Goal: Task Accomplishment & Management: Manage account settings

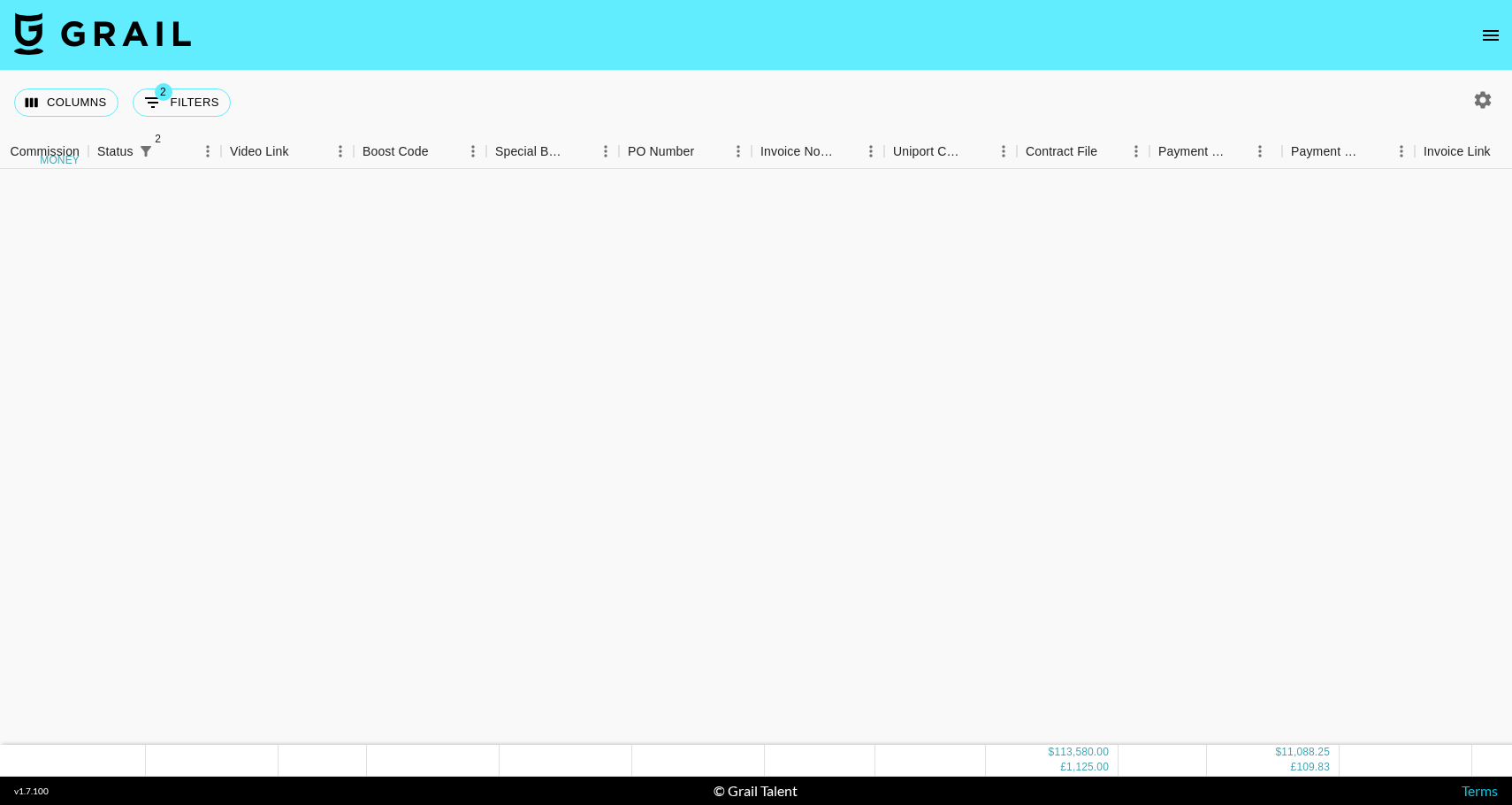
scroll to position [1866, 1251]
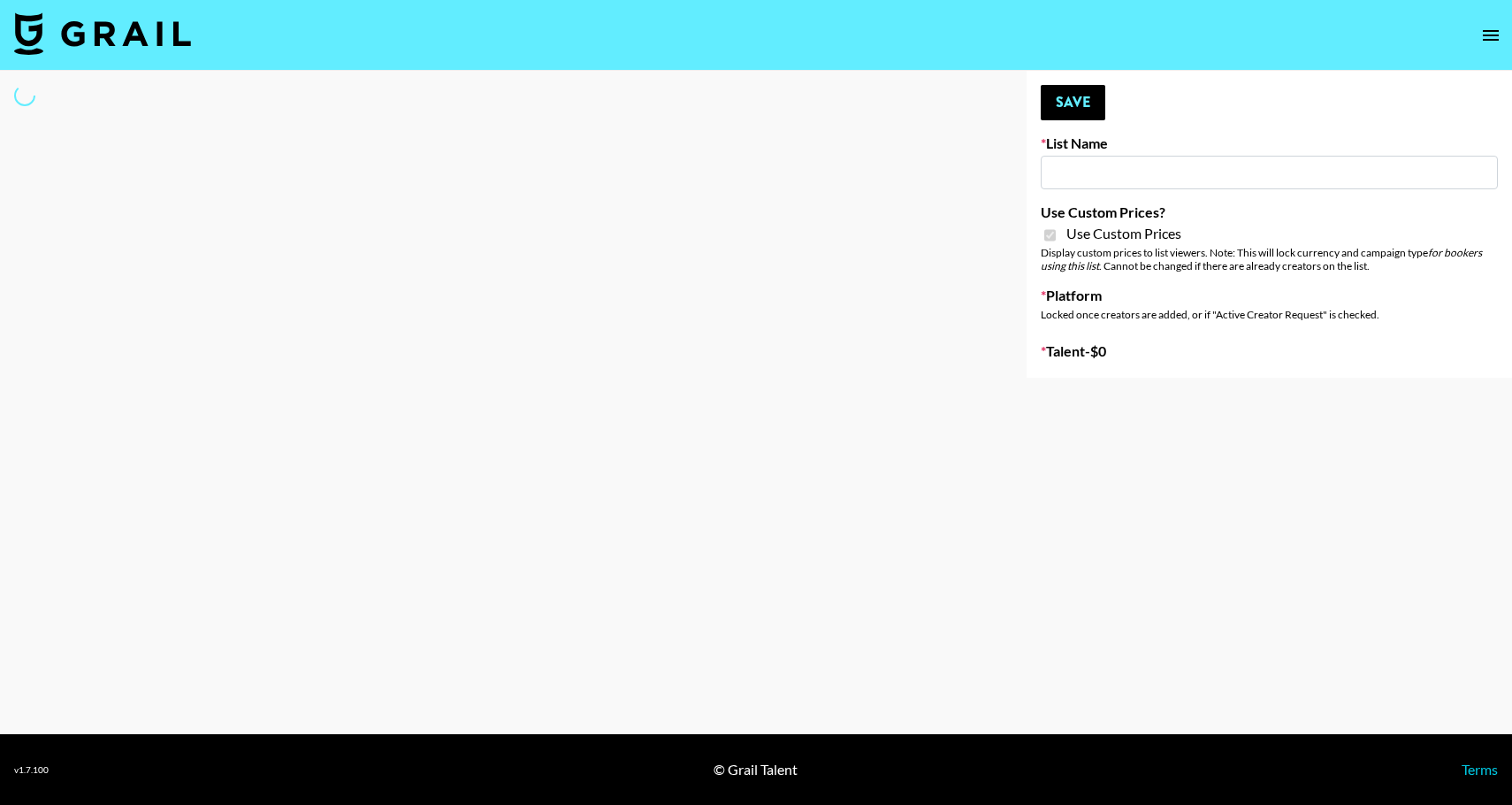
type input "Redence Beauty"
checkbox input "true"
select select "Brand"
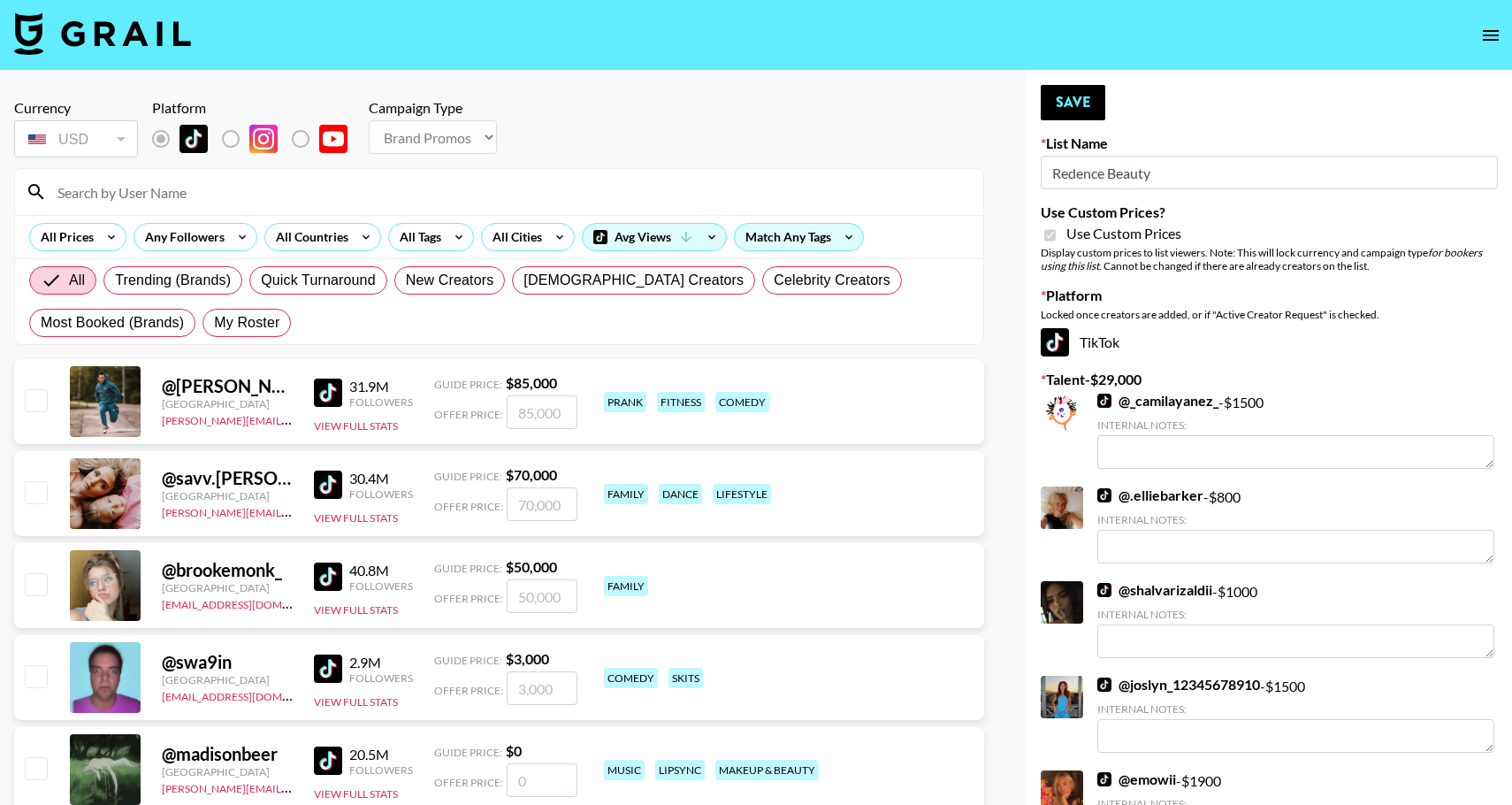
click at [156, 187] on input at bounding box center [510, 191] width 926 height 28
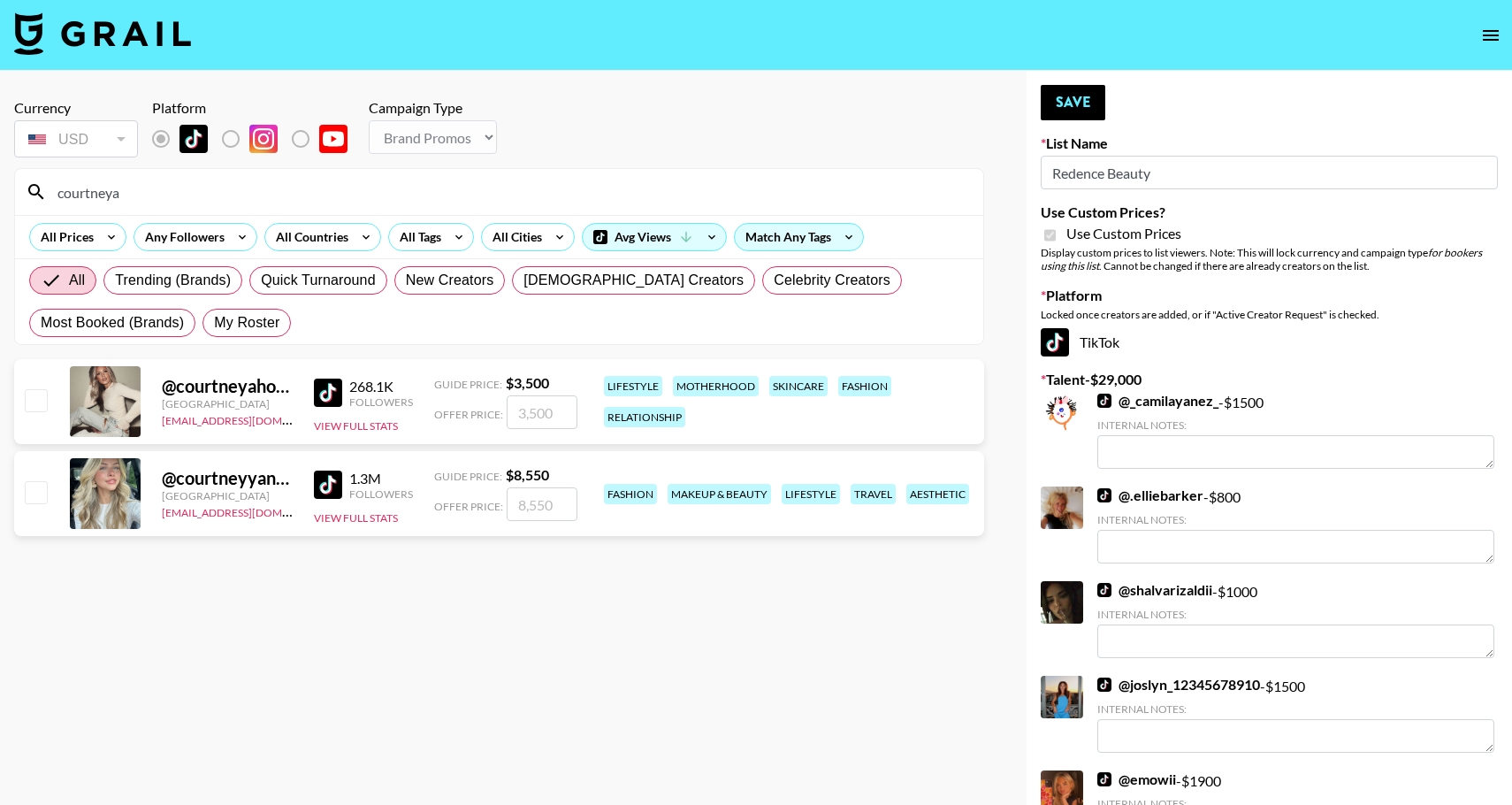
type input "courtneya"
click at [33, 400] on input "checkbox" at bounding box center [35, 400] width 21 height 21
checkbox input "true"
drag, startPoint x: 563, startPoint y: 408, endPoint x: 502, endPoint y: 408, distance: 61.0
click at [502, 408] on div "Offer Price: 3500" at bounding box center [506, 412] width 143 height 34
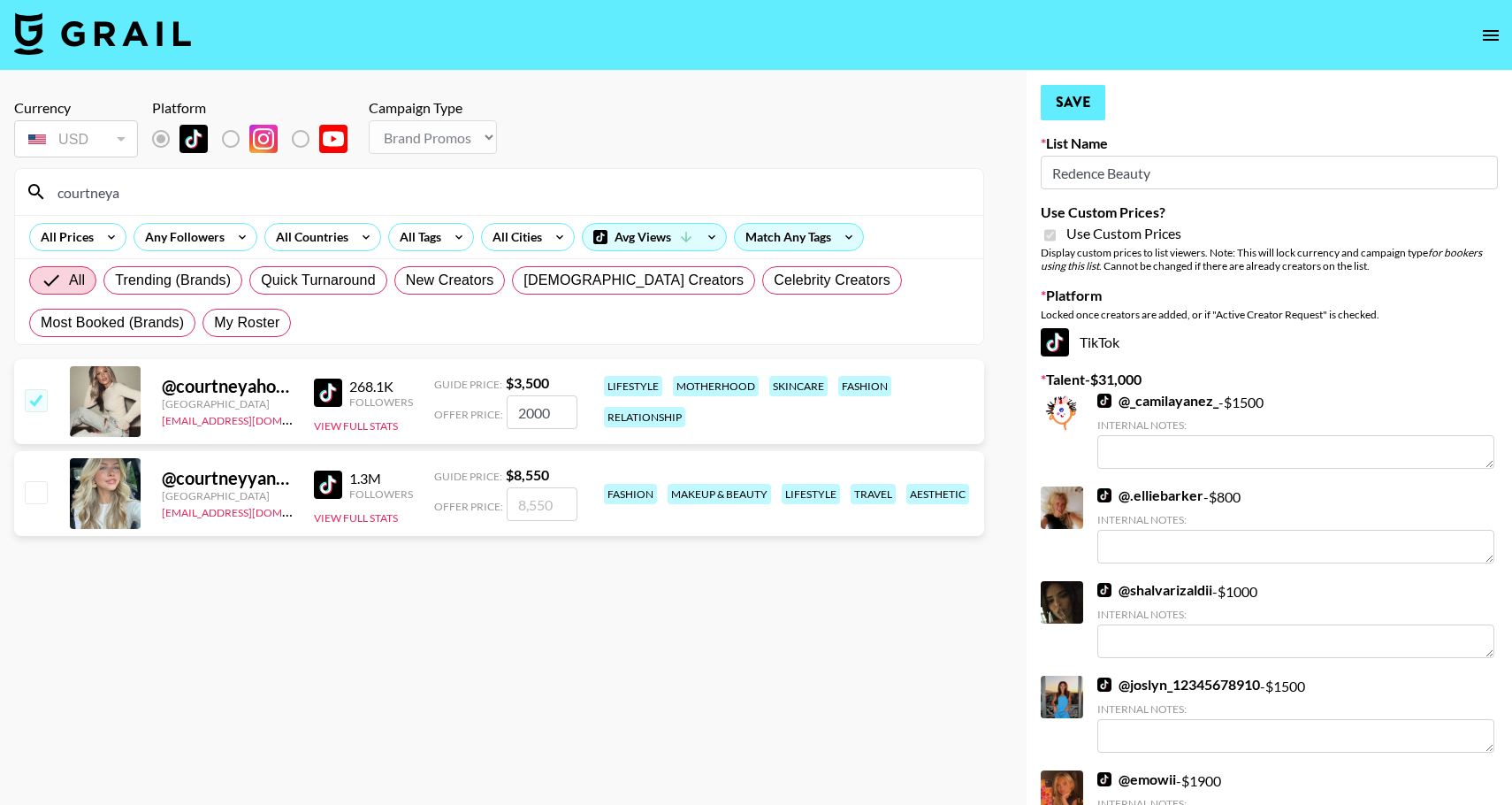
type input "2000"
click at [1058, 95] on button "Save" at bounding box center [1073, 102] width 64 height 36
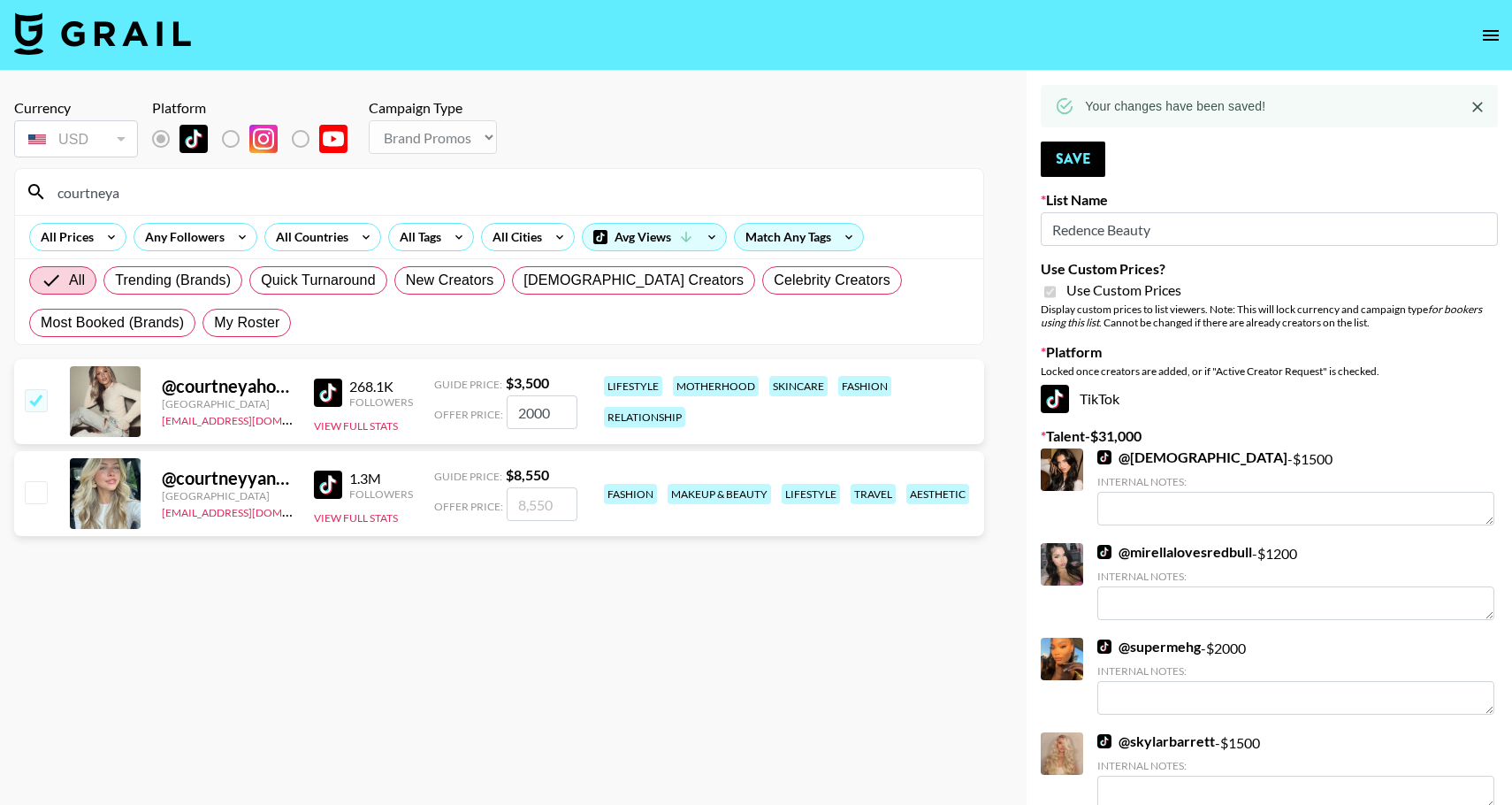
click at [163, 193] on input "courtneya" at bounding box center [510, 191] width 926 height 28
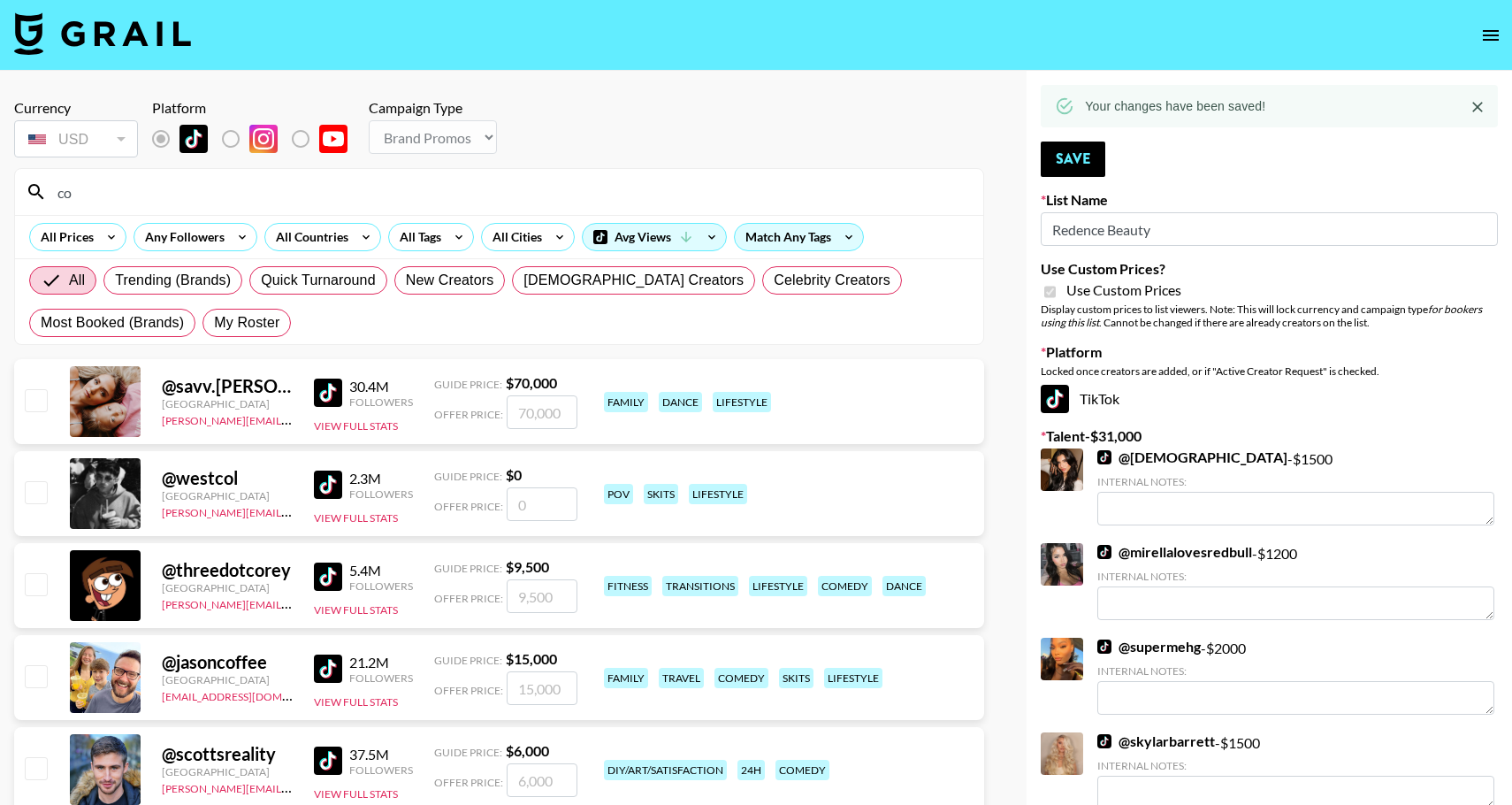
type input "c"
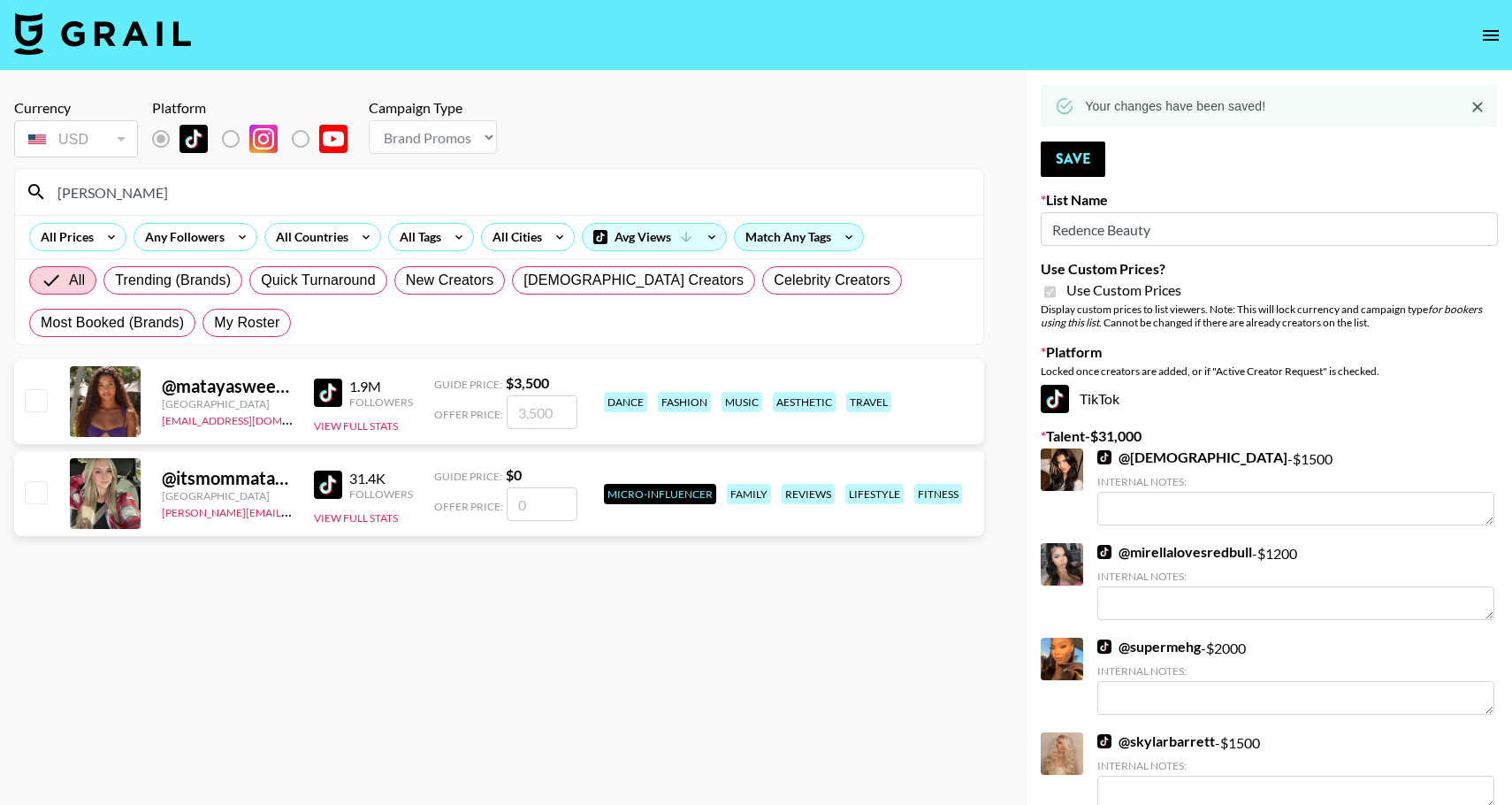
type input "[PERSON_NAME]"
click at [39, 408] on input "checkbox" at bounding box center [35, 400] width 21 height 21
checkbox input "true"
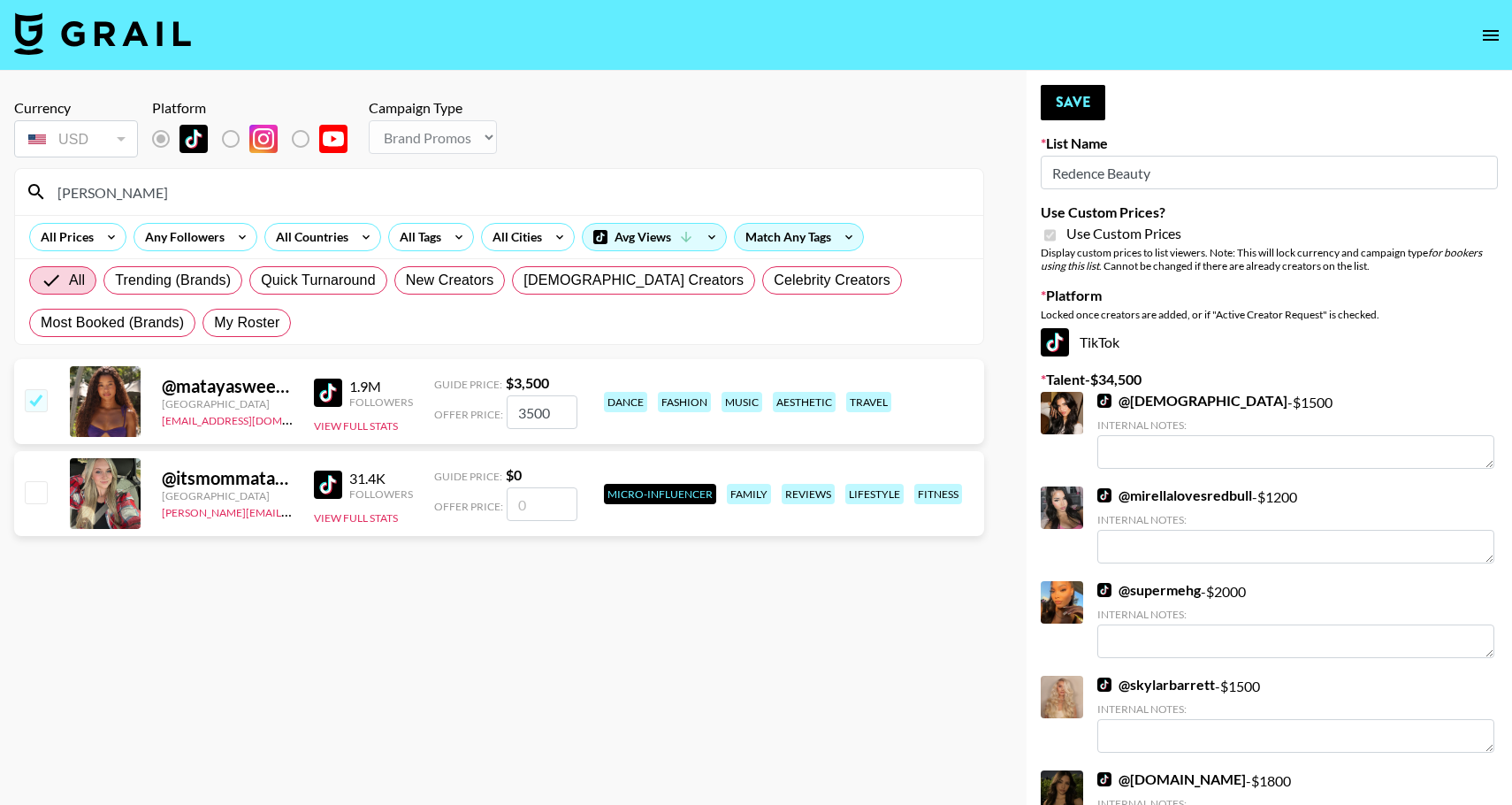
drag, startPoint x: 556, startPoint y: 415, endPoint x: 482, endPoint y: 414, distance: 74.0
click at [482, 414] on div "Offer Price: 3500" at bounding box center [506, 412] width 143 height 34
type input "2000"
click at [1062, 102] on button "Save" at bounding box center [1073, 102] width 64 height 36
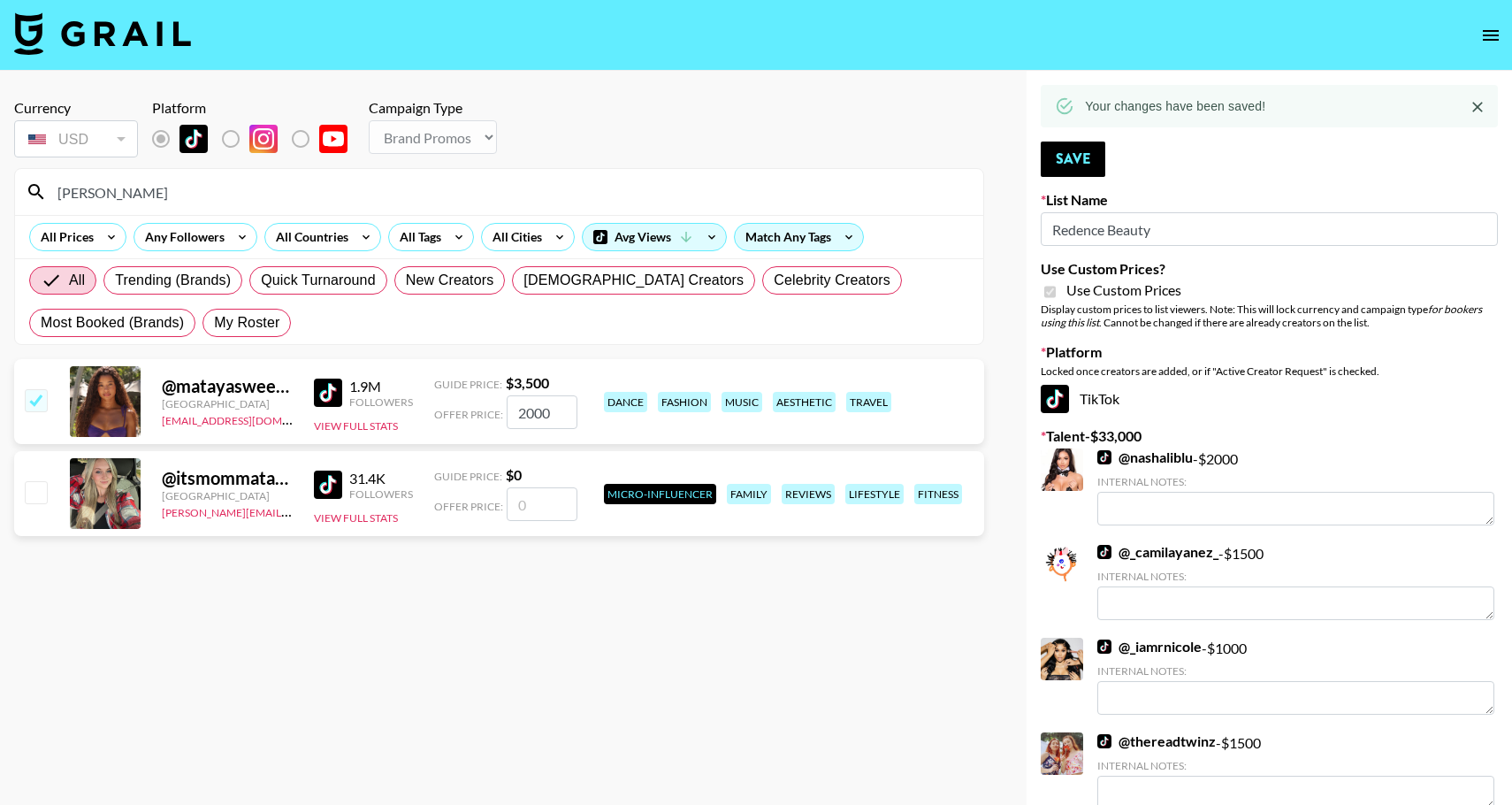
drag, startPoint x: 118, startPoint y: 188, endPoint x: -16, endPoint y: 187, distance: 134.0
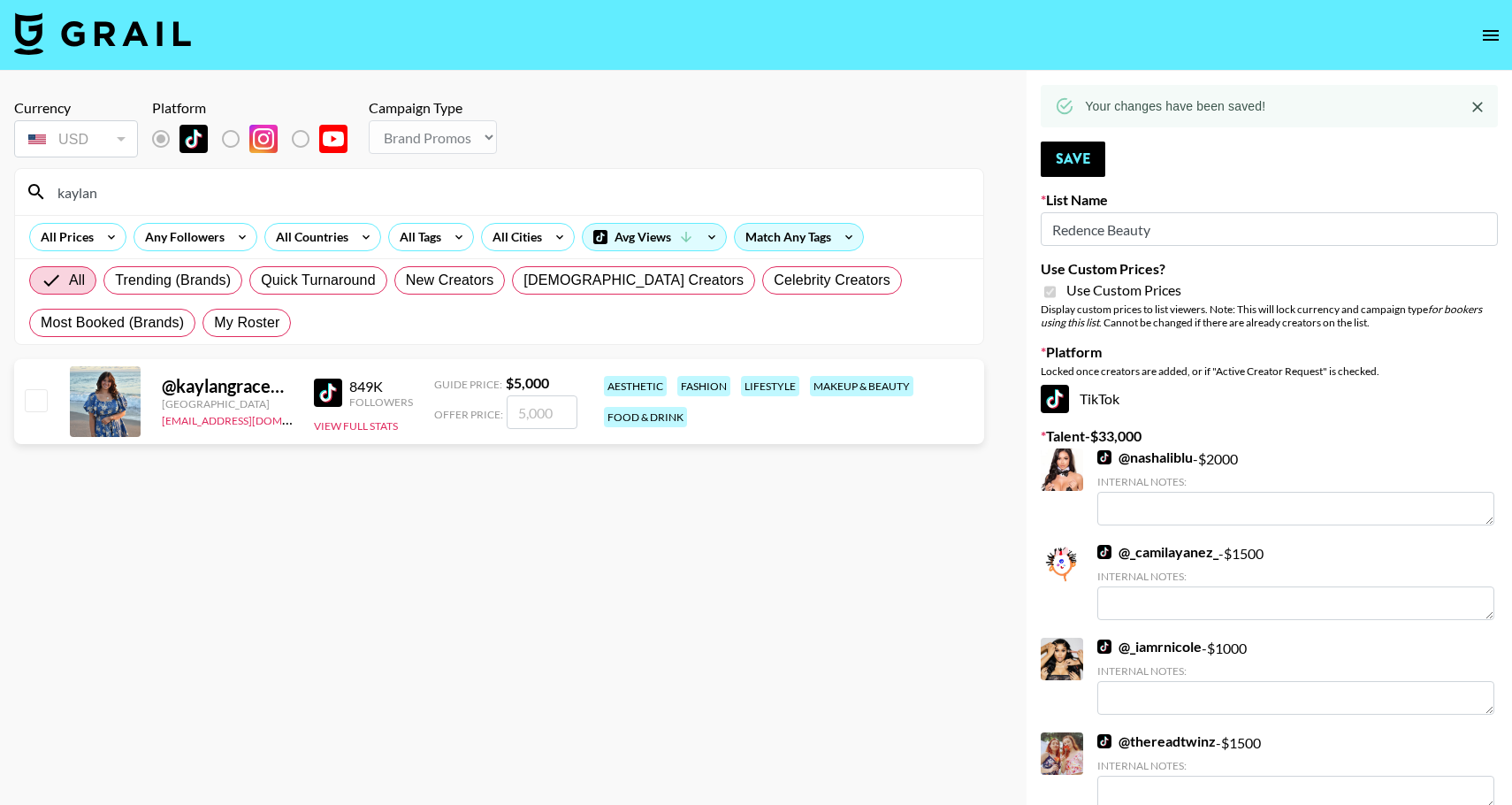
type input "kaylan"
click at [49, 402] on div "@ kaylangracehedenskog [GEOGRAPHIC_DATA] [EMAIL_ADDRESS][DOMAIN_NAME] 849K Foll…" at bounding box center [499, 402] width 970 height 85
click at [41, 402] on input "checkbox" at bounding box center [35, 400] width 21 height 21
checkbox input "true"
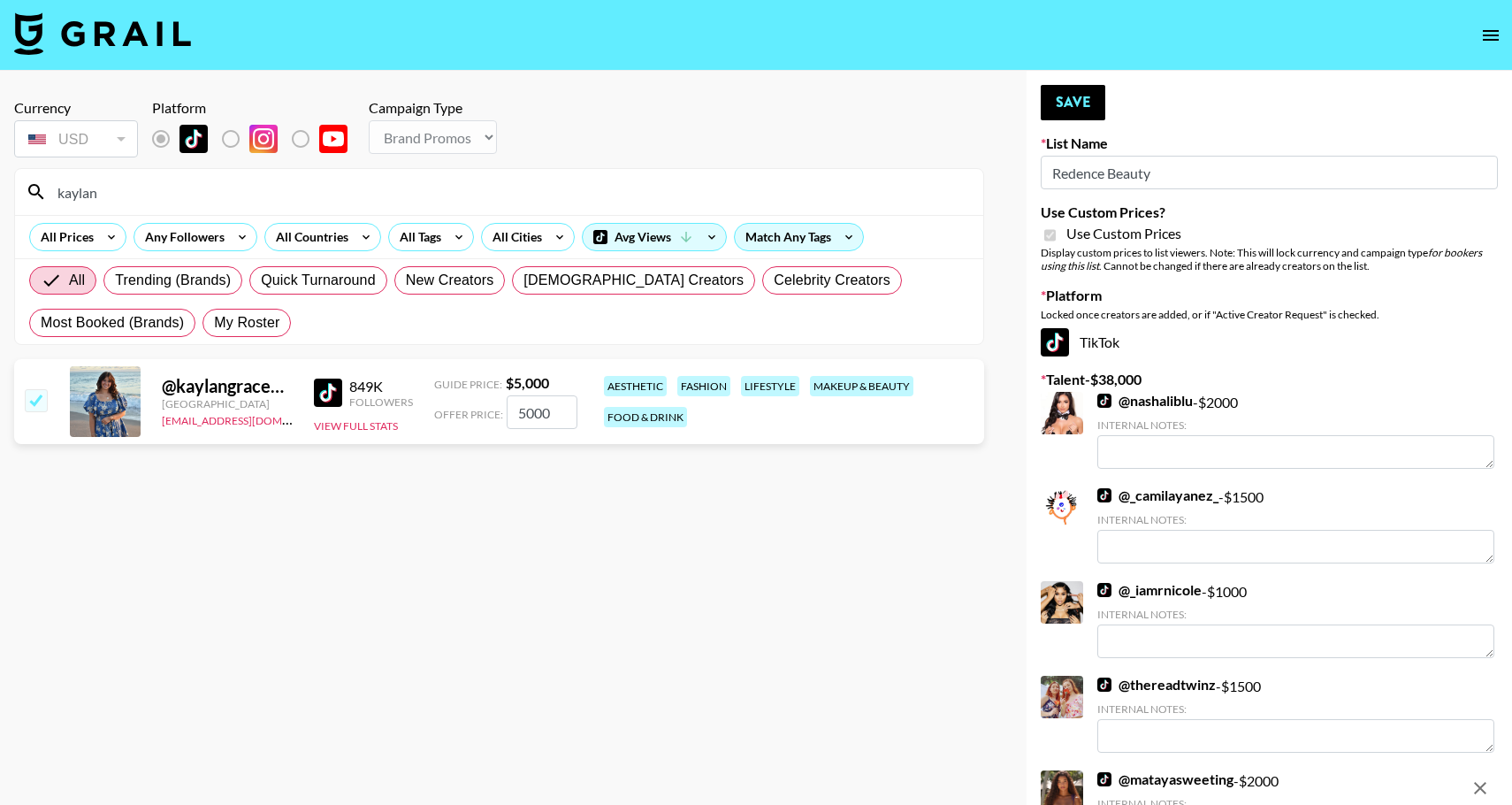
drag, startPoint x: 559, startPoint y: 421, endPoint x: 497, endPoint y: 421, distance: 62.0
click at [497, 421] on div "Offer Price: 5000" at bounding box center [506, 412] width 143 height 34
drag, startPoint x: 566, startPoint y: 410, endPoint x: 468, endPoint y: 406, distance: 98.1
click at [468, 406] on div "Offer Price: 5000" at bounding box center [506, 412] width 143 height 34
type input "2000"
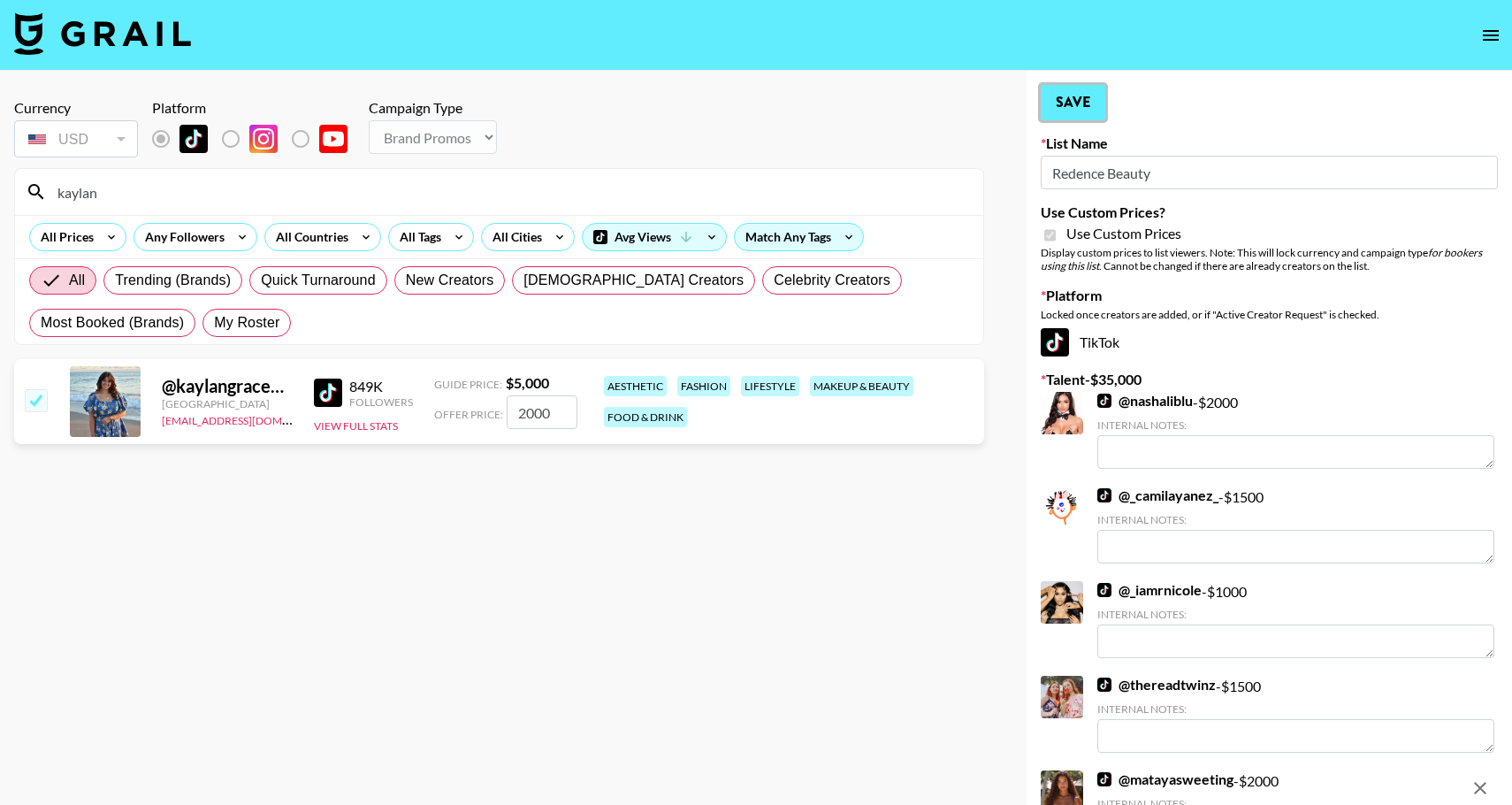
click at [1073, 105] on button "Save" at bounding box center [1073, 102] width 64 height 36
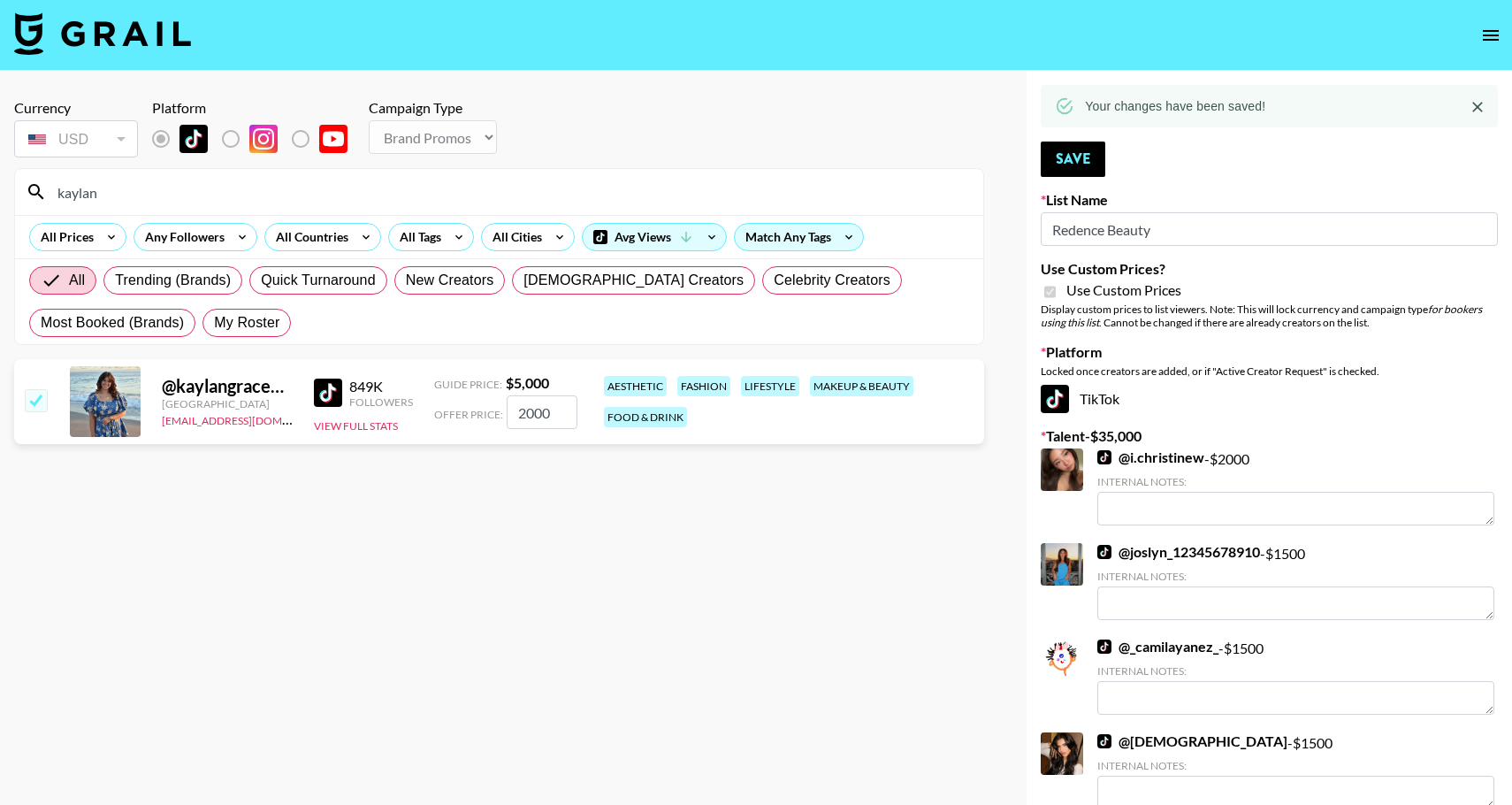
drag, startPoint x: 130, startPoint y: 194, endPoint x: 7, endPoint y: 189, distance: 123.1
type input "courtneyeb"
click at [42, 404] on input "checkbox" at bounding box center [35, 400] width 21 height 21
checkbox input "true"
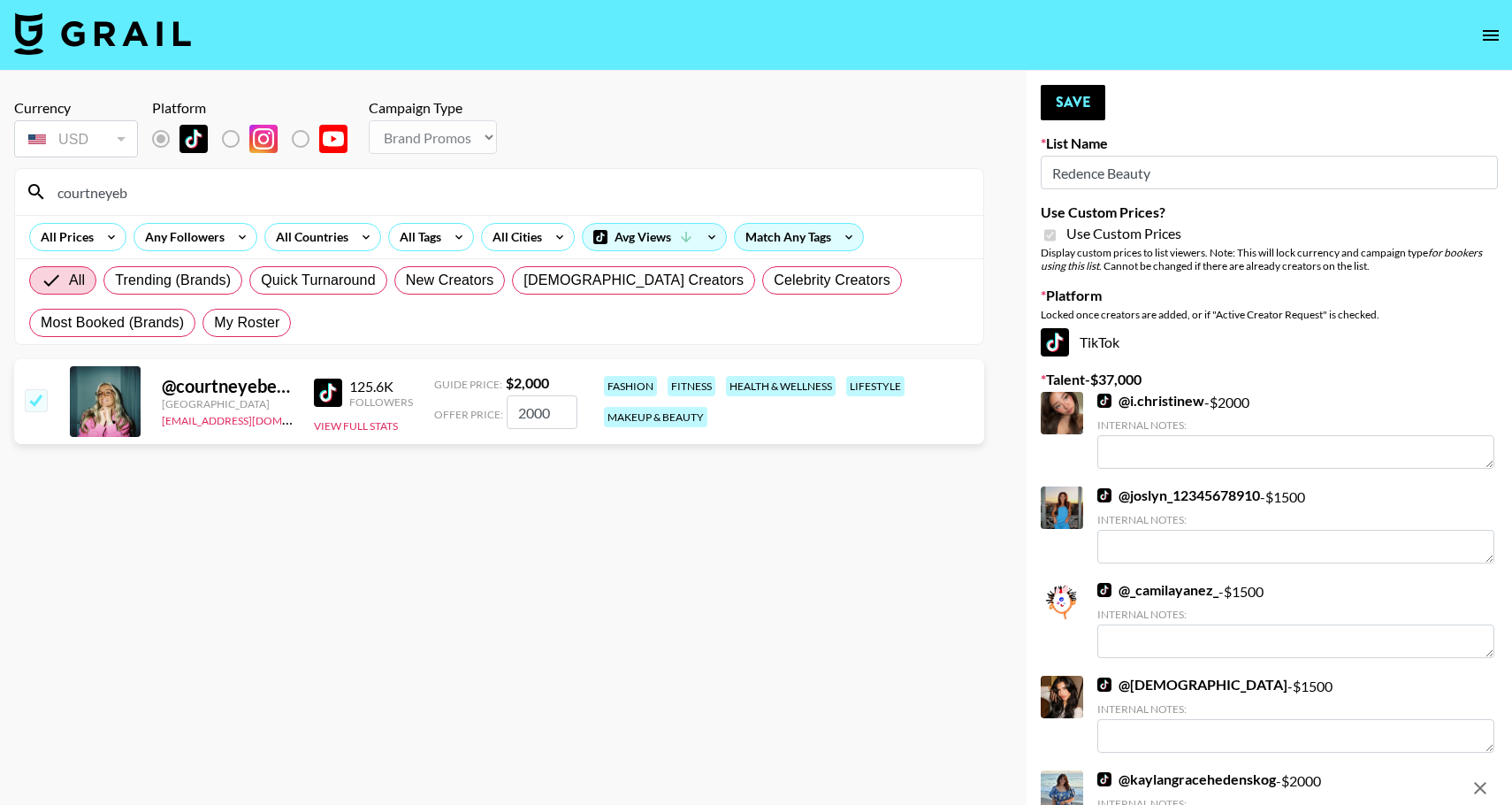
drag, startPoint x: 539, startPoint y: 414, endPoint x: 498, endPoint y: 414, distance: 41.0
click at [499, 414] on div "Offer Price: 2000" at bounding box center [506, 412] width 143 height 34
type input "1000"
click at [1065, 111] on button "Save" at bounding box center [1073, 102] width 64 height 36
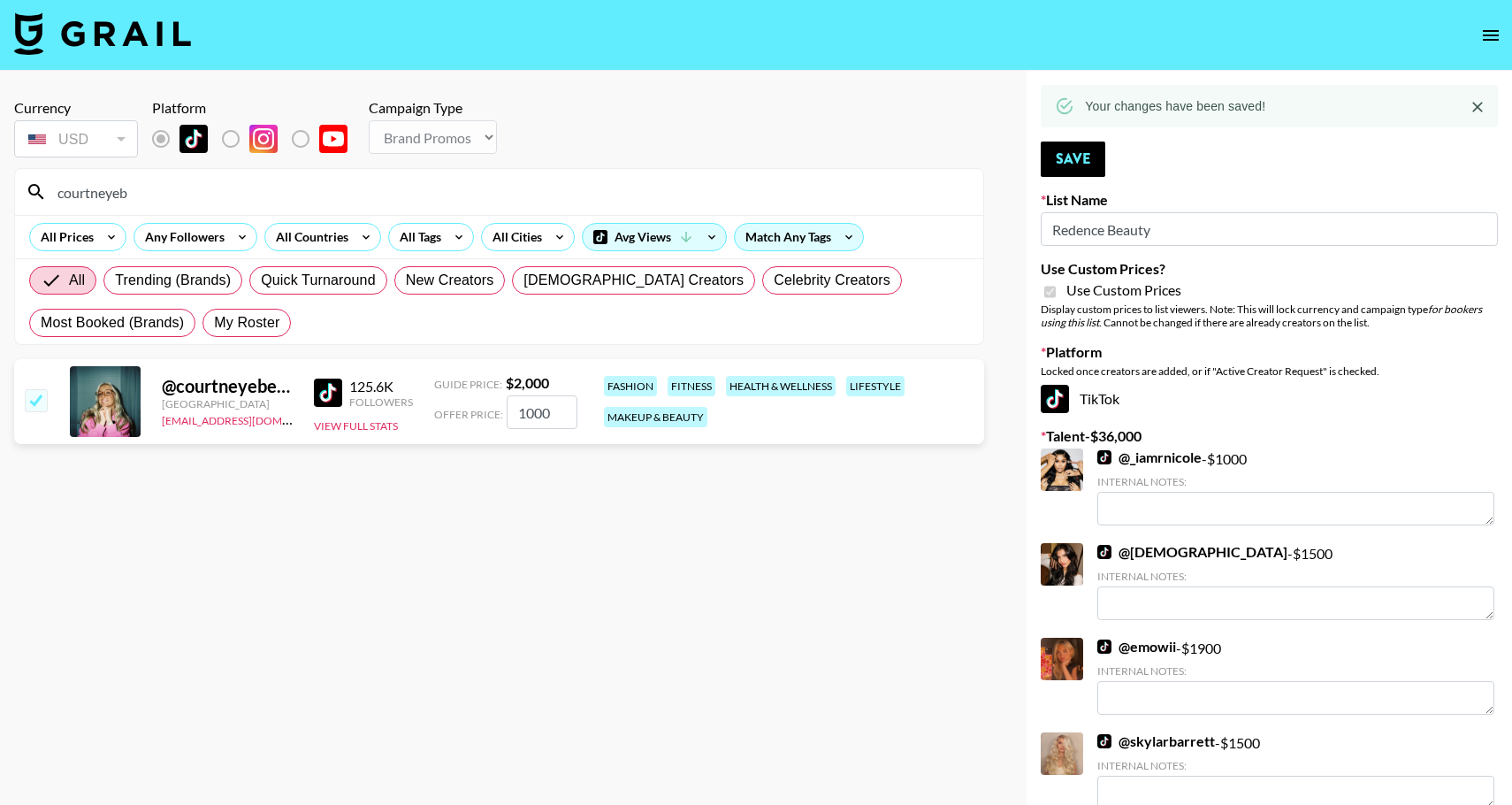
drag, startPoint x: 141, startPoint y: 196, endPoint x: 73, endPoint y: 196, distance: 68.0
click at [73, 196] on input "courtneyeb" at bounding box center [510, 191] width 926 height 28
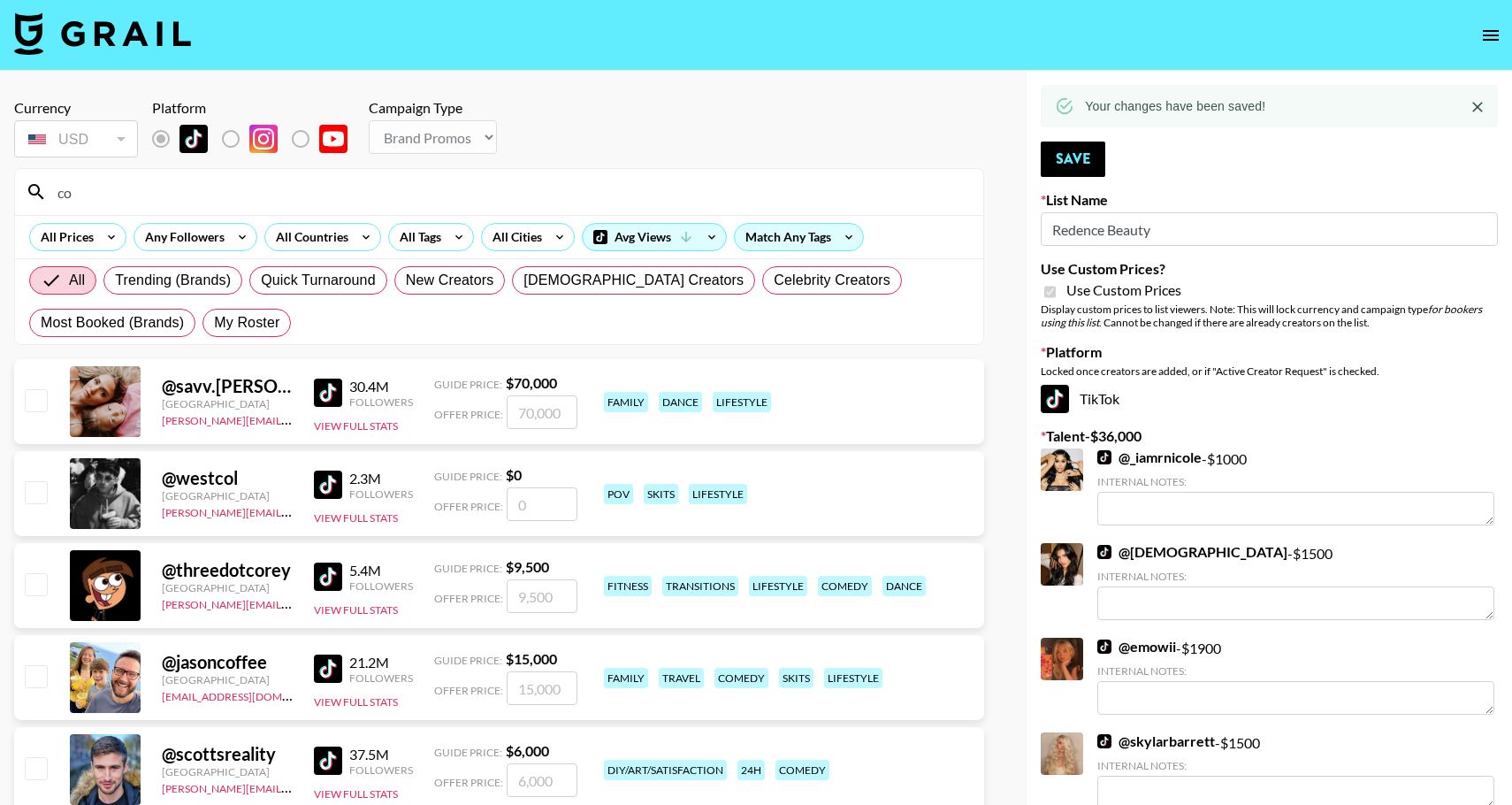
type input "c"
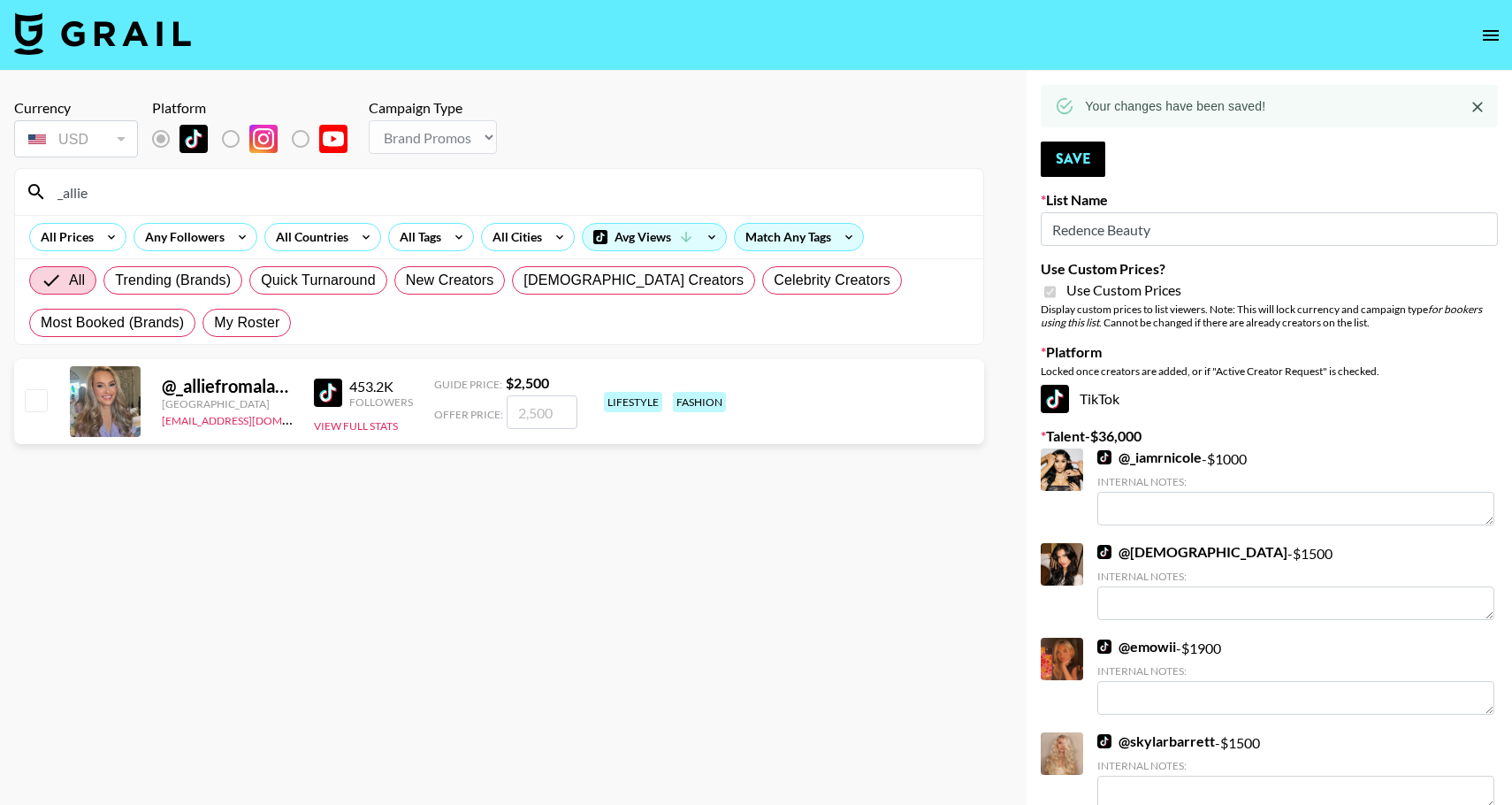
type input "_allie"
click at [517, 414] on input "number" at bounding box center [542, 412] width 71 height 34
checkbox input "true"
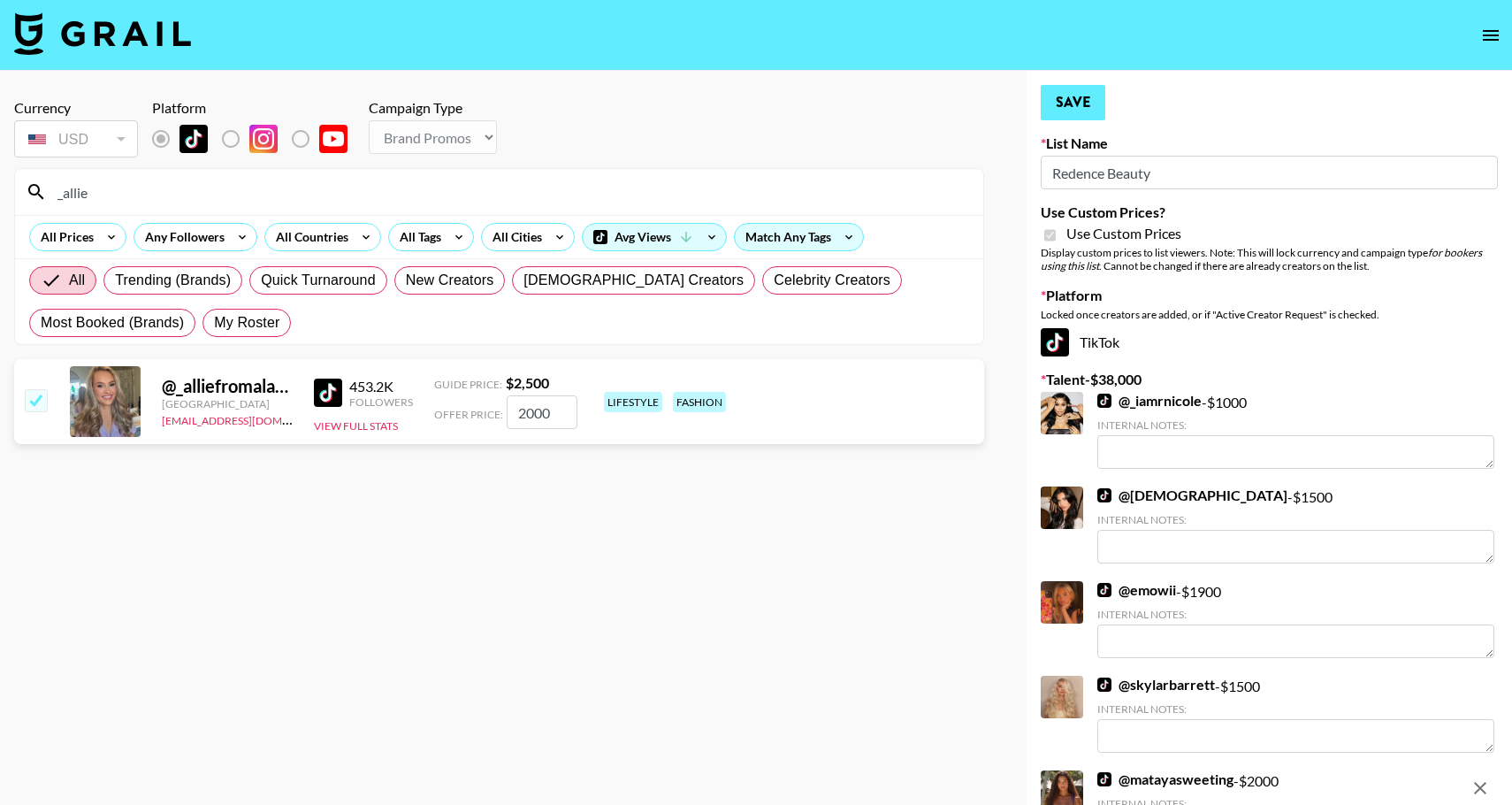
type input "2000"
click at [1067, 103] on button "Save" at bounding box center [1073, 102] width 64 height 36
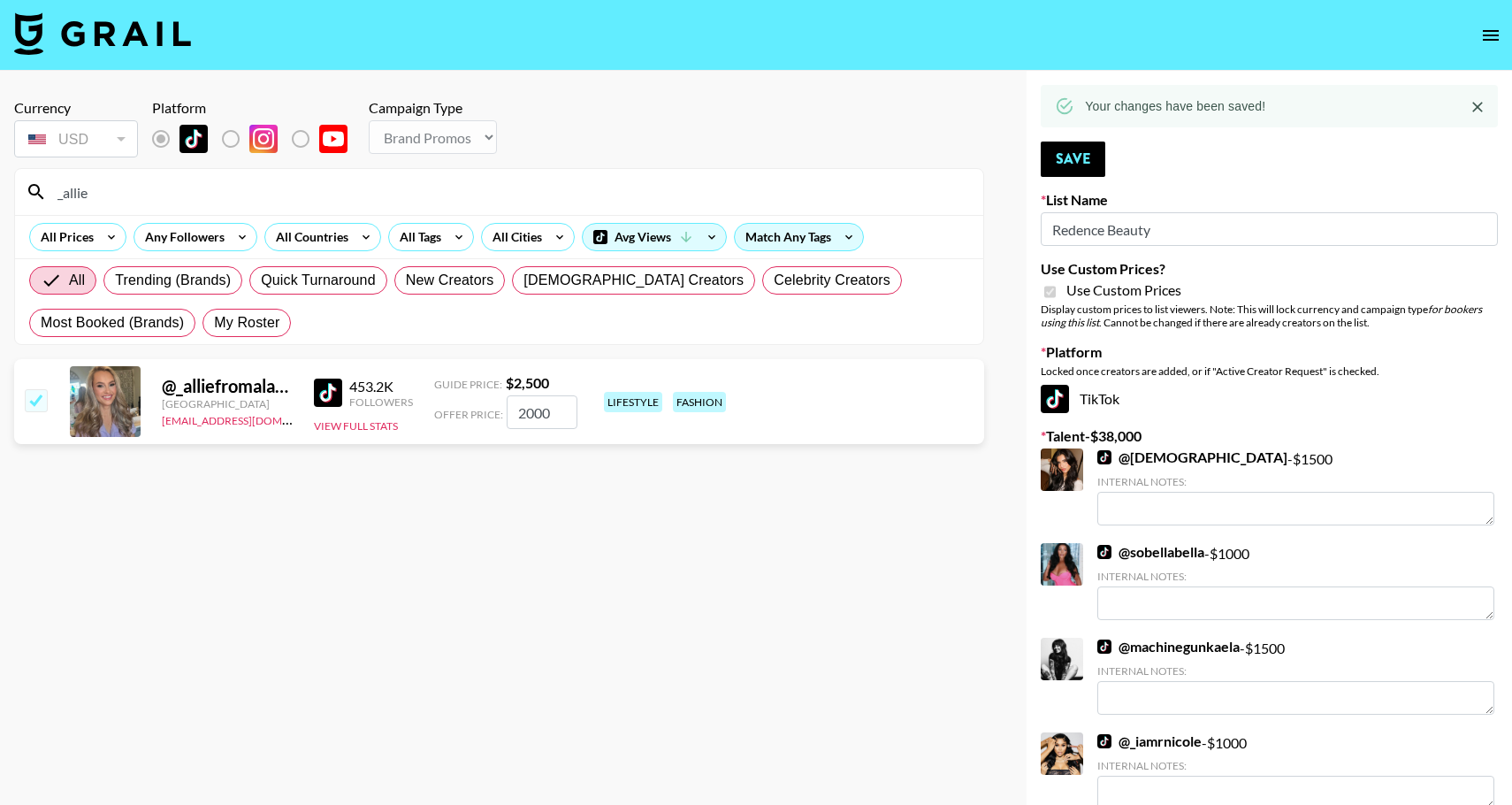
drag, startPoint x: 54, startPoint y: 193, endPoint x: 32, endPoint y: 193, distance: 22.0
click at [32, 193] on div "_allie" at bounding box center [499, 192] width 968 height 46
drag, startPoint x: 119, startPoint y: 176, endPoint x: 30, endPoint y: 176, distance: 89.0
click at [28, 176] on div "_allie" at bounding box center [499, 192] width 968 height 46
drag, startPoint x: 97, startPoint y: 199, endPoint x: -12, endPoint y: 199, distance: 109.0
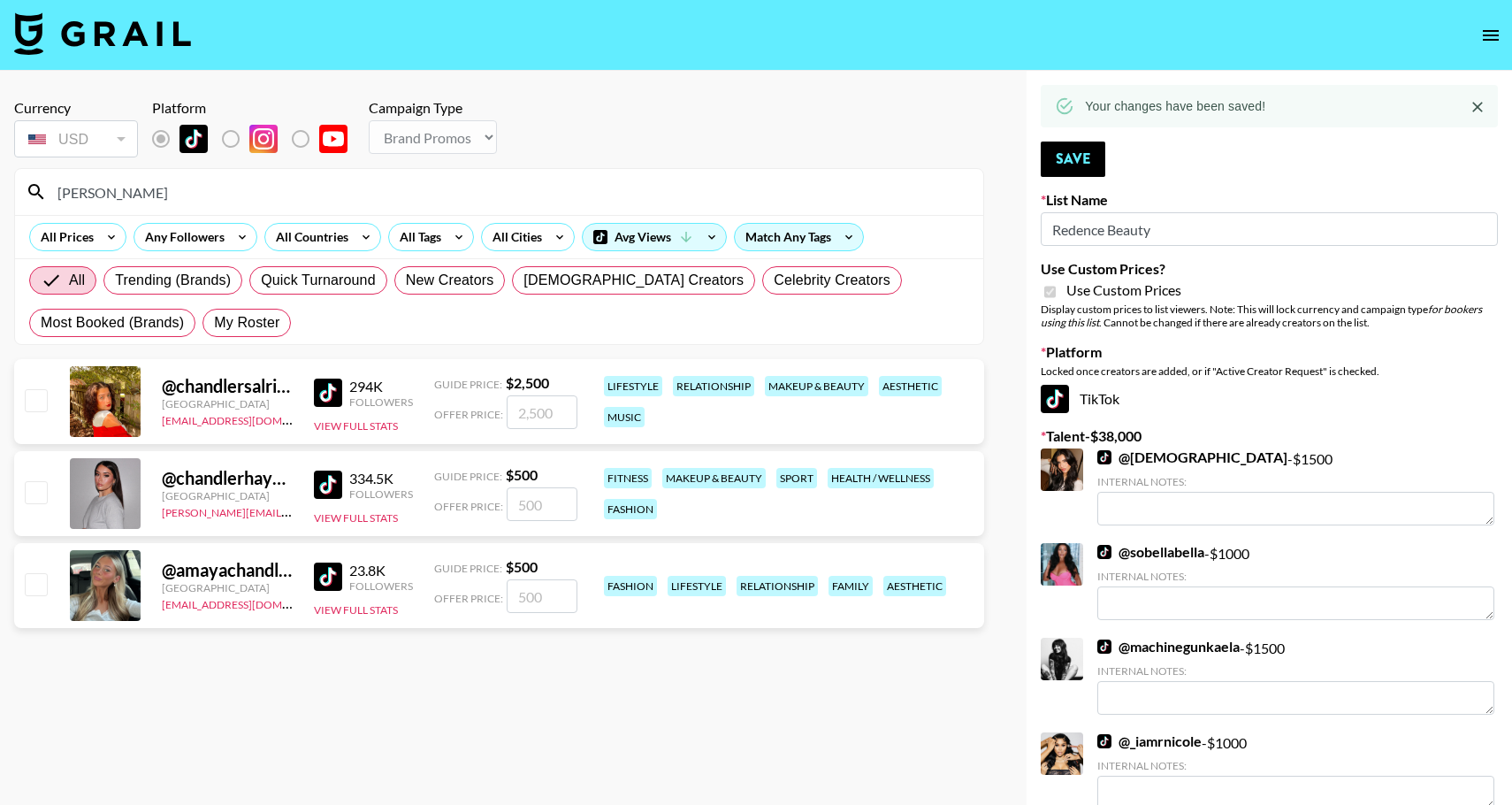
type input "[PERSON_NAME]"
click at [38, 398] on input "checkbox" at bounding box center [35, 400] width 21 height 21
checkbox input "true"
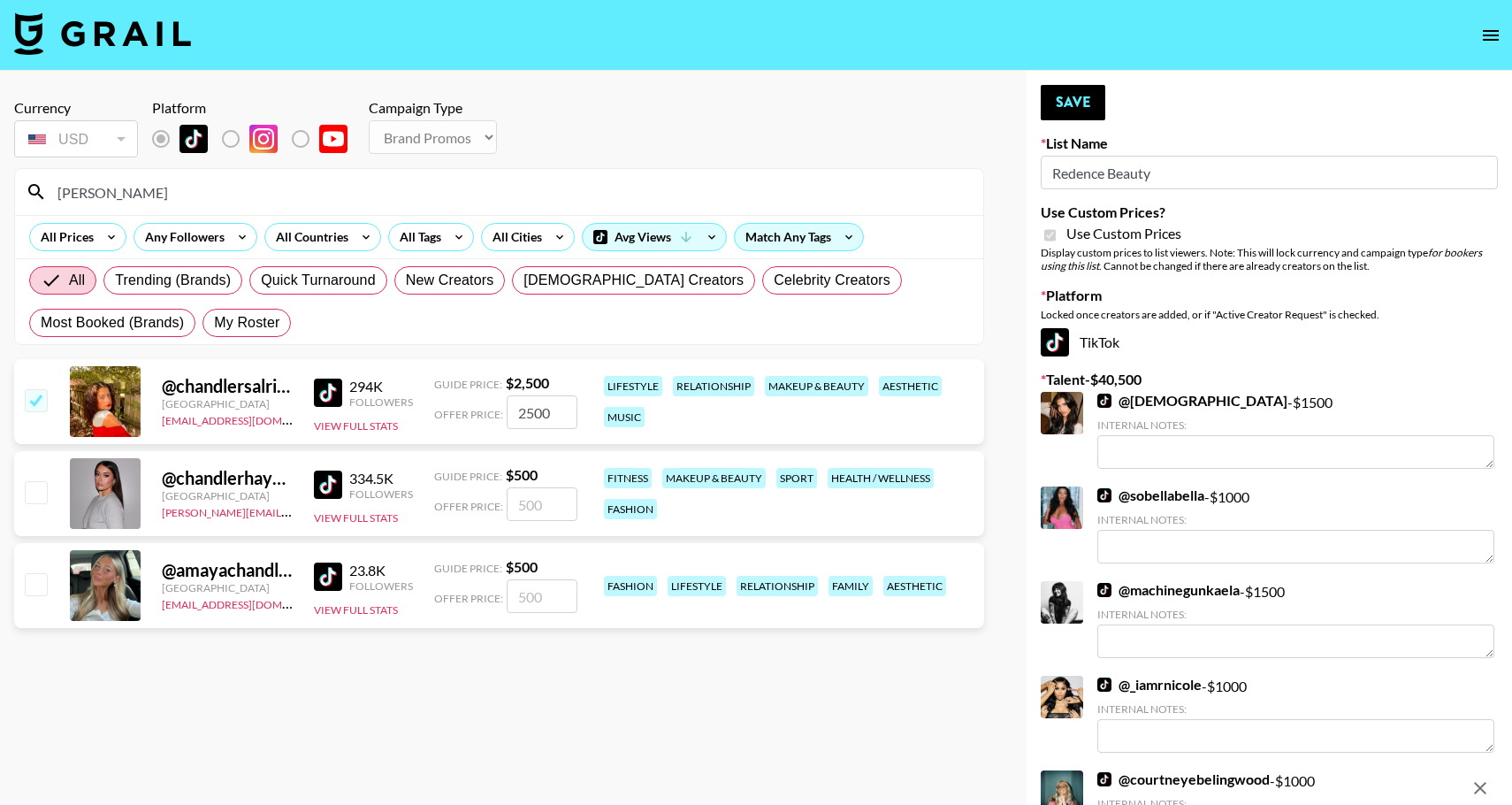
drag, startPoint x: 557, startPoint y: 414, endPoint x: 495, endPoint y: 406, distance: 62.5
click at [495, 406] on div "Offer Price: 2500" at bounding box center [506, 412] width 143 height 34
type input "1000"
click at [1078, 98] on button "Save" at bounding box center [1073, 102] width 64 height 36
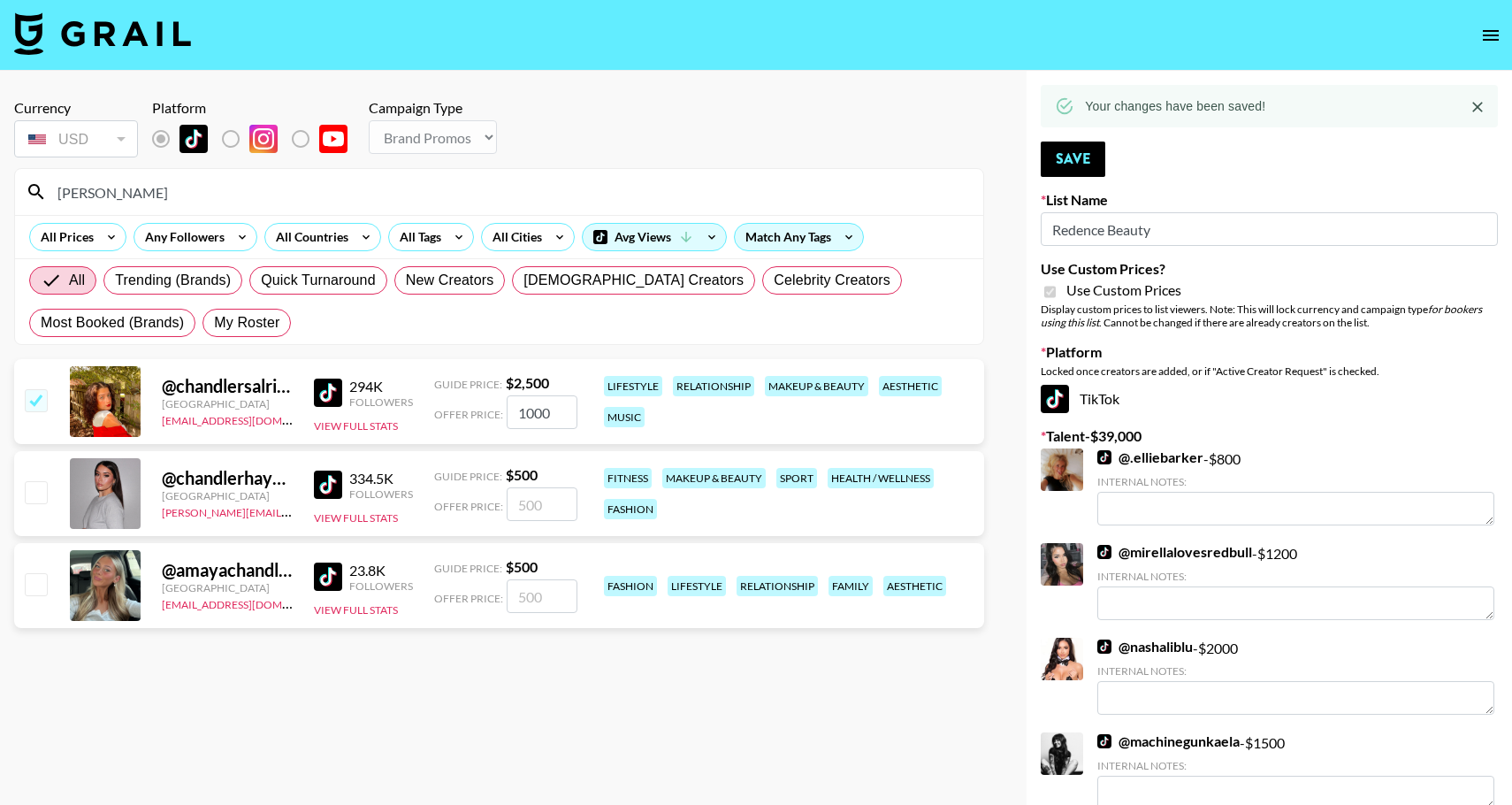
drag, startPoint x: 147, startPoint y: 194, endPoint x: -73, endPoint y: 182, distance: 220.3
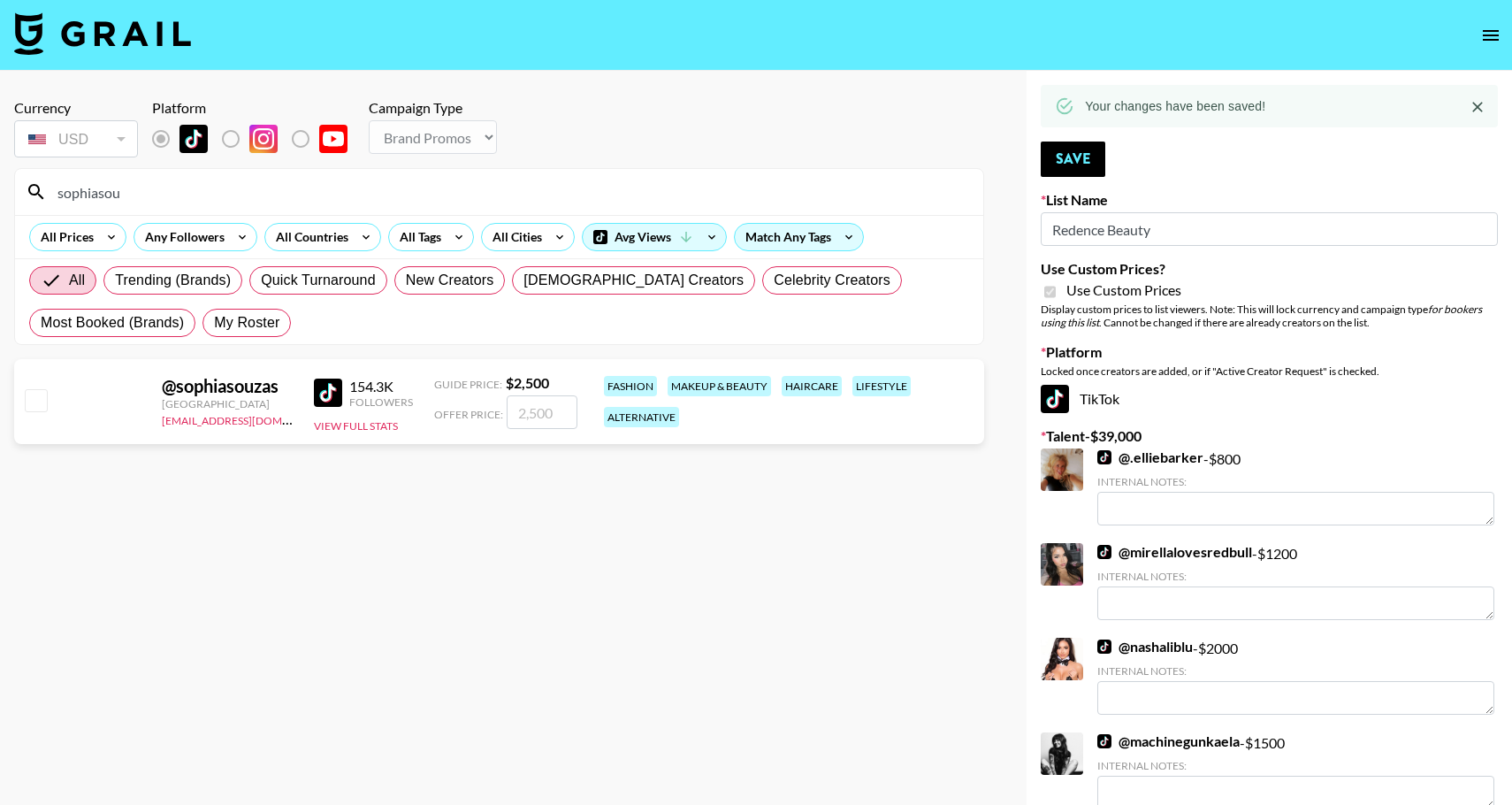
type input "sophiasou"
click at [40, 406] on input "checkbox" at bounding box center [35, 400] width 21 height 21
checkbox input "true"
type input "2500"
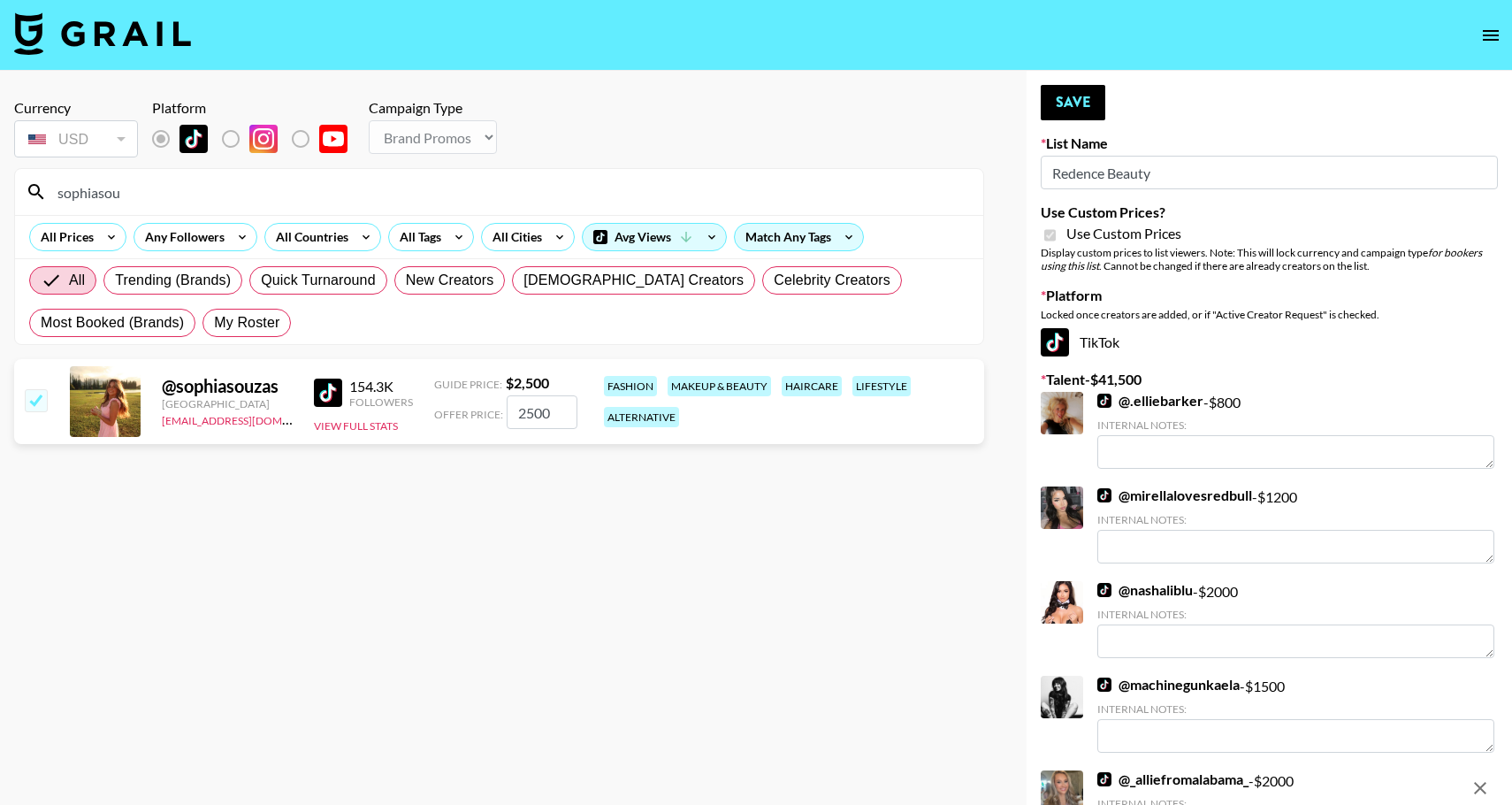
drag, startPoint x: 555, startPoint y: 422, endPoint x: 483, endPoint y: 418, distance: 72.1
click at [483, 418] on div "Offer Price: 2500" at bounding box center [506, 412] width 143 height 34
checkbox input "true"
type input "2000"
click at [1054, 103] on button "Save" at bounding box center [1073, 102] width 64 height 36
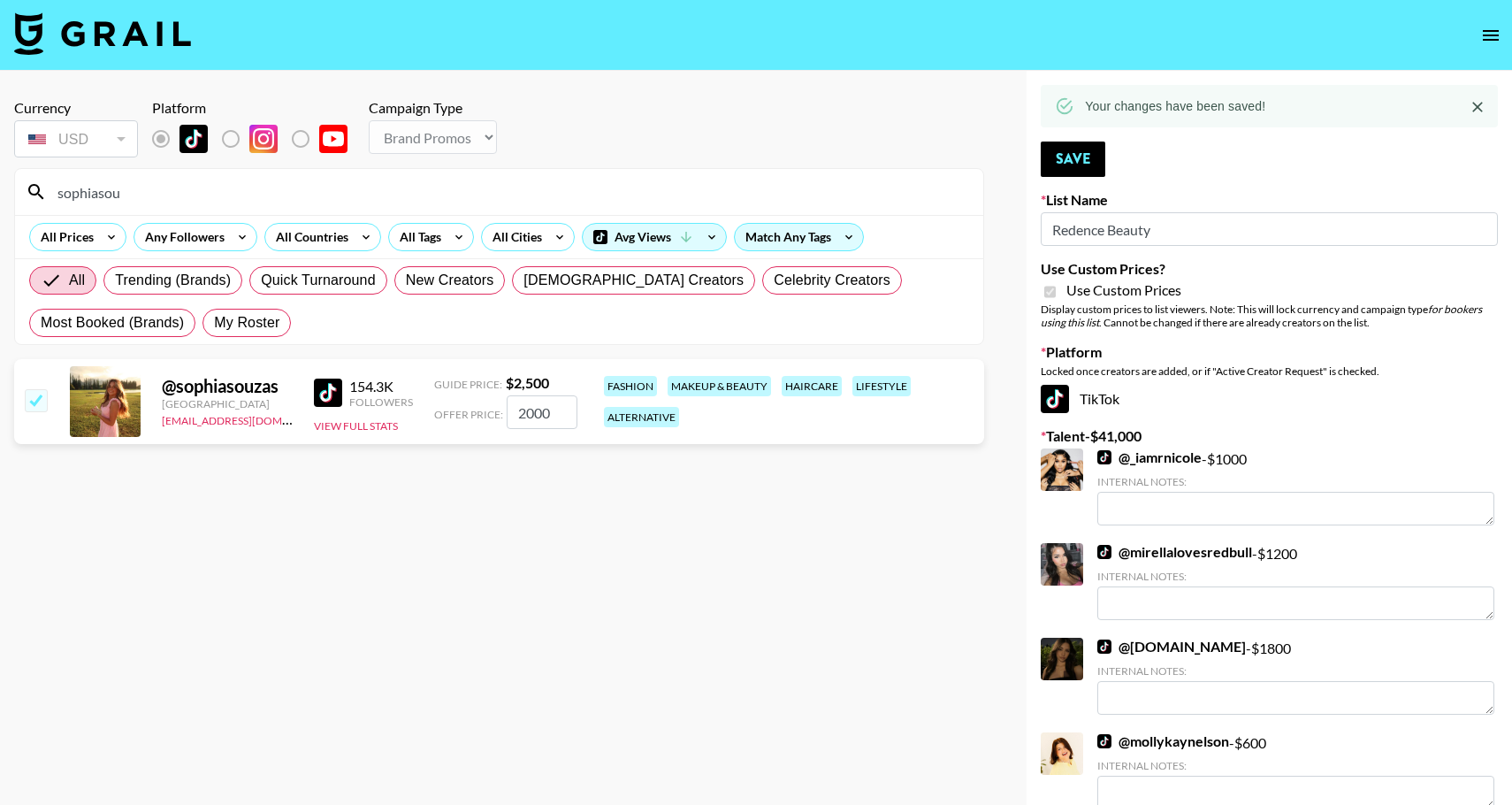
drag, startPoint x: 130, startPoint y: 190, endPoint x: 36, endPoint y: 187, distance: 94.0
click at [36, 187] on div "sophiasou" at bounding box center [499, 192] width 968 height 46
type input "yo_its"
click at [36, 399] on input "checkbox" at bounding box center [35, 400] width 21 height 21
checkbox input "true"
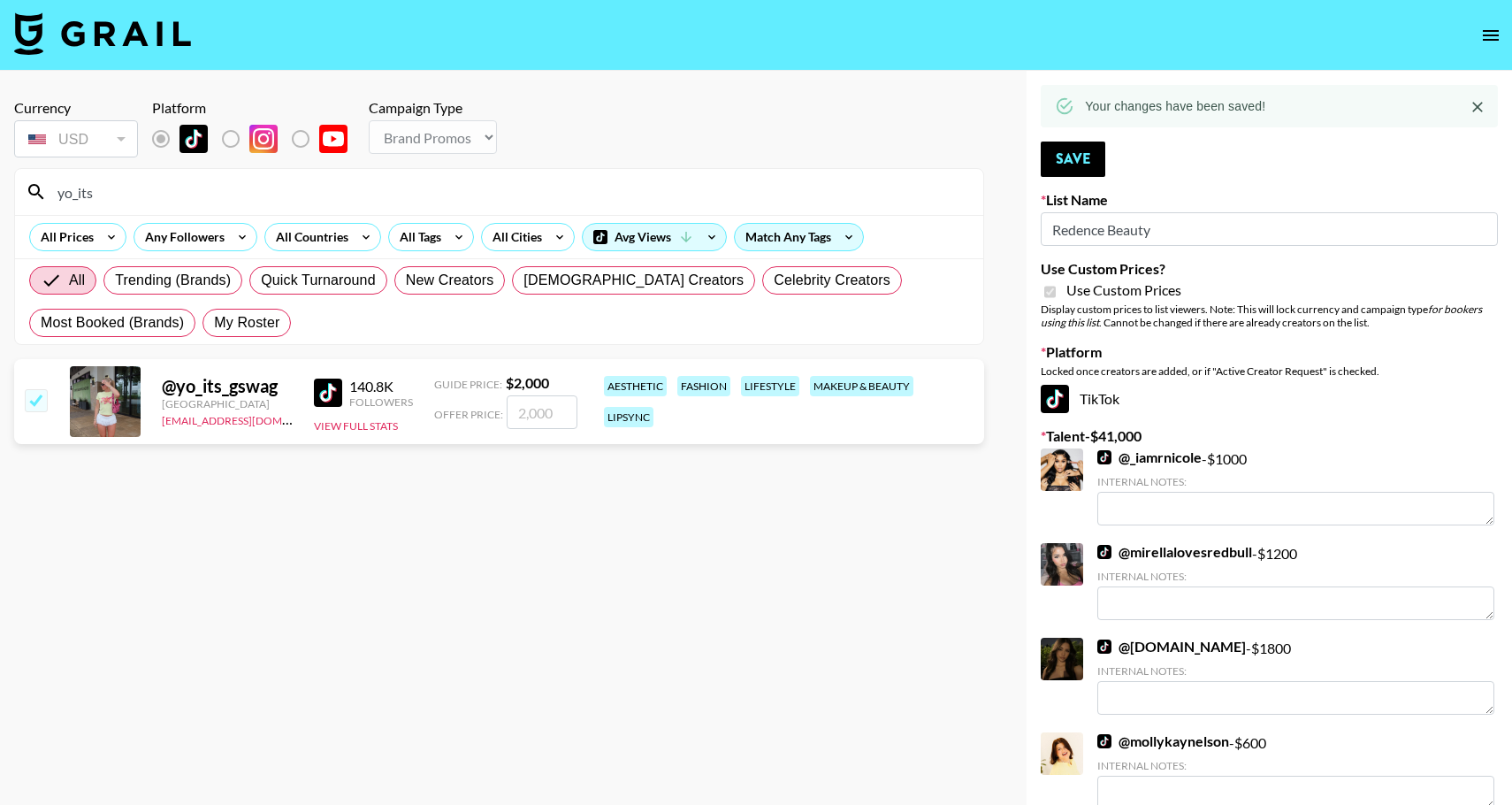
type input "2000"
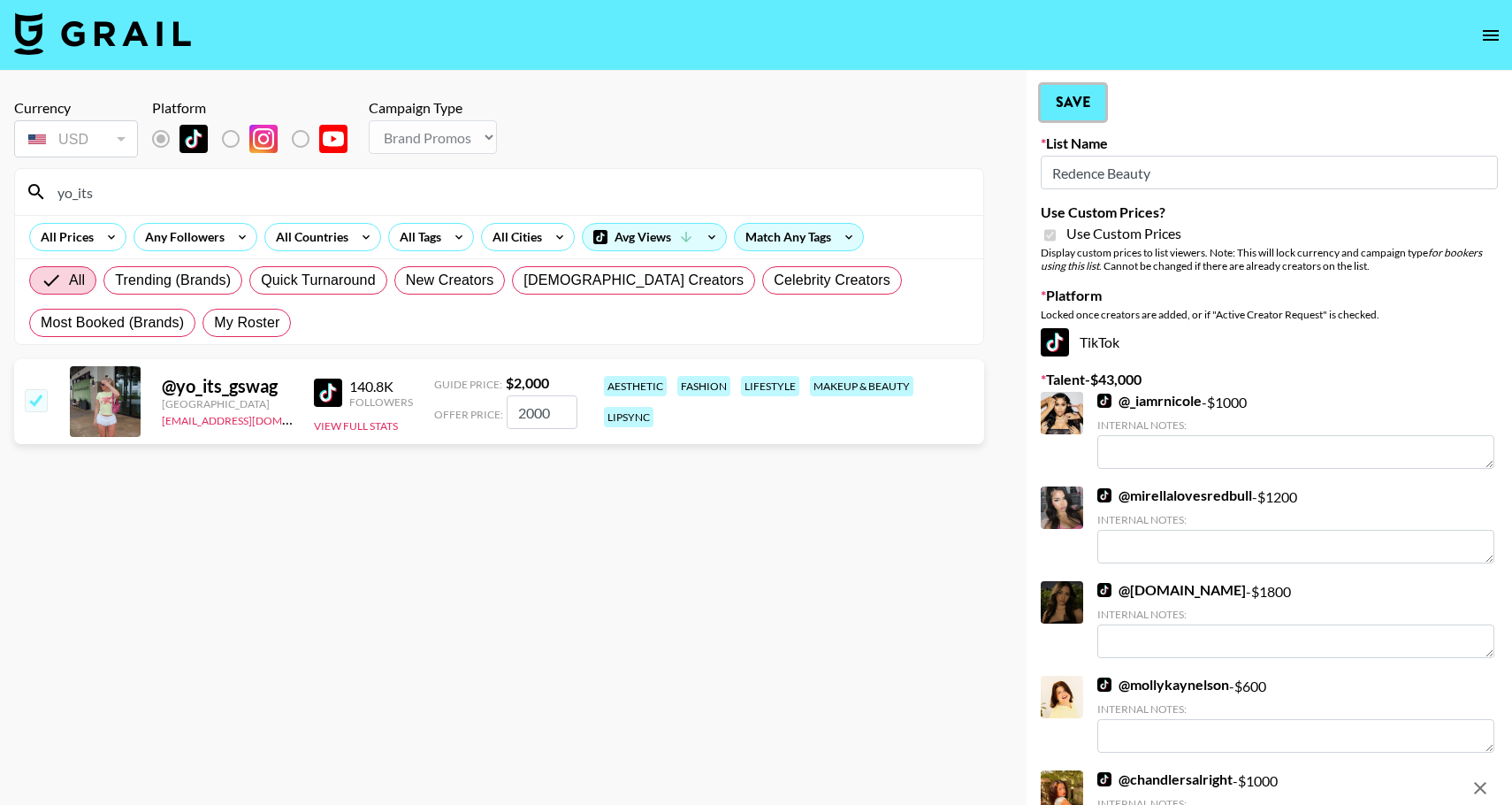
click at [1063, 111] on button "Save" at bounding box center [1073, 102] width 64 height 36
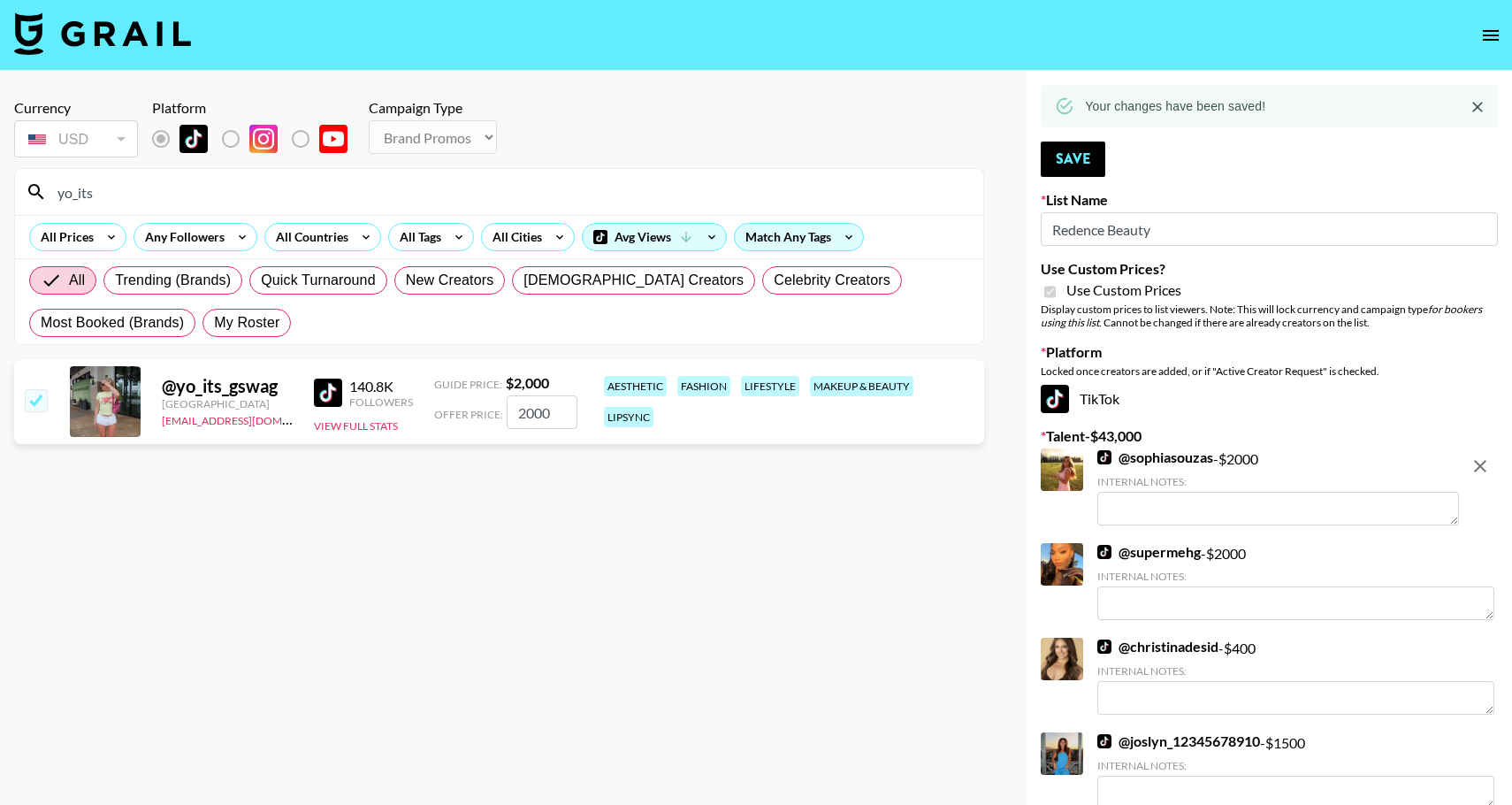
drag, startPoint x: 132, startPoint y: 190, endPoint x: -37, endPoint y: 190, distance: 169.0
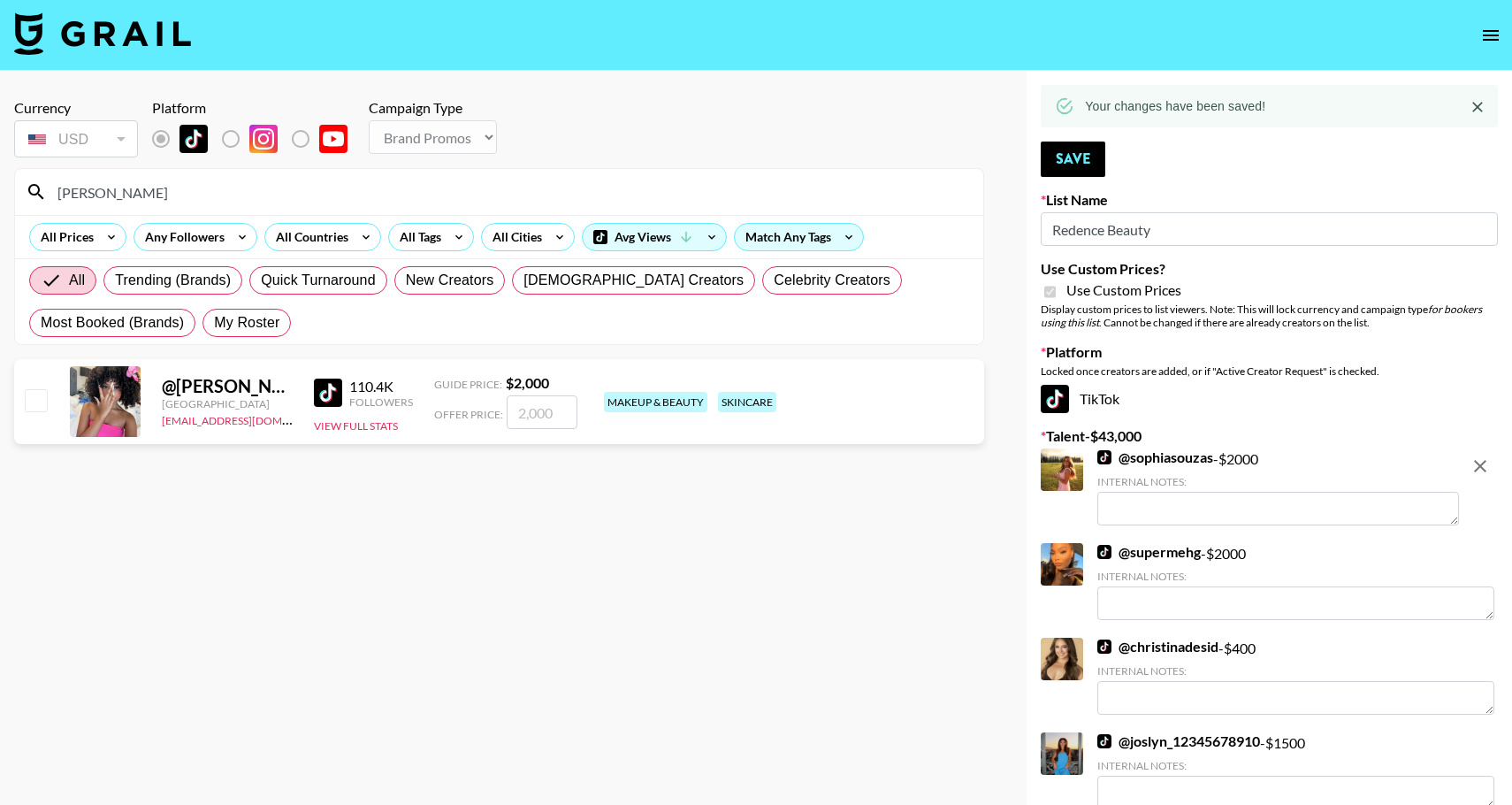
type input "[PERSON_NAME]"
click at [36, 393] on input "checkbox" at bounding box center [35, 400] width 21 height 21
checkbox input "true"
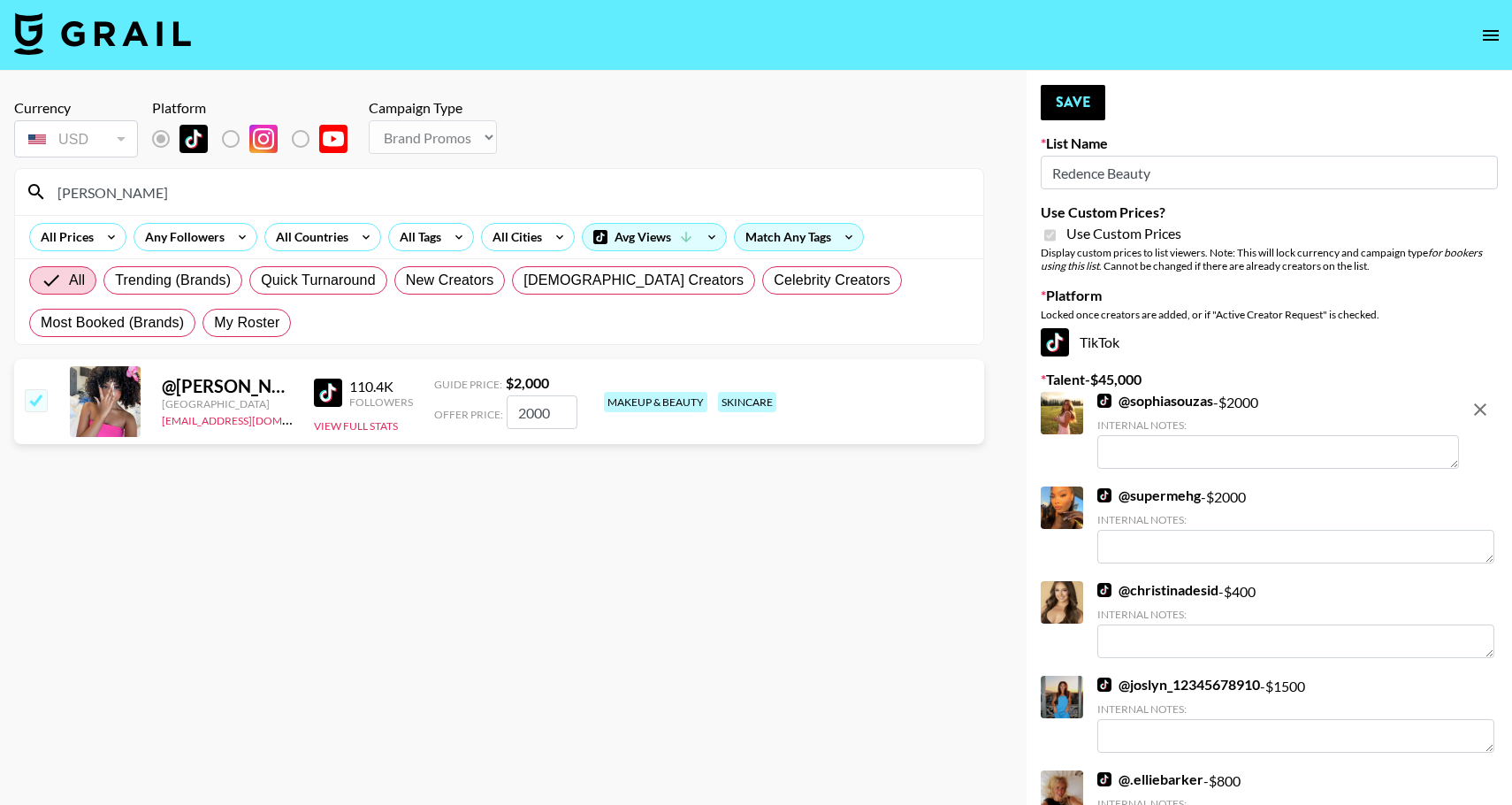
type input "2000"
click at [1079, 114] on button "Save" at bounding box center [1073, 102] width 64 height 36
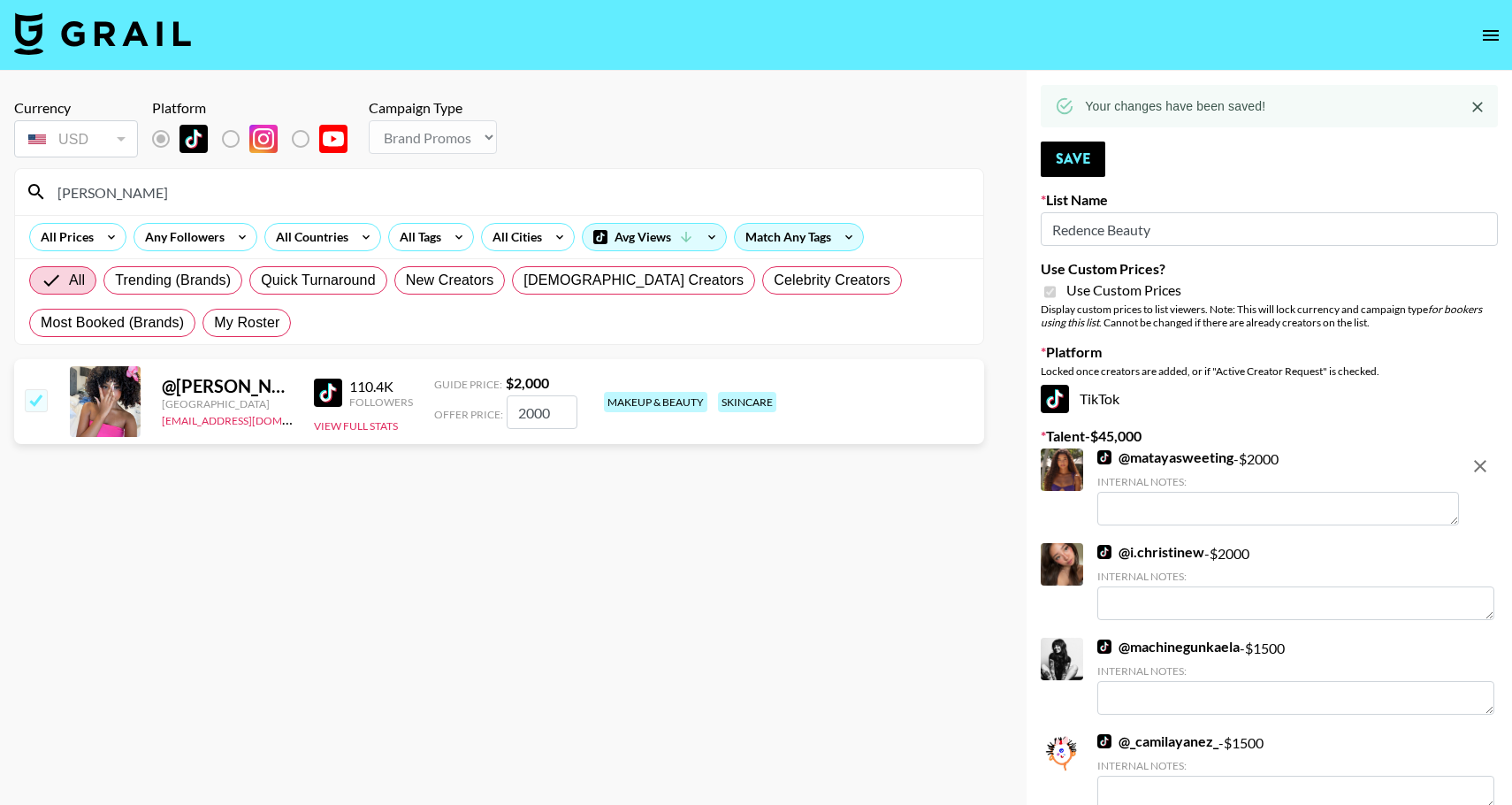
drag, startPoint x: 115, startPoint y: 195, endPoint x: 28, endPoint y: 183, distance: 87.8
click at [28, 183] on div "[PERSON_NAME]" at bounding box center [499, 192] width 968 height 46
type input "[PERSON_NAME]"
click at [37, 414] on div at bounding box center [35, 402] width 28 height 30
click at [53, 400] on div "@ desireeluckey0 [GEOGRAPHIC_DATA] [EMAIL_ADDRESS][DOMAIN_NAME] 370.5K Follower…" at bounding box center [499, 402] width 970 height 85
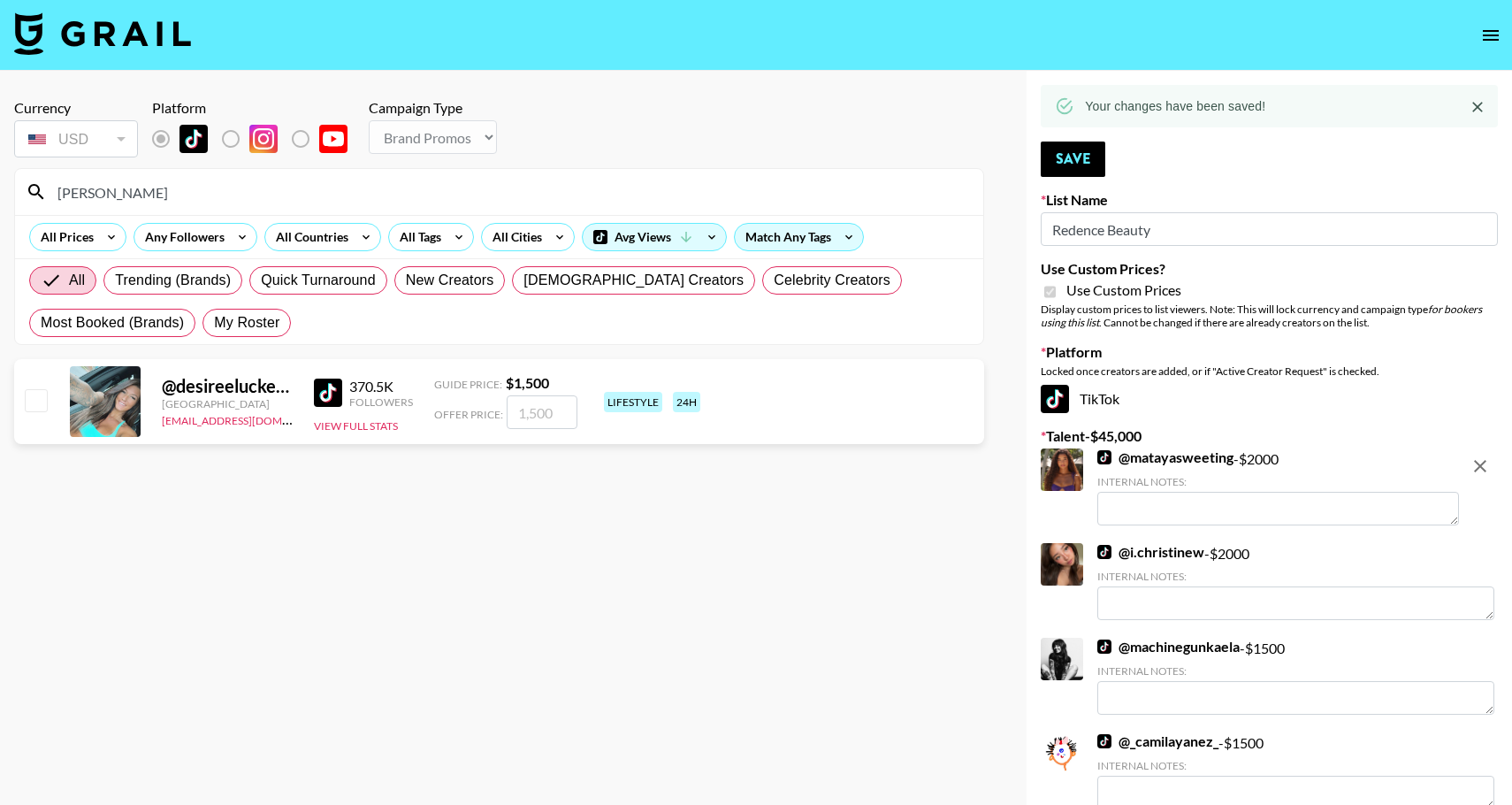
click at [33, 407] on input "checkbox" at bounding box center [35, 400] width 21 height 21
checkbox input "true"
type input "1500"
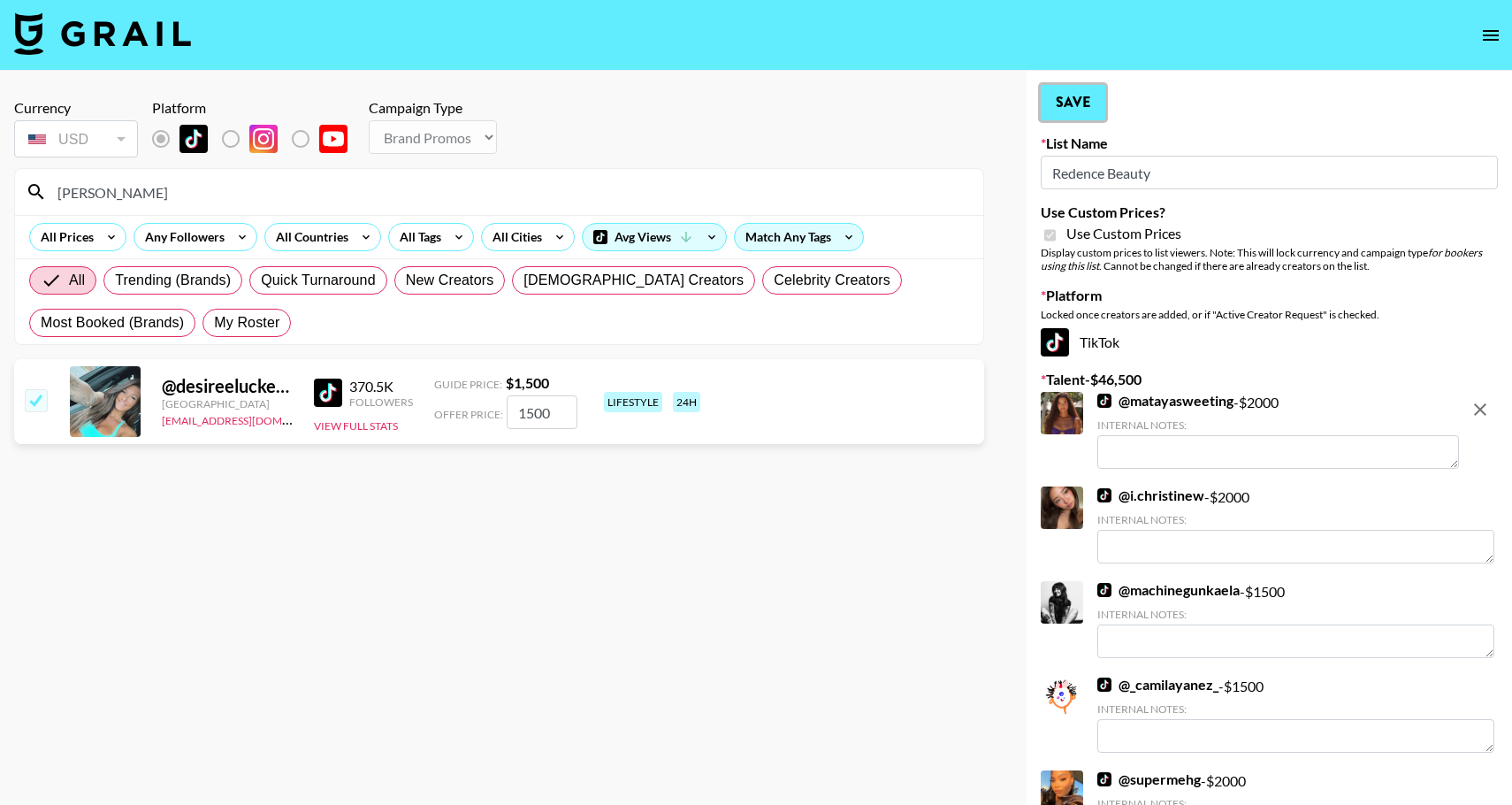
click at [1056, 118] on button "Save" at bounding box center [1073, 102] width 64 height 36
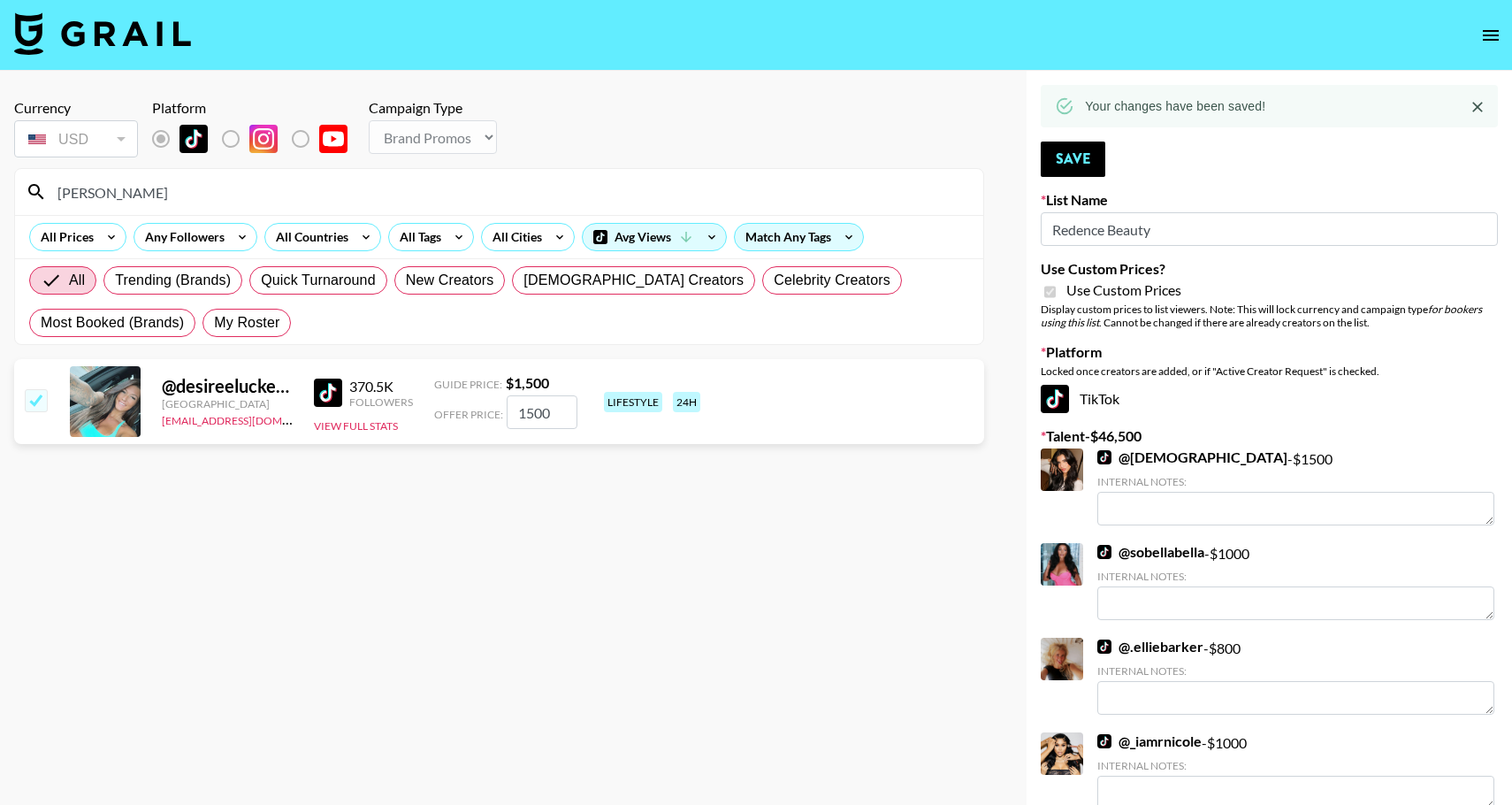
drag, startPoint x: 132, startPoint y: 185, endPoint x: -50, endPoint y: 172, distance: 182.5
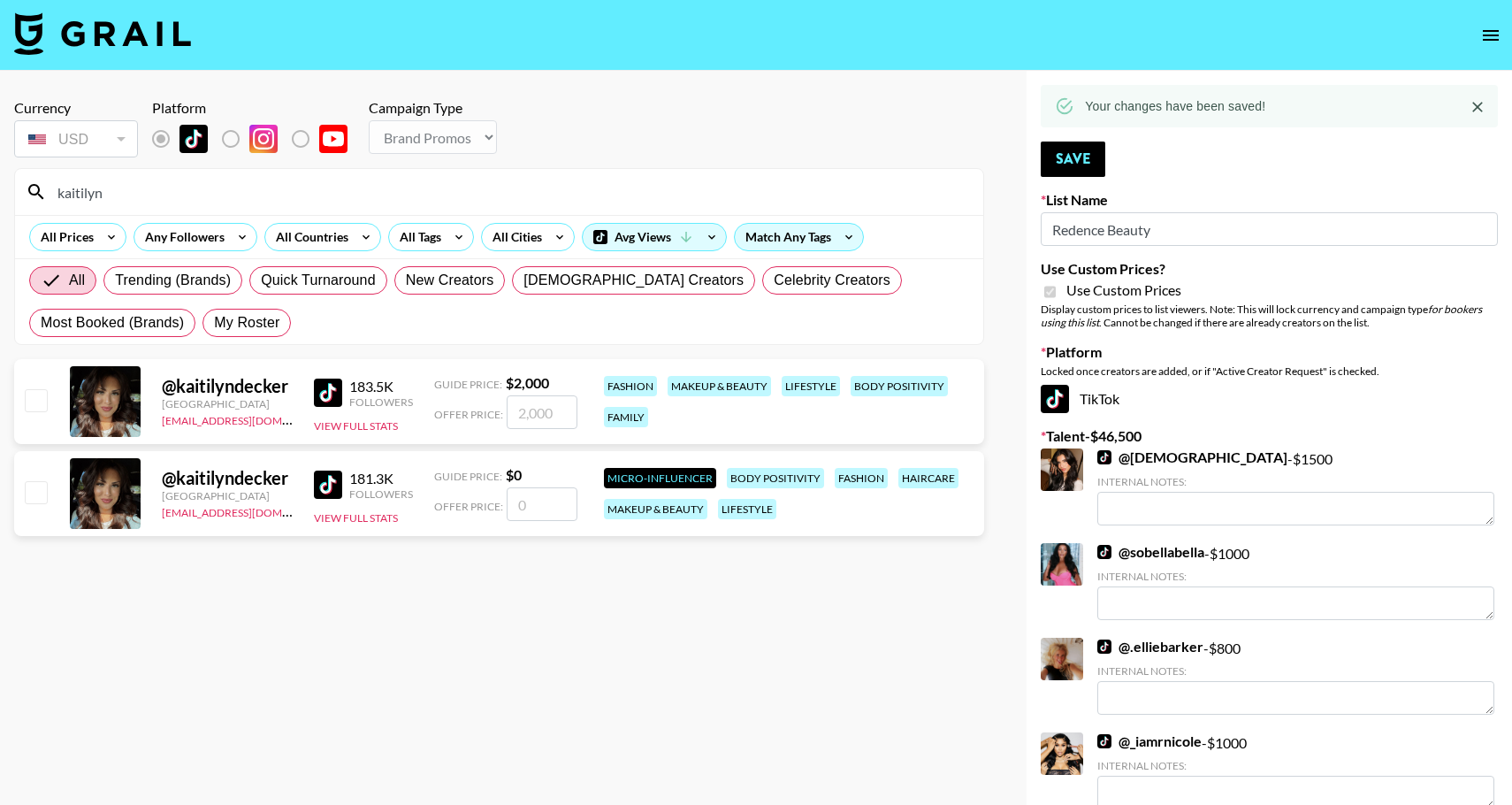
type input "kaitilyn"
click at [33, 407] on input "checkbox" at bounding box center [35, 400] width 21 height 21
checkbox input "true"
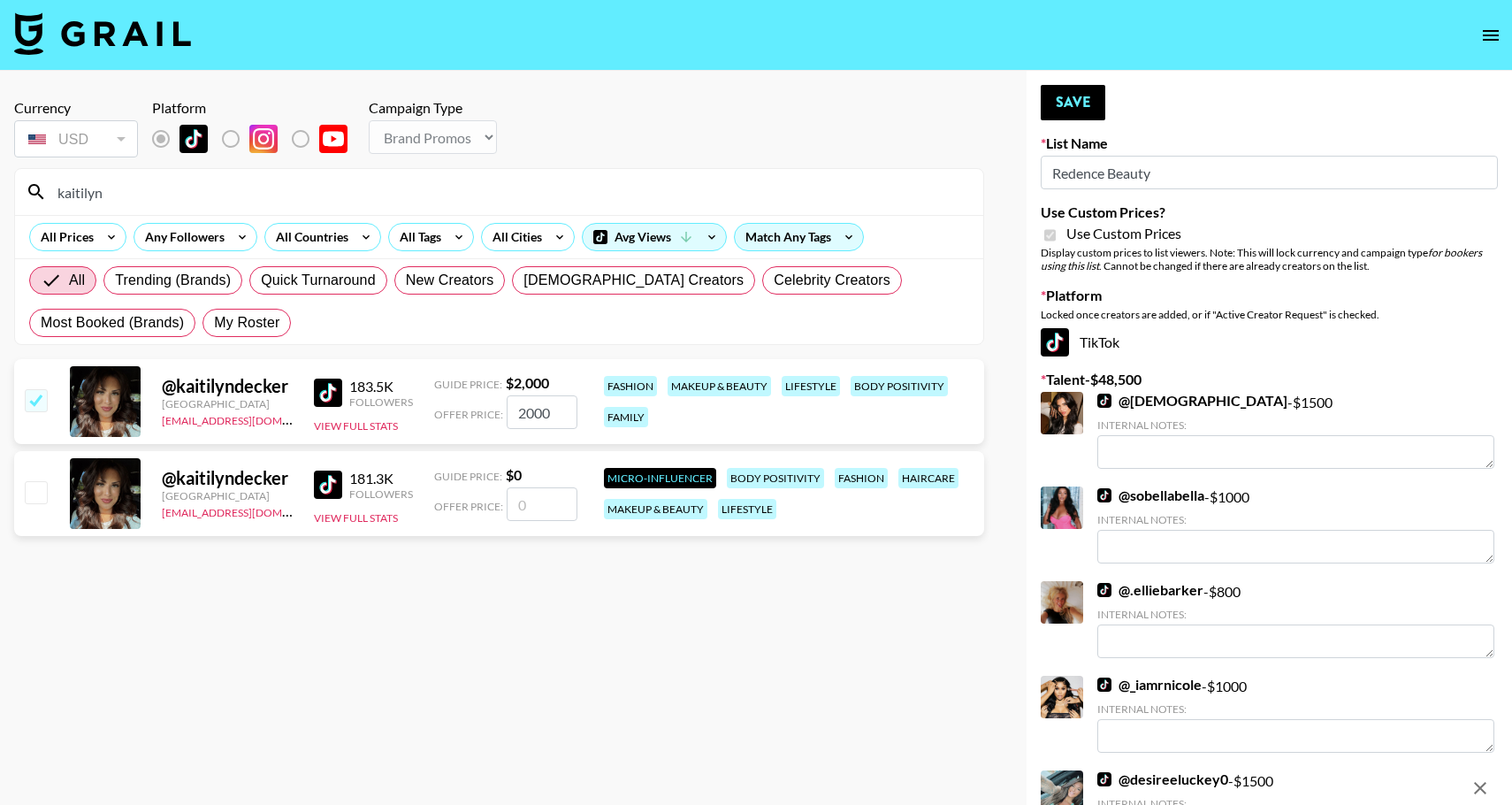
drag, startPoint x: 564, startPoint y: 414, endPoint x: 458, endPoint y: 413, distance: 106.0
click at [458, 413] on div "Offer Price: 2000" at bounding box center [506, 412] width 143 height 34
type input "1000"
click at [1063, 105] on button "Save" at bounding box center [1073, 102] width 64 height 36
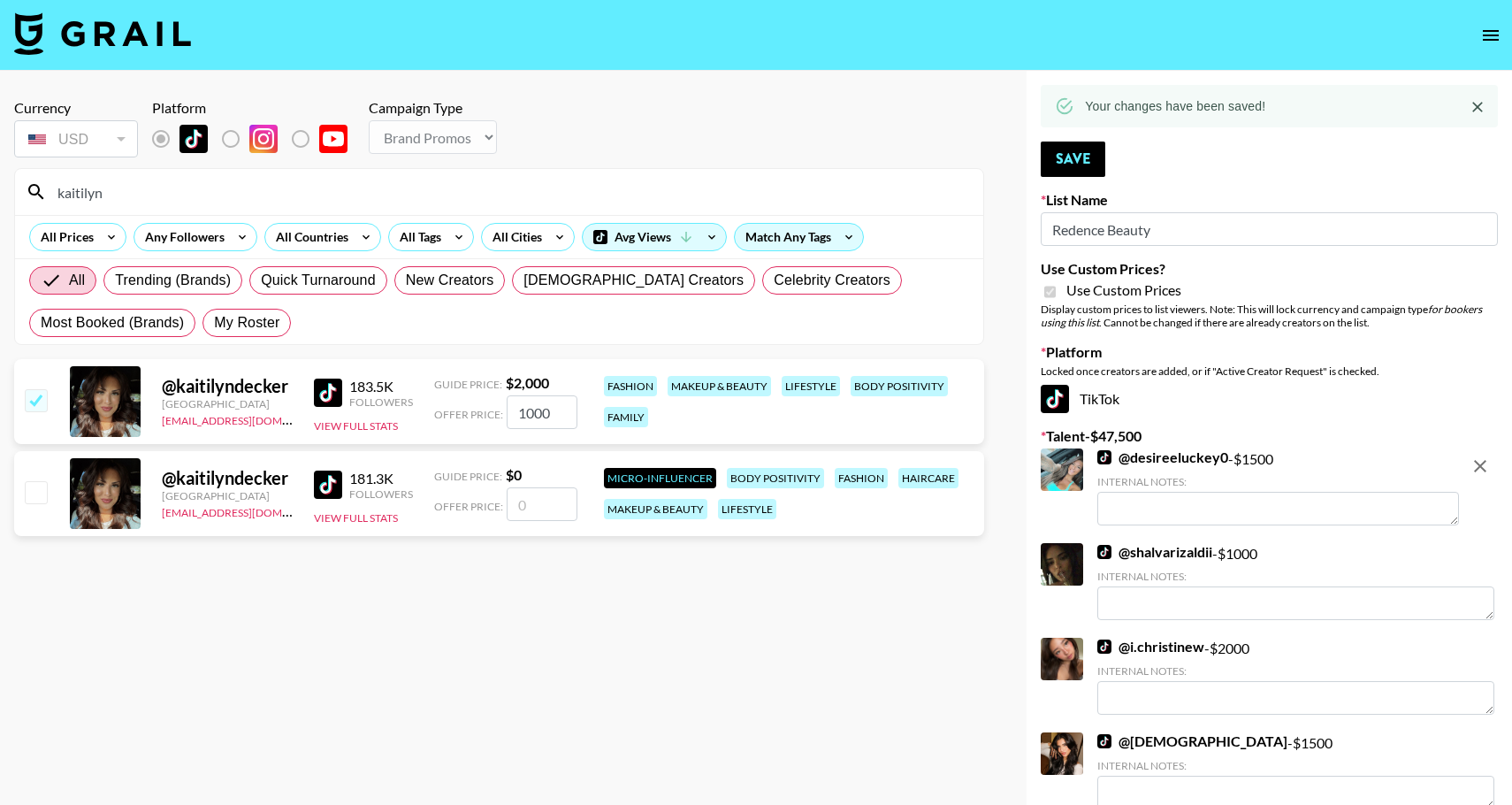
drag, startPoint x: 133, startPoint y: 189, endPoint x: -25, endPoint y: 189, distance: 158.0
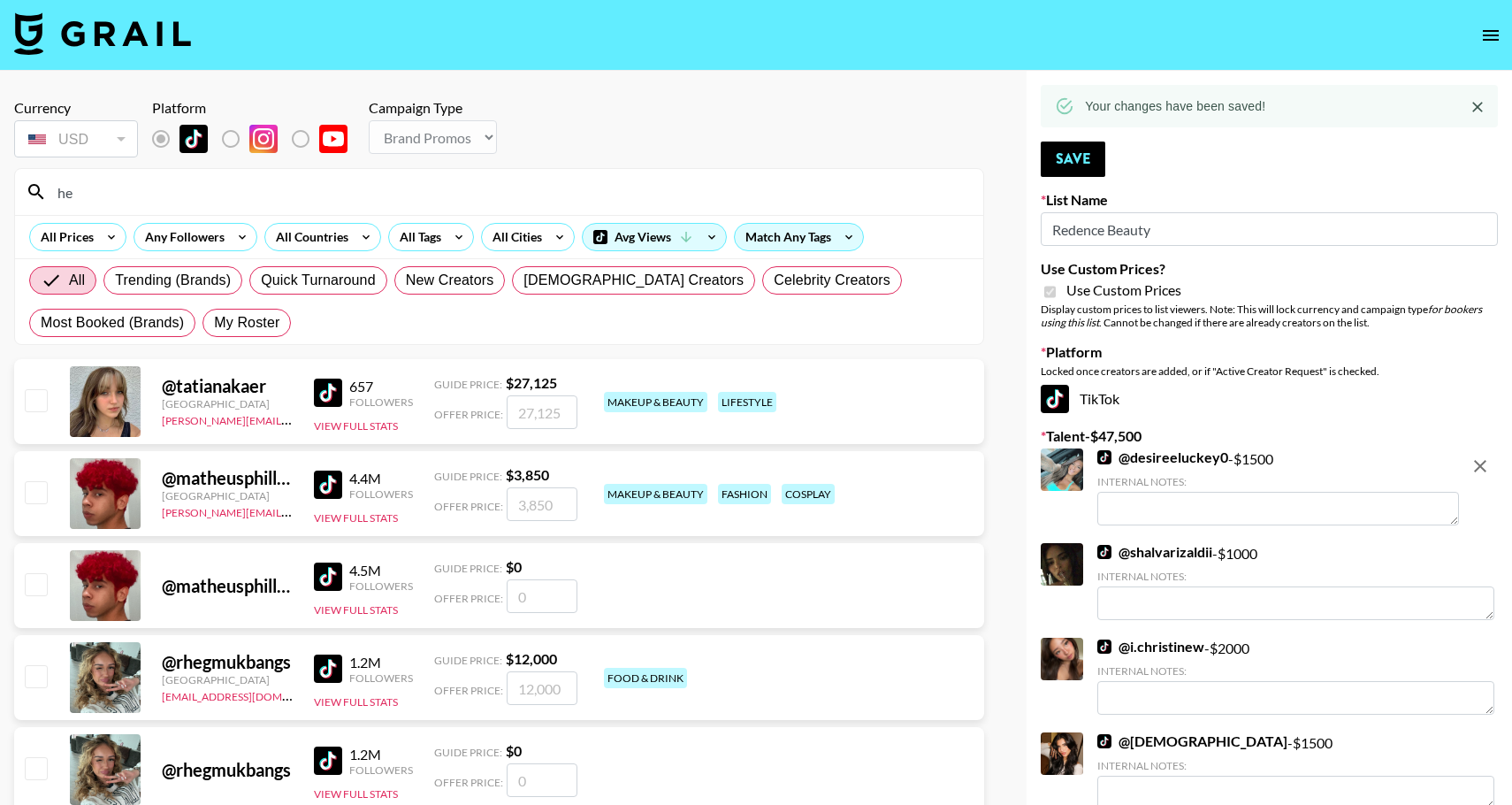
type input "h"
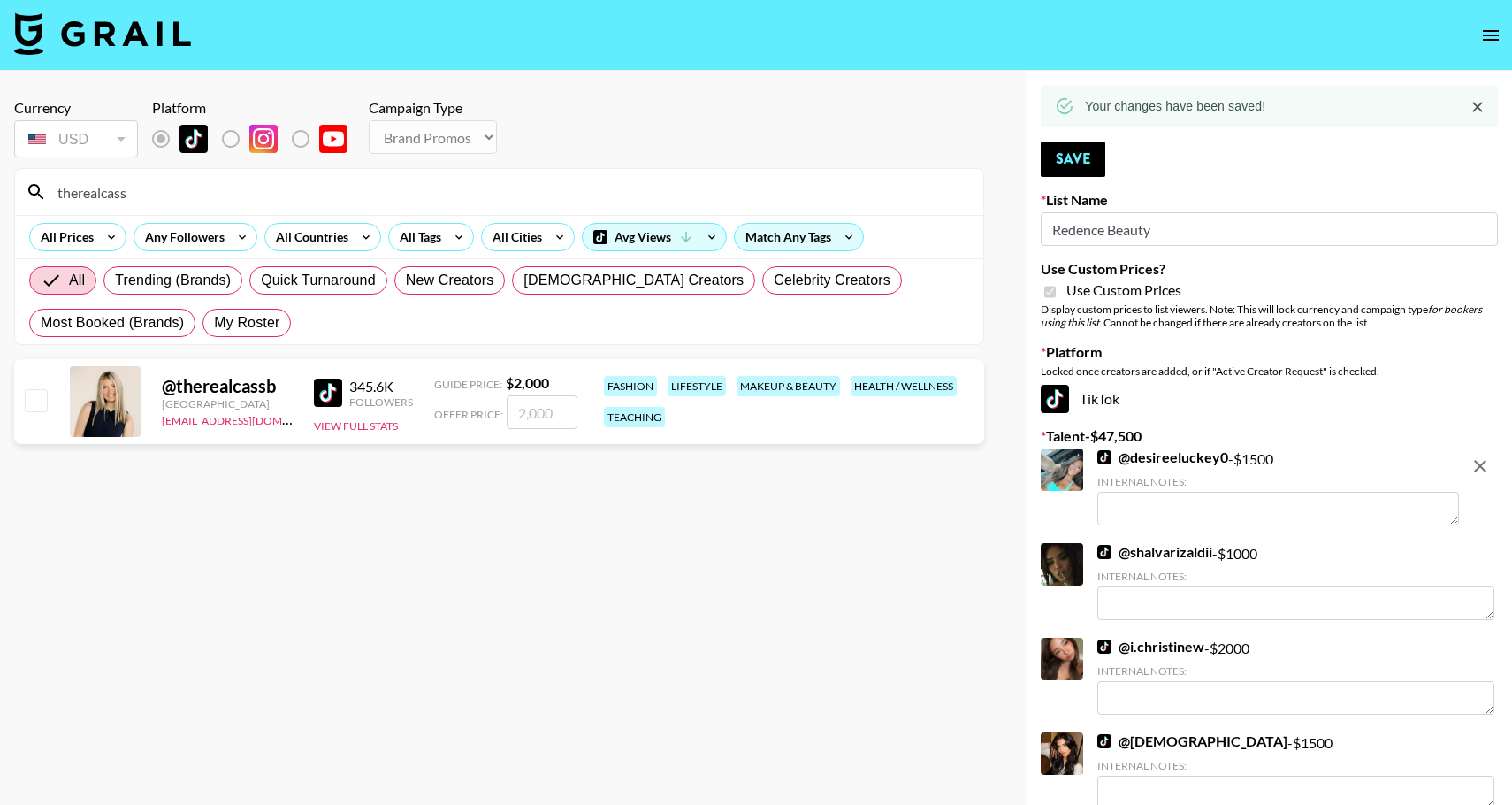
type input "therealcass"
click at [40, 409] on input "checkbox" at bounding box center [35, 400] width 21 height 21
checkbox input "true"
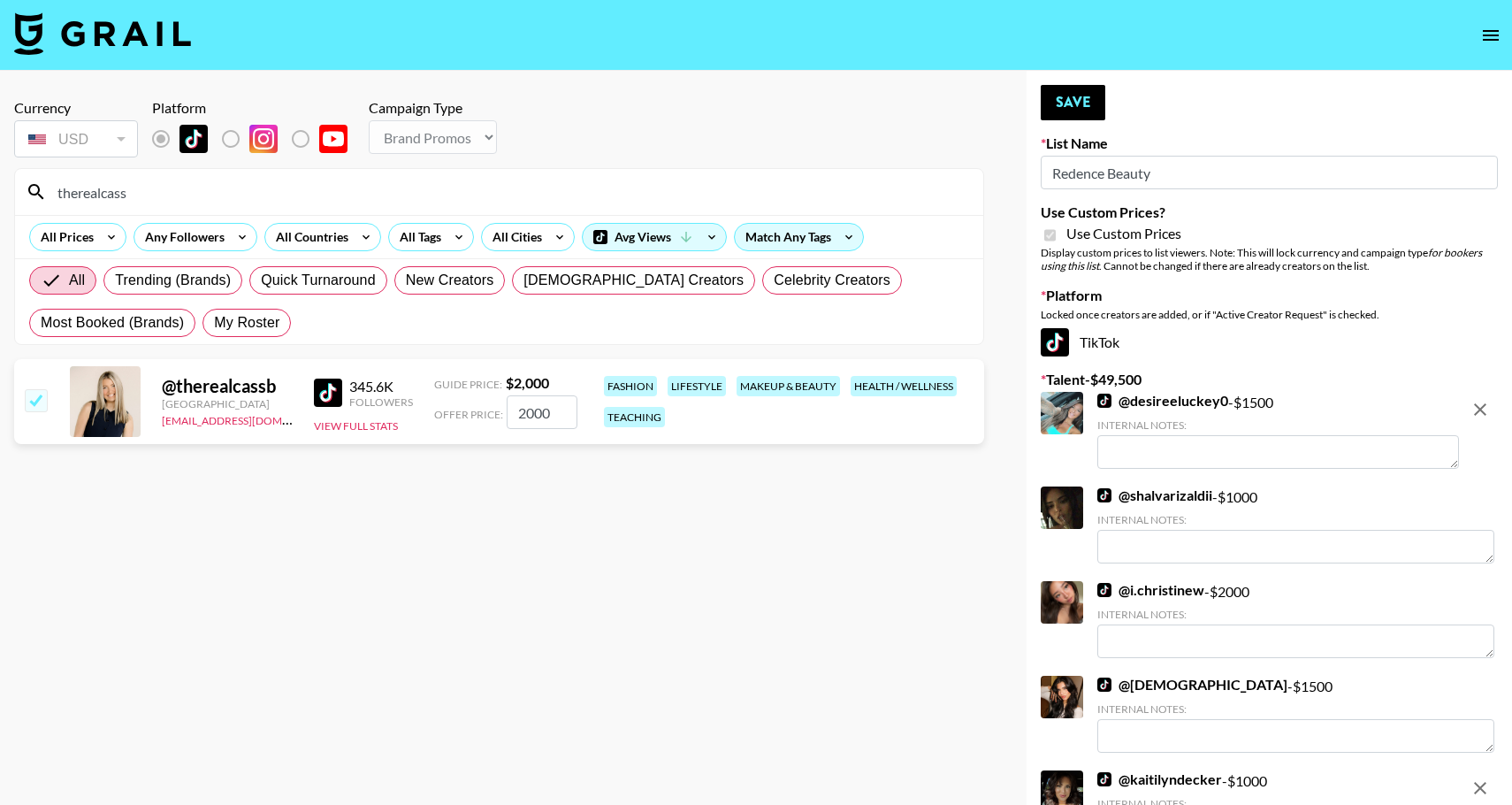
drag, startPoint x: 550, startPoint y: 416, endPoint x: 485, endPoint y: 414, distance: 65.0
click at [485, 415] on div "Offer Price: 2000" at bounding box center [506, 412] width 143 height 34
type input "1000"
click at [1065, 104] on button "Save" at bounding box center [1073, 102] width 64 height 36
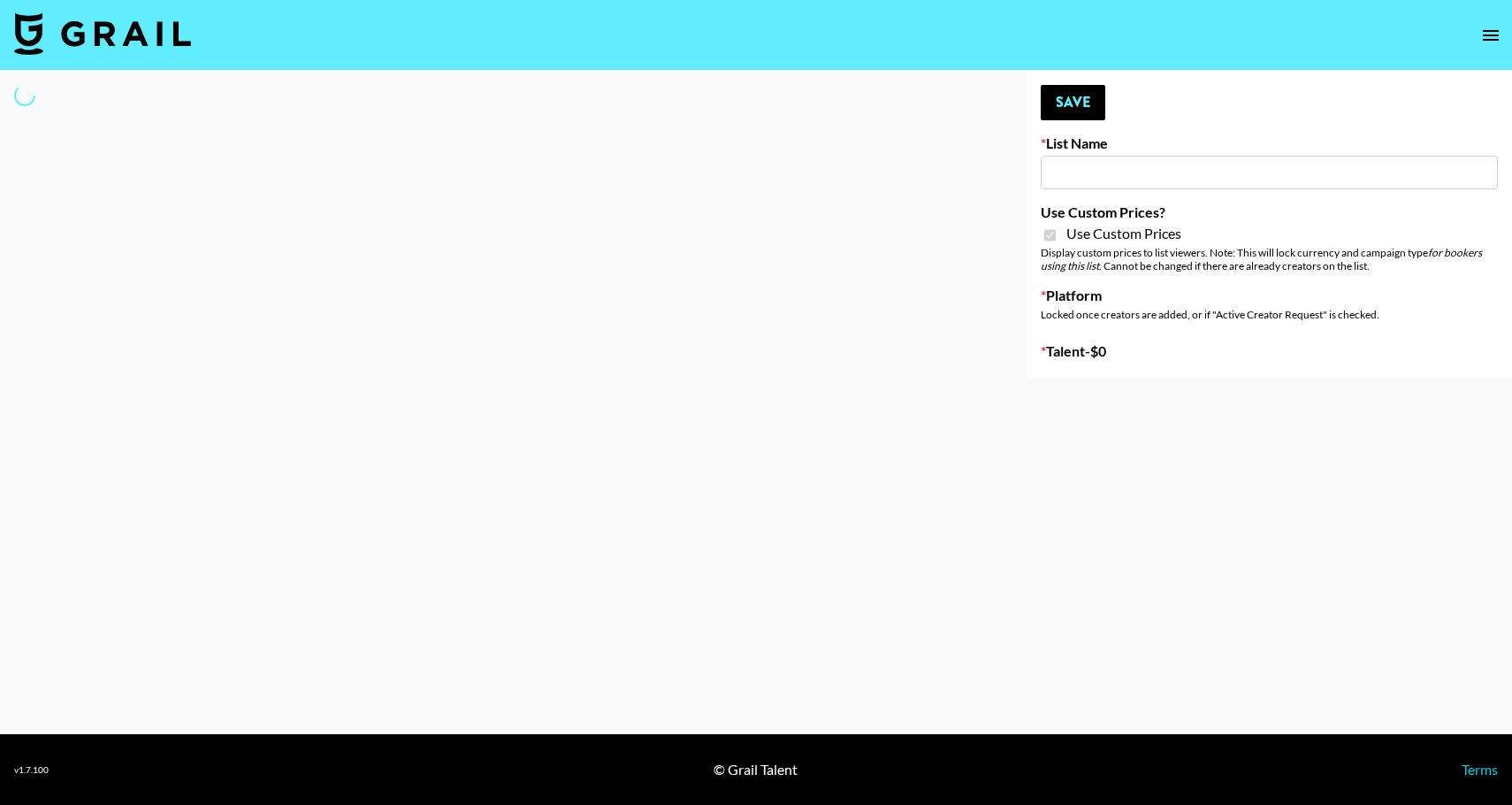
type input "Dime Beauty"
checkbox input "true"
select select "Brand"
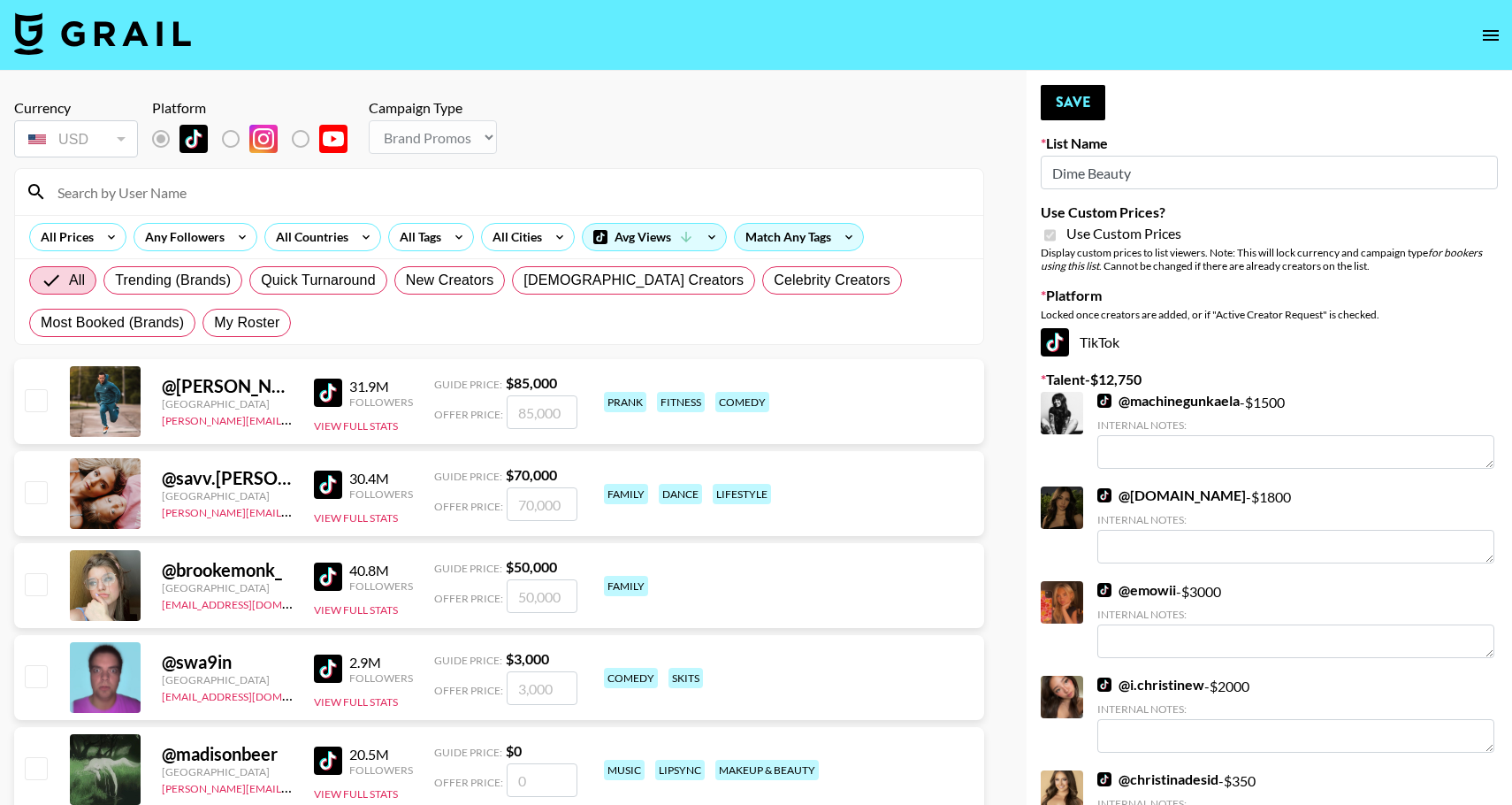
click at [75, 191] on input at bounding box center [510, 191] width 926 height 28
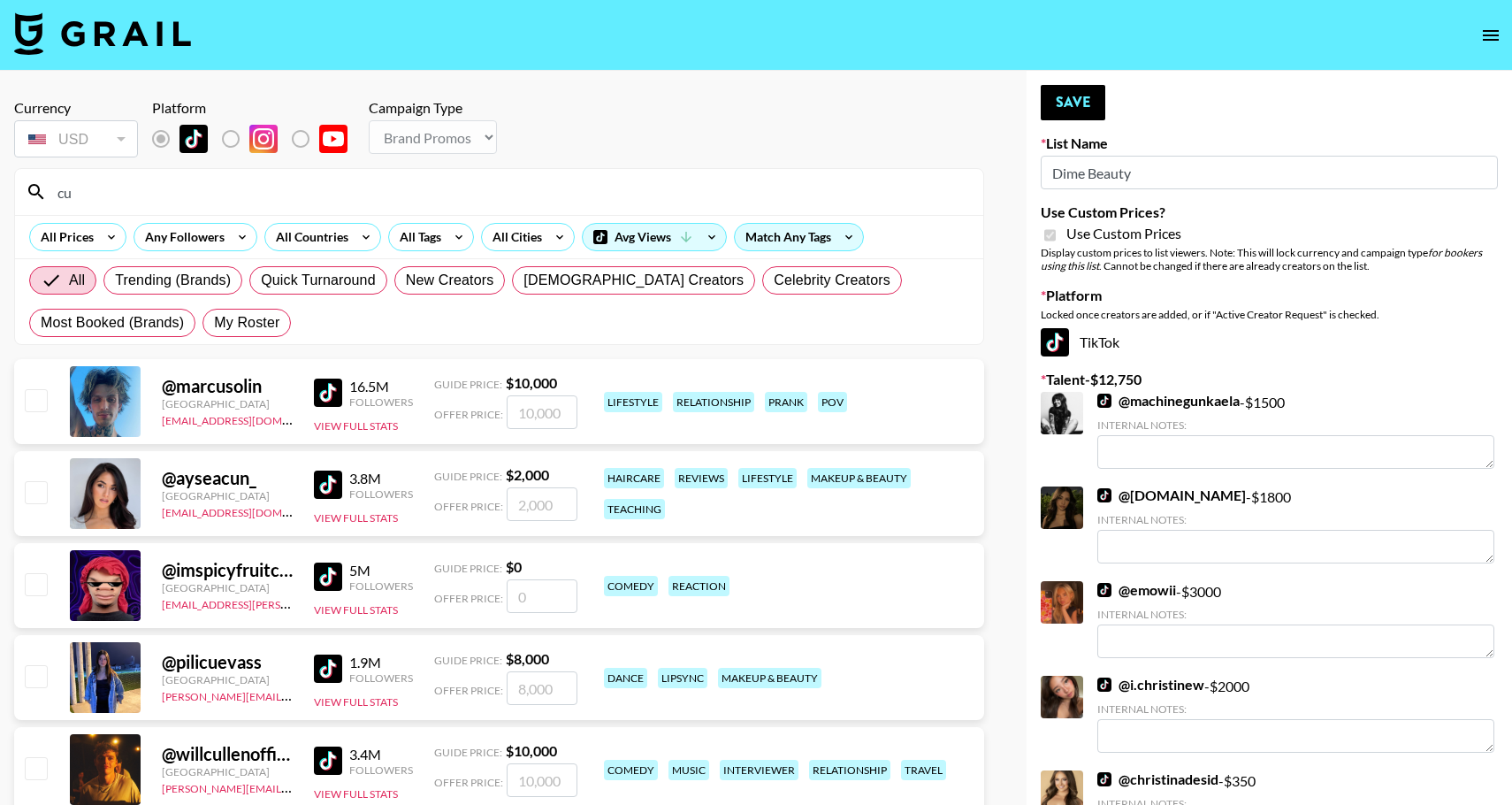
type input "c"
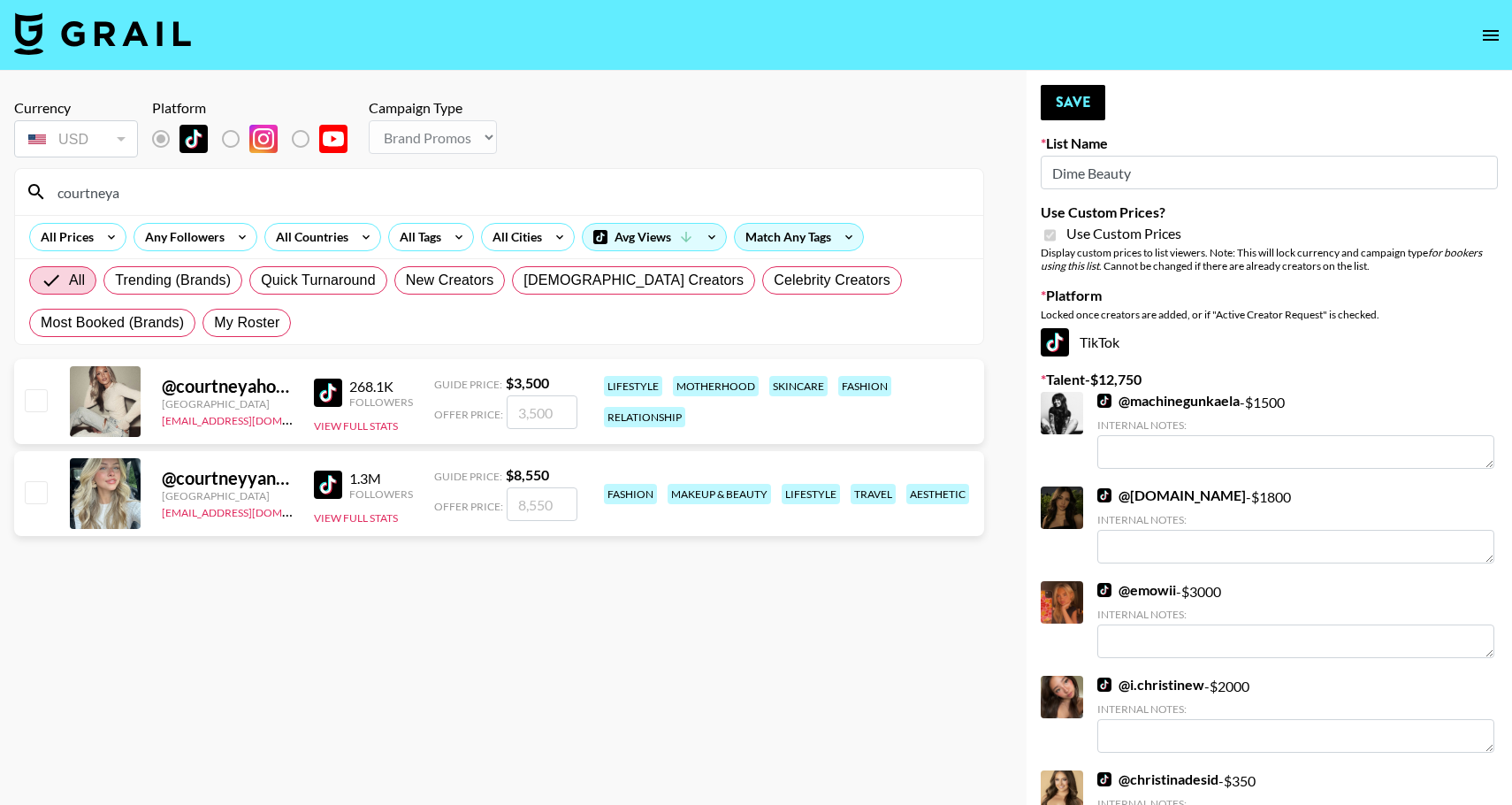
type input "courtneya"
click at [34, 411] on input "checkbox" at bounding box center [35, 400] width 21 height 21
checkbox input "true"
type input "3500"
click at [1078, 98] on button "Save" at bounding box center [1073, 102] width 64 height 36
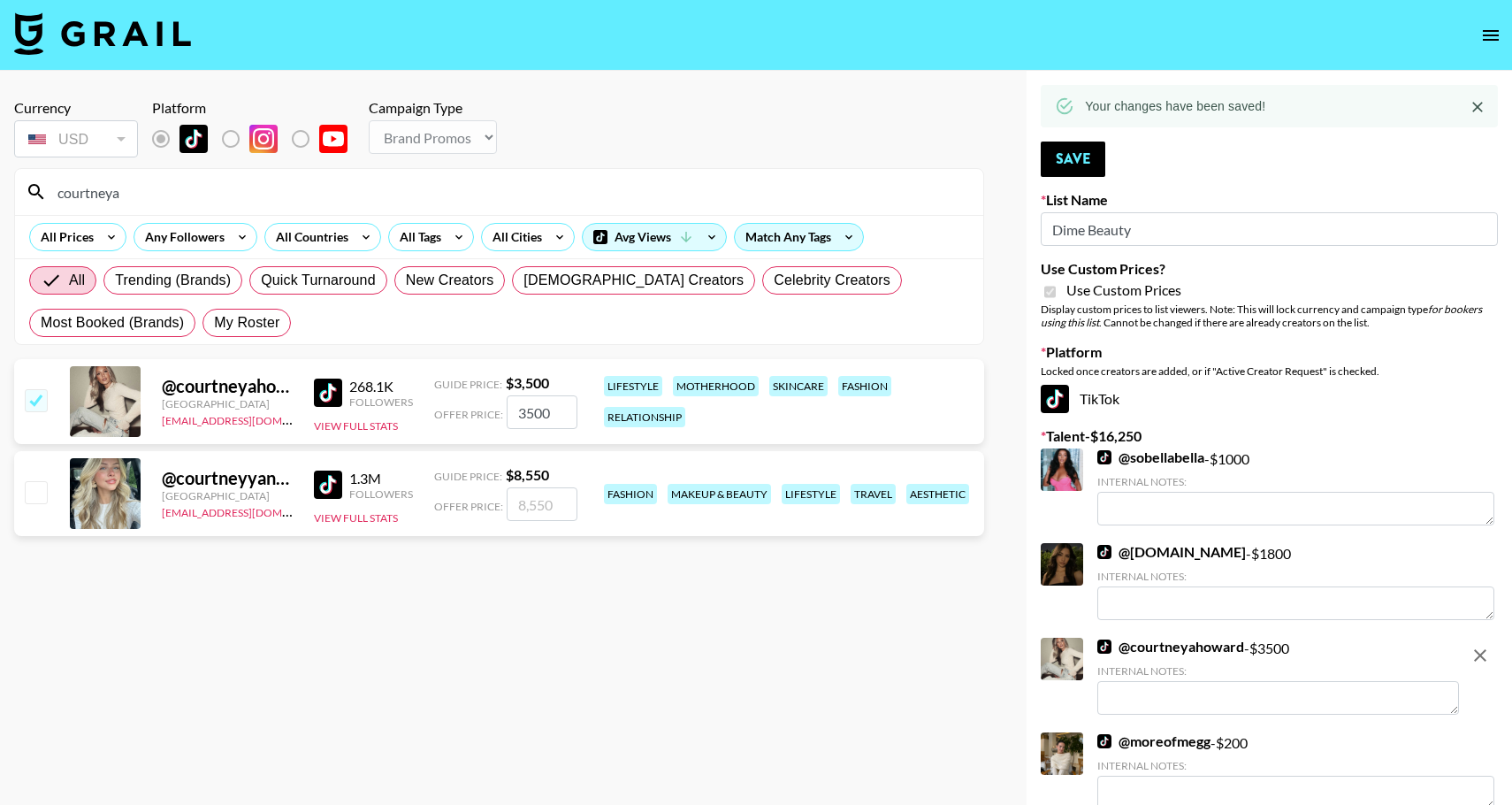
click at [284, 193] on input "courtneya" at bounding box center [510, 191] width 926 height 28
drag, startPoint x: 284, startPoint y: 193, endPoint x: -43, endPoint y: 187, distance: 327.1
click at [0, 187] on html "Currency USD USD ​ Platform Campaign Type Choose Type... Song Promos Brand Prom…" at bounding box center [756, 787] width 1512 height 1574
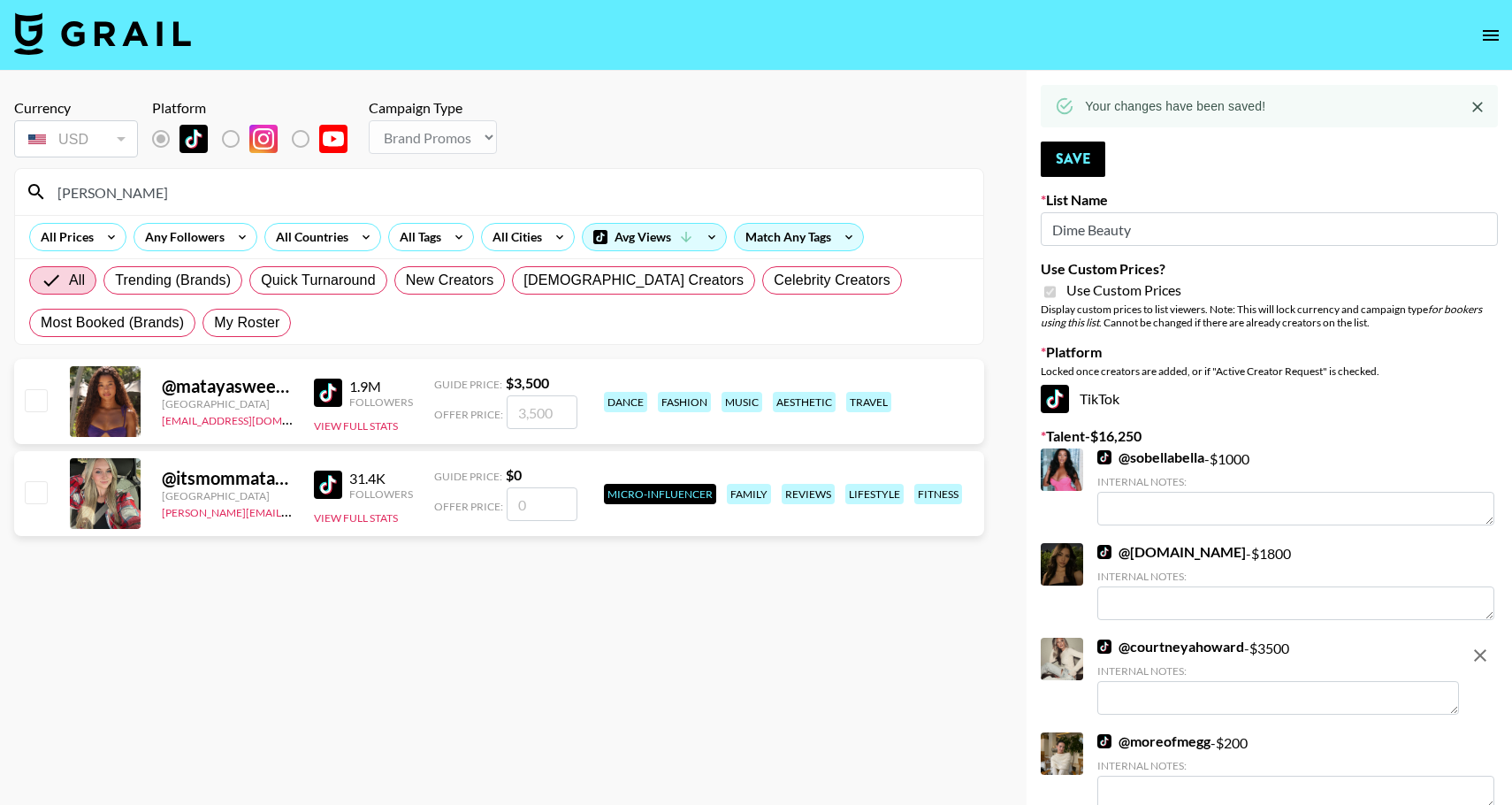
type input "[PERSON_NAME]"
click at [37, 397] on input "checkbox" at bounding box center [35, 400] width 21 height 21
checkbox input "true"
type input "3500"
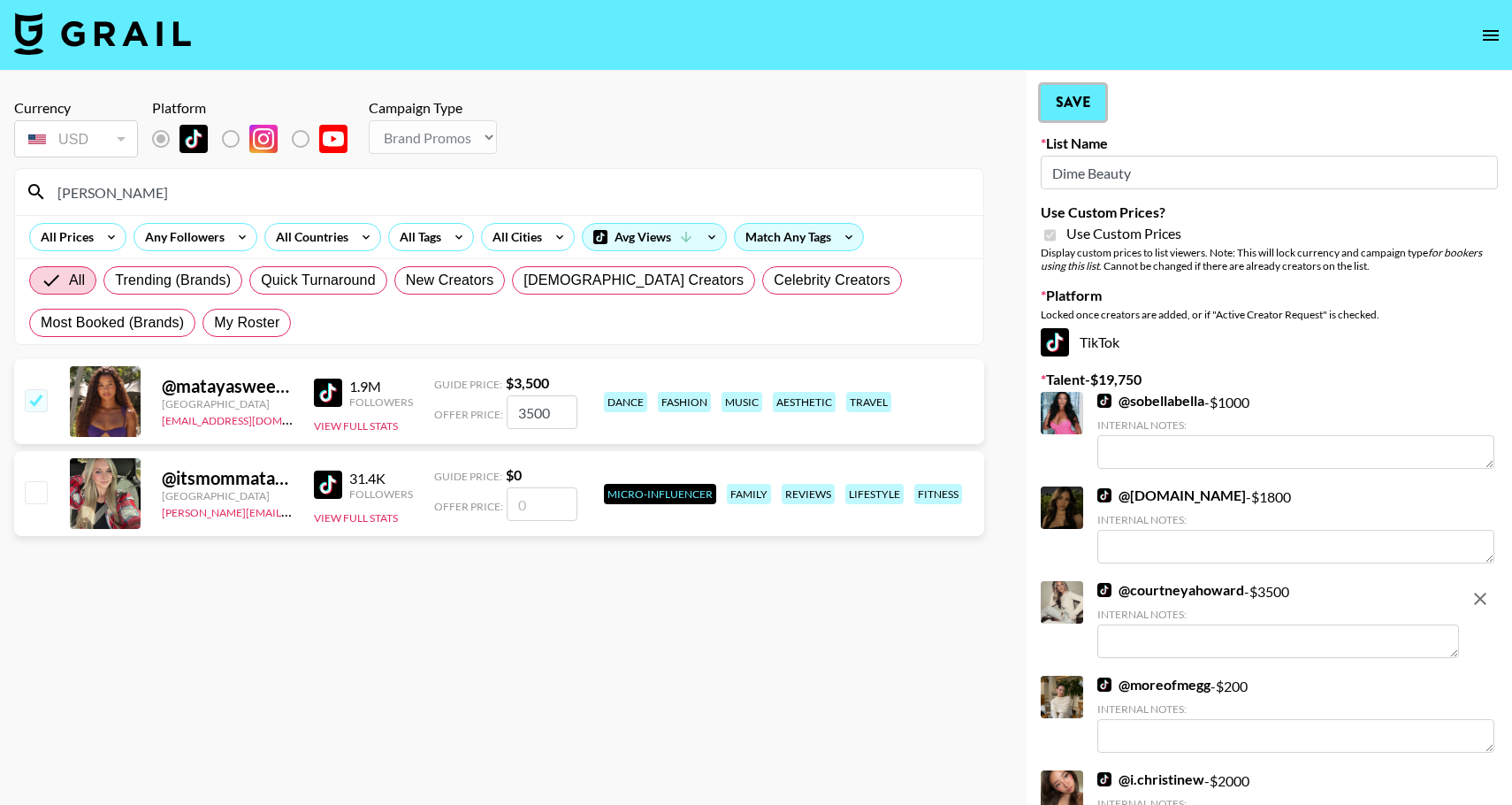
click at [1061, 116] on button "Save" at bounding box center [1073, 102] width 64 height 36
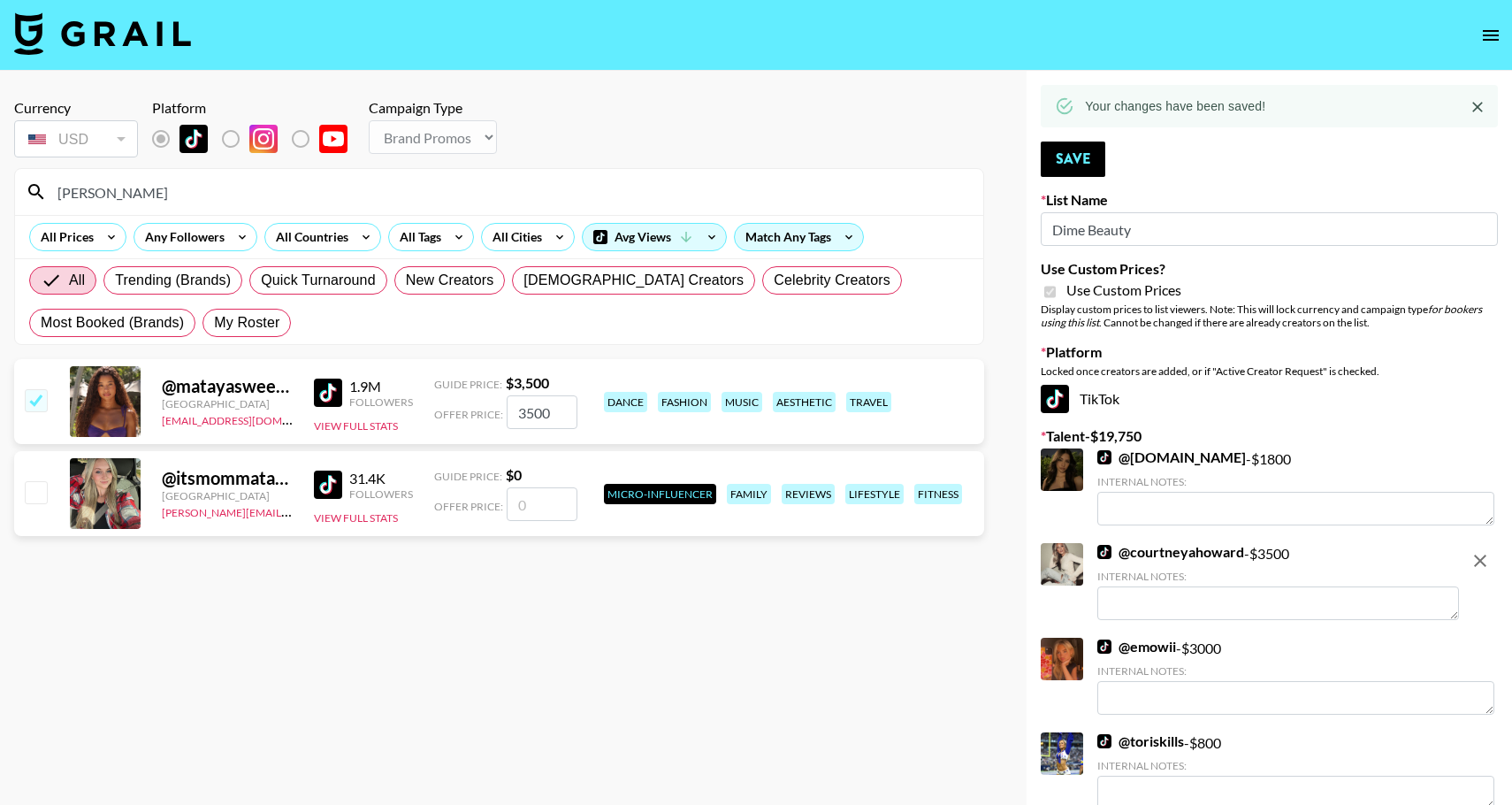
drag, startPoint x: 322, startPoint y: 195, endPoint x: -20, endPoint y: 174, distance: 342.6
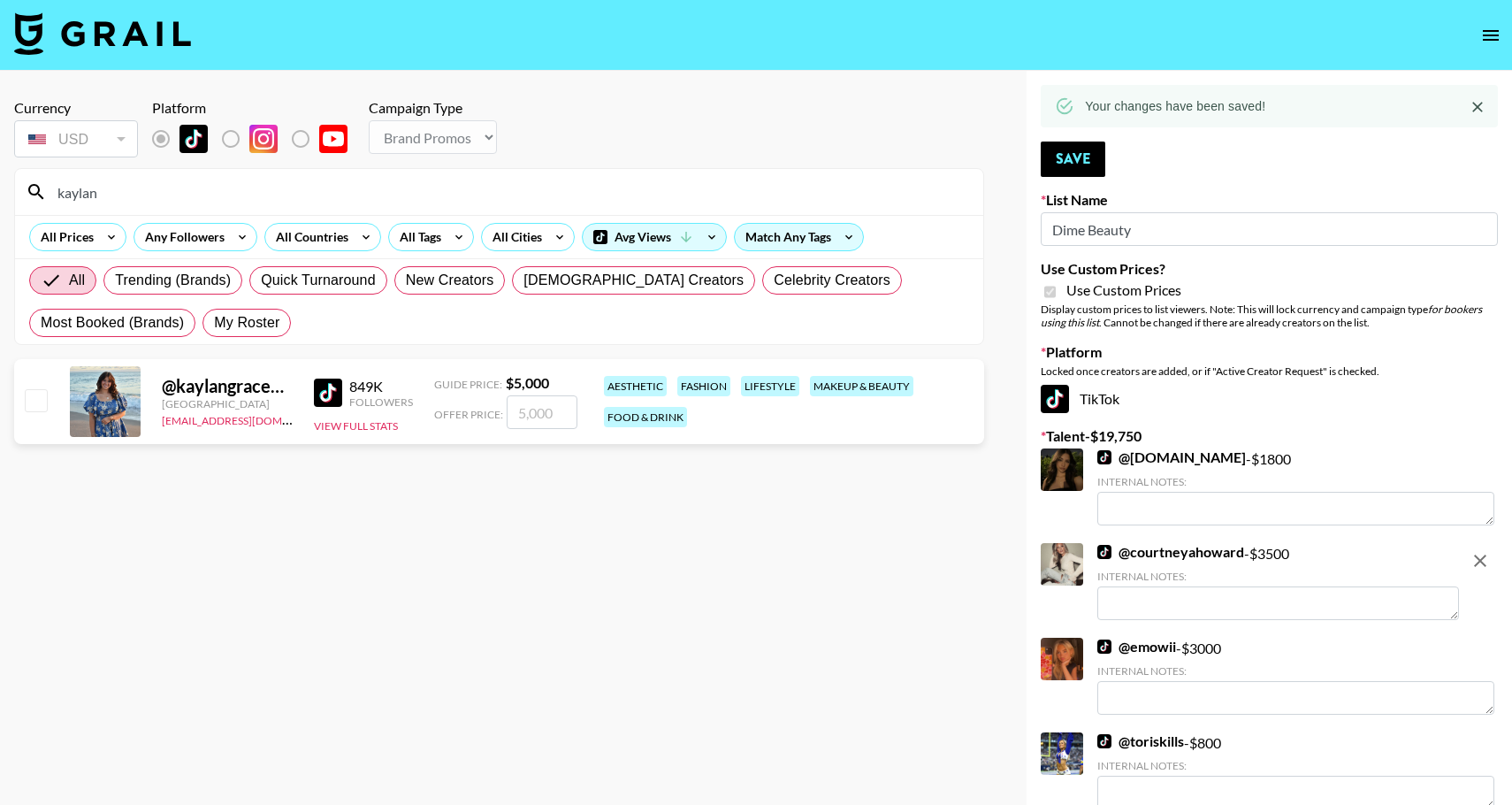
type input "kaylan"
click at [29, 402] on input "checkbox" at bounding box center [35, 400] width 21 height 21
checkbox input "true"
type input "5000"
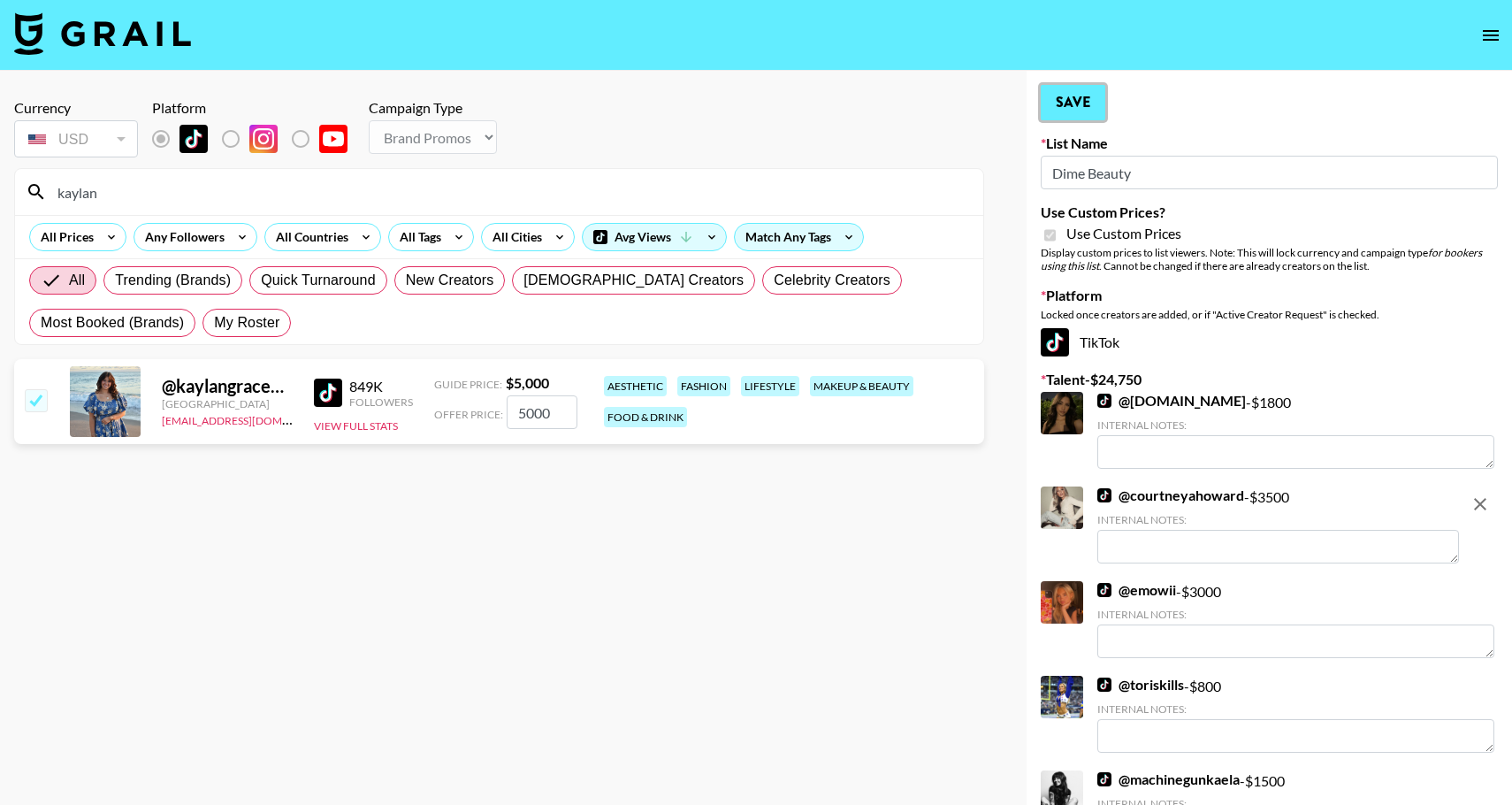
click at [1072, 96] on button "Save" at bounding box center [1073, 102] width 64 height 36
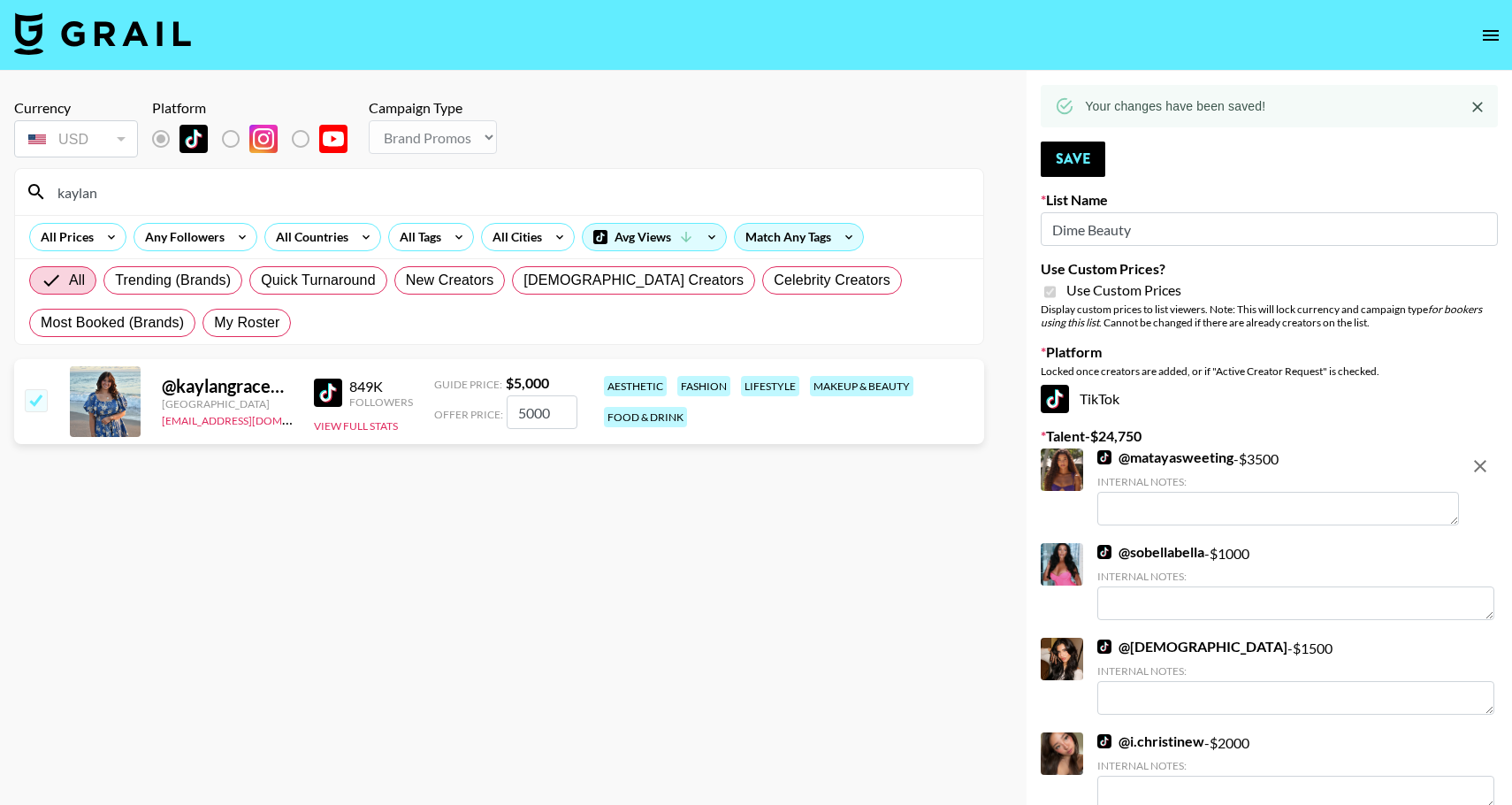
drag, startPoint x: 152, startPoint y: 190, endPoint x: -36, endPoint y: 198, distance: 188.2
type input "yo_its"
click at [29, 403] on input "checkbox" at bounding box center [35, 400] width 21 height 21
checkbox input "true"
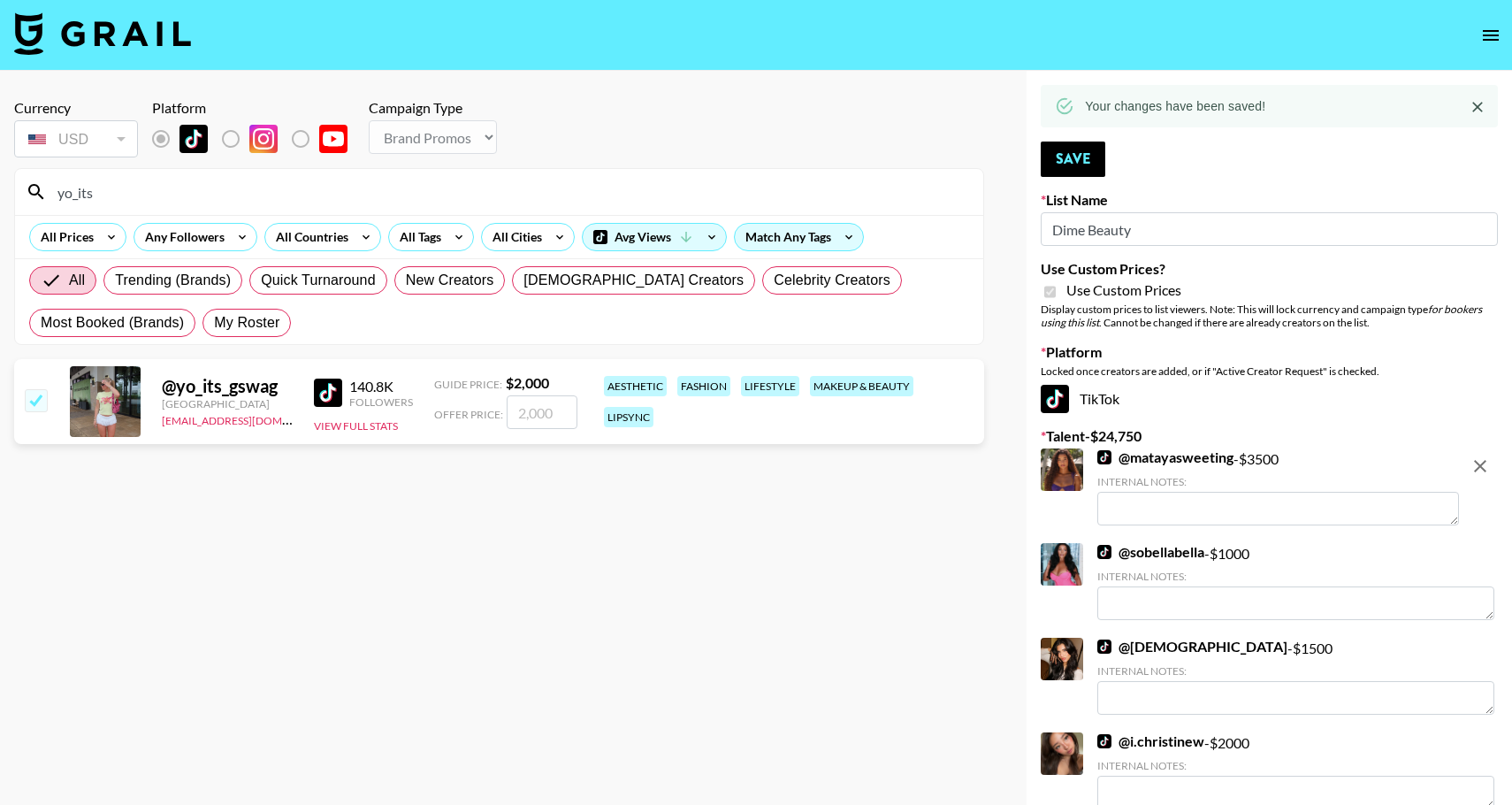
type input "2000"
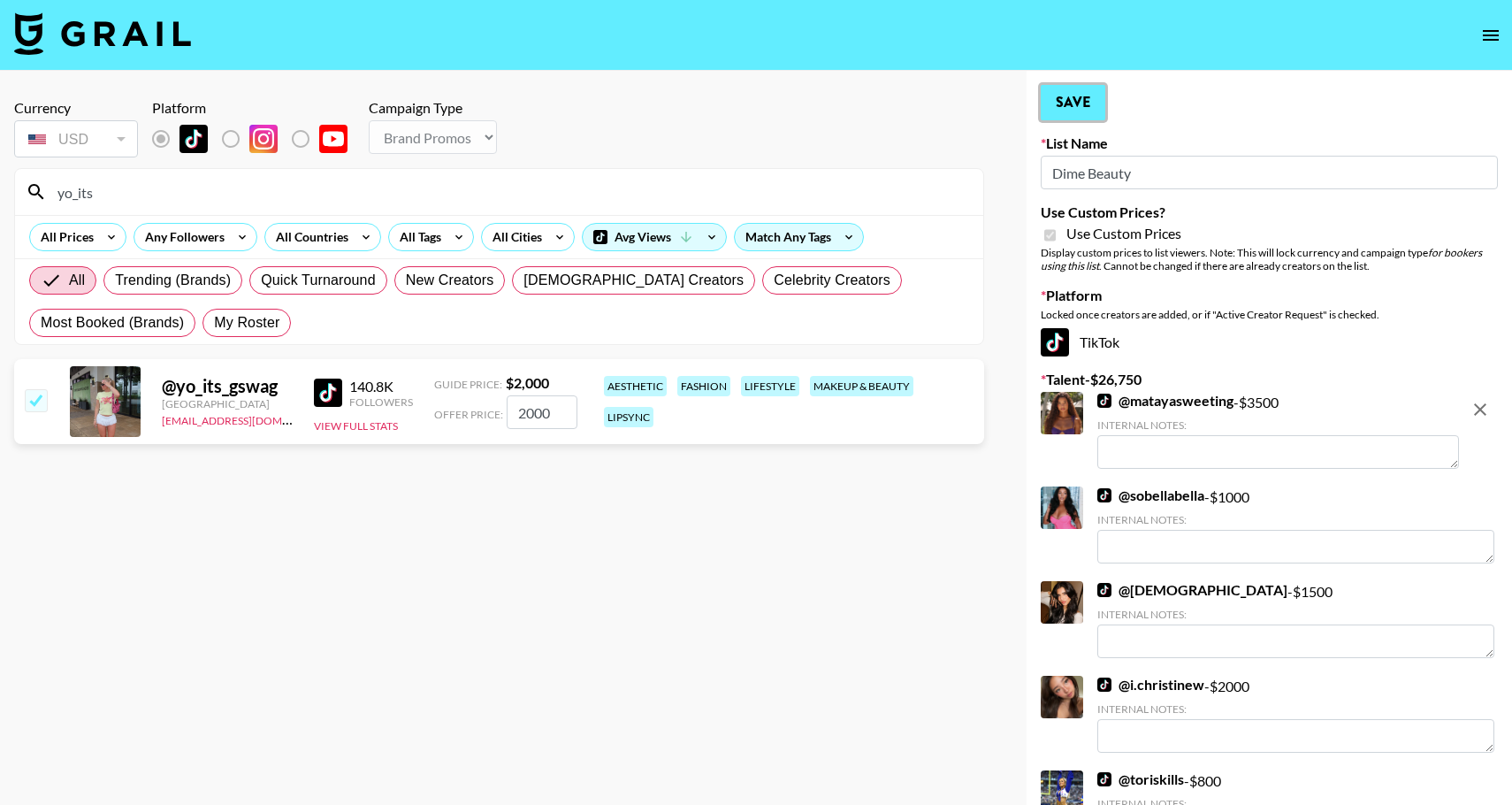
click at [1096, 111] on button "Save" at bounding box center [1073, 102] width 64 height 36
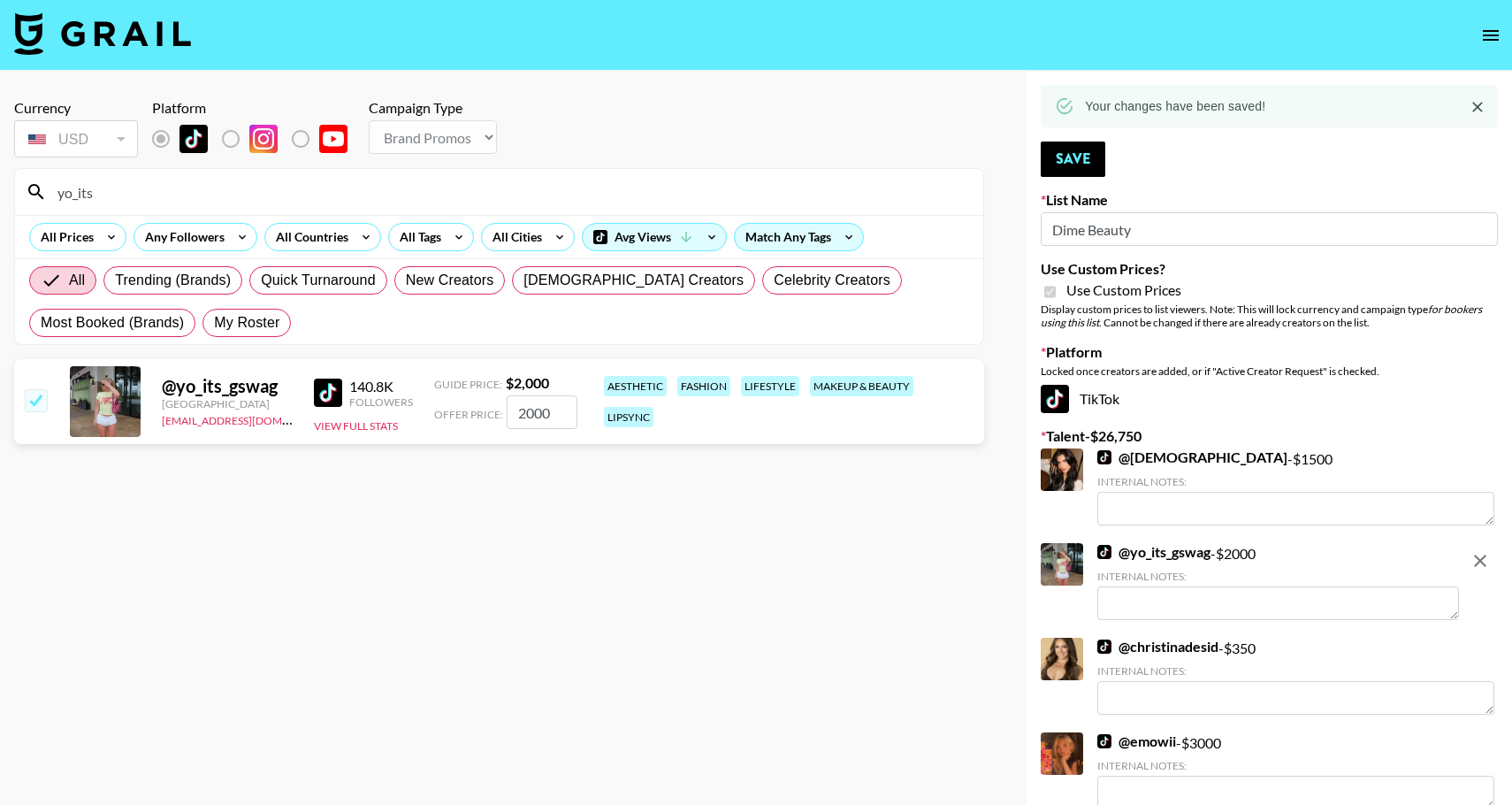
drag, startPoint x: 132, startPoint y: 201, endPoint x: 28, endPoint y: 198, distance: 104.0
click at [28, 198] on div "yo_its" at bounding box center [499, 192] width 968 height 46
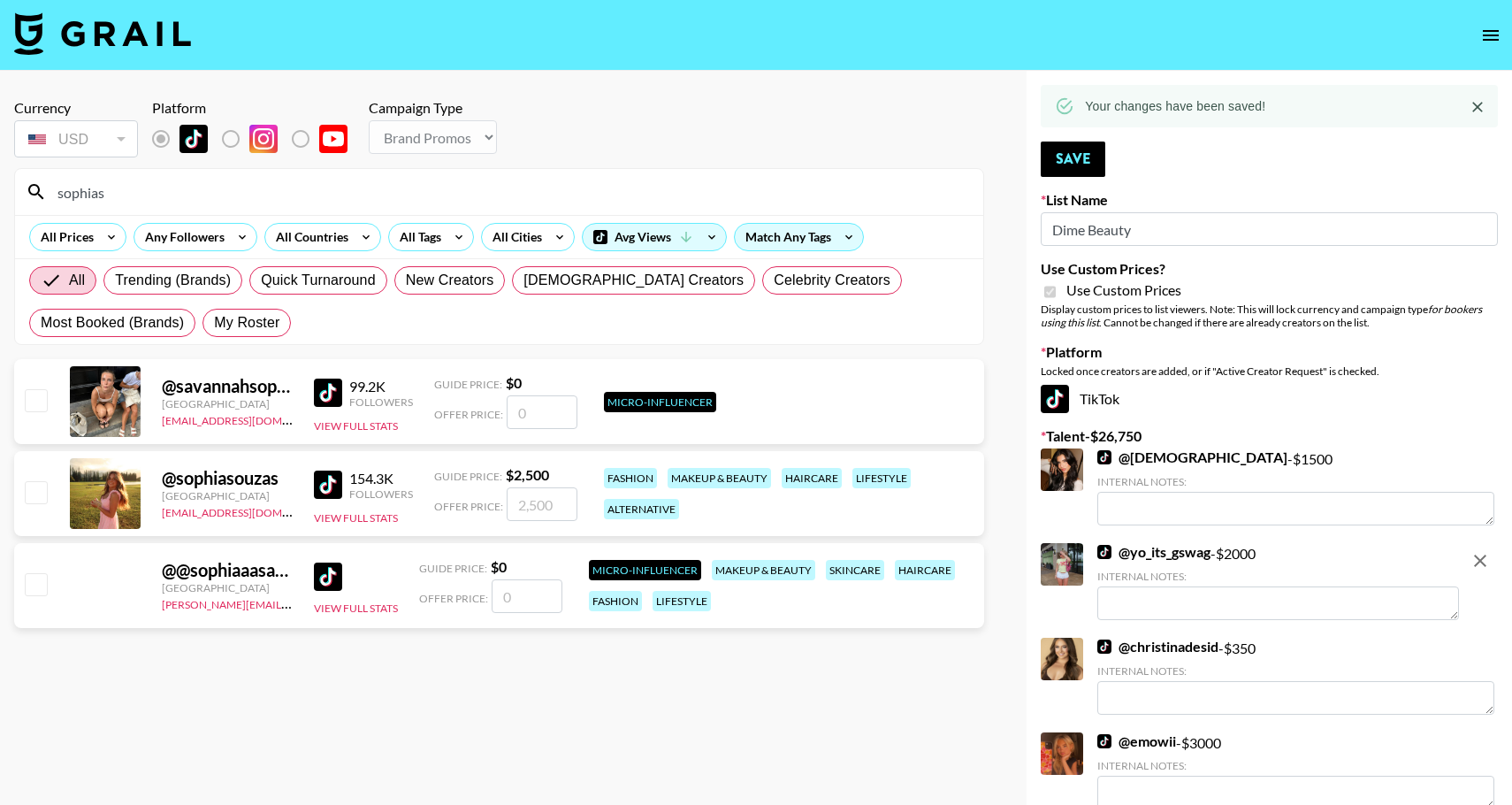
type input "sophias"
click at [33, 494] on input "checkbox" at bounding box center [35, 492] width 21 height 21
checkbox input "true"
type input "2500"
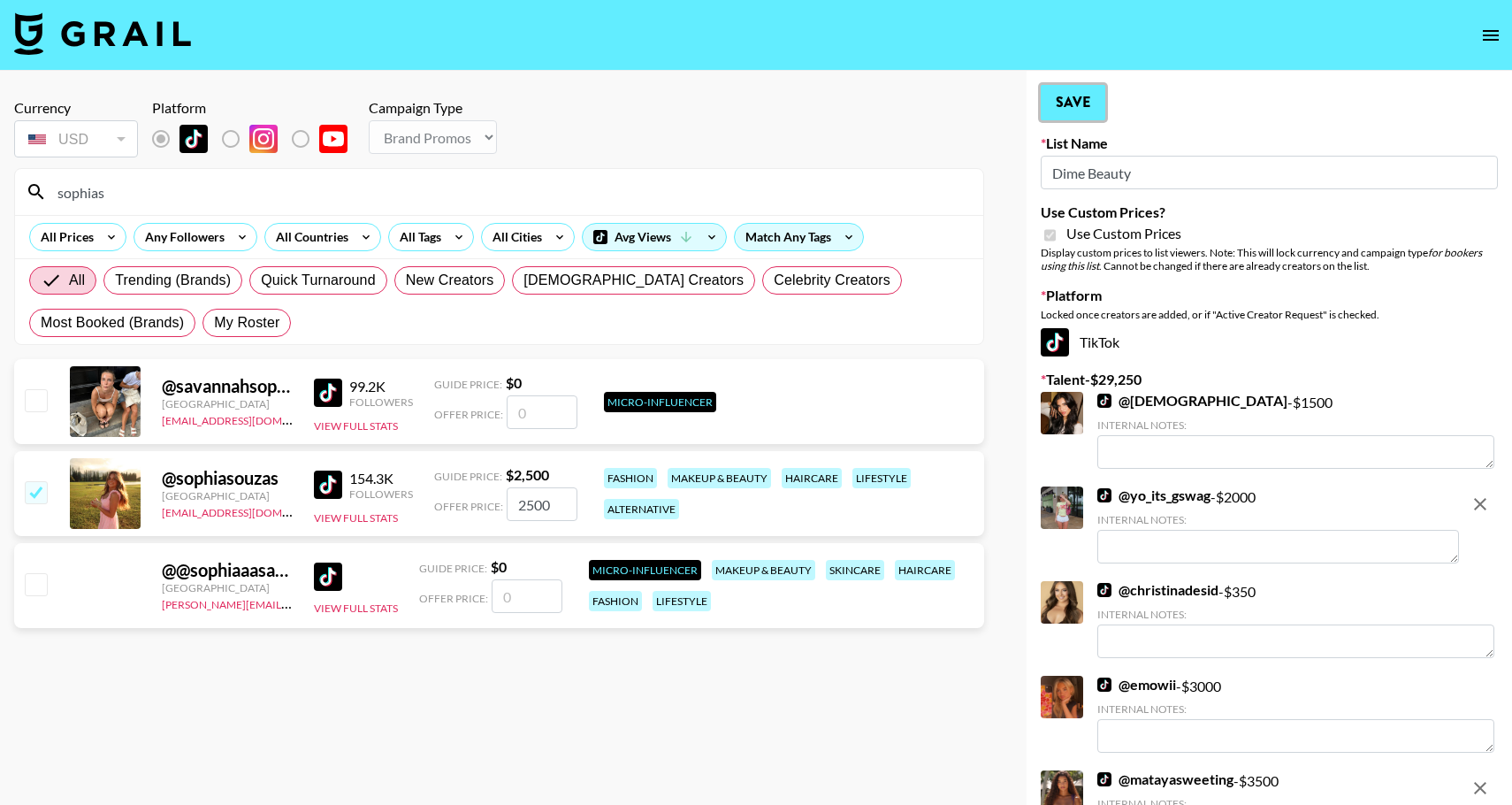
click at [1076, 113] on button "Save" at bounding box center [1073, 102] width 64 height 36
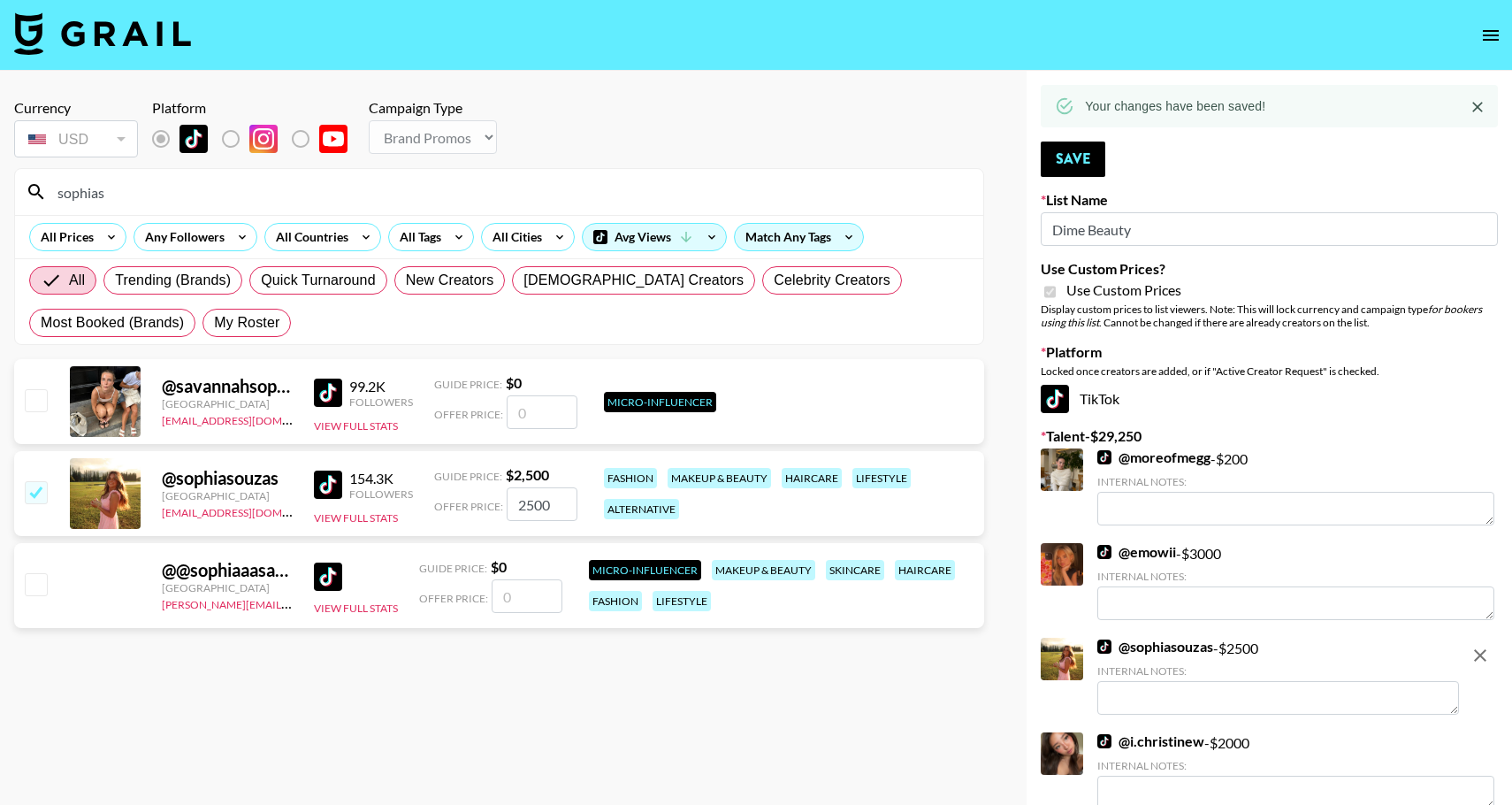
click at [130, 205] on div "sophias" at bounding box center [499, 192] width 968 height 46
drag, startPoint x: 129, startPoint y: 197, endPoint x: 34, endPoint y: 185, distance: 95.8
click at [33, 185] on div "sophias" at bounding box center [499, 192] width 968 height 46
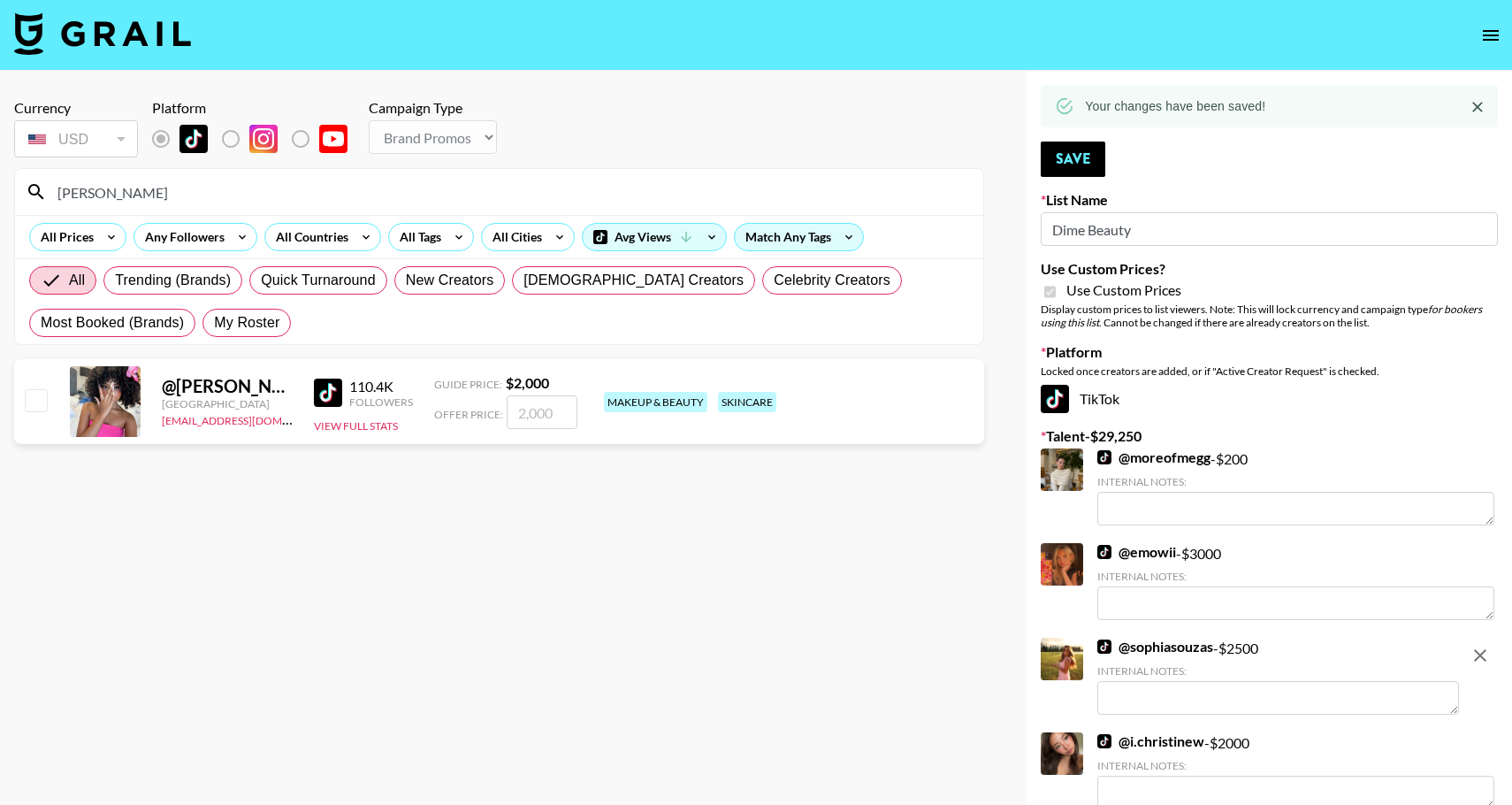
type input "[PERSON_NAME]"
click at [34, 390] on input "checkbox" at bounding box center [35, 400] width 21 height 21
checkbox input "true"
type input "2000"
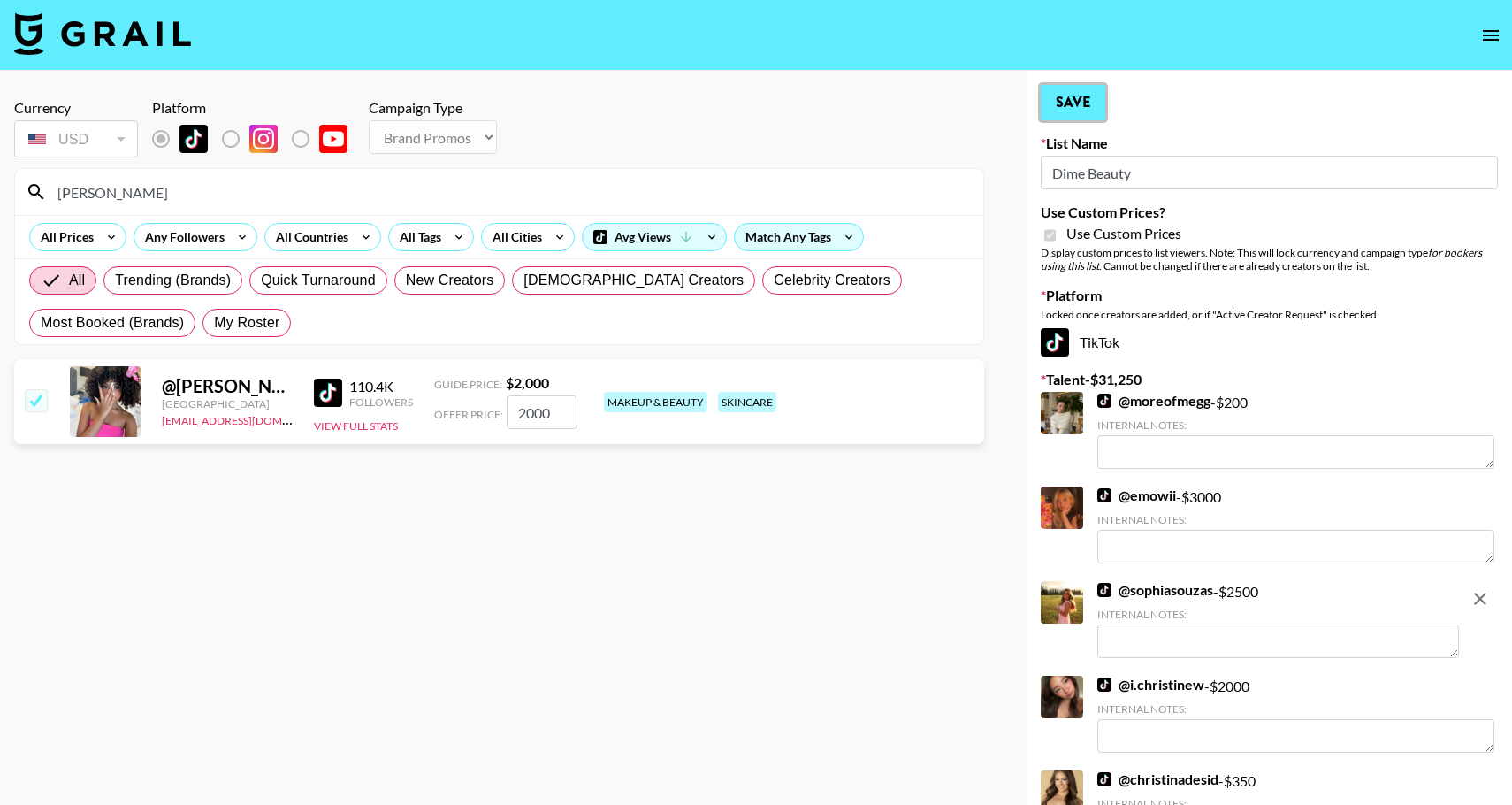
click at [1086, 106] on button "Save" at bounding box center [1073, 102] width 64 height 36
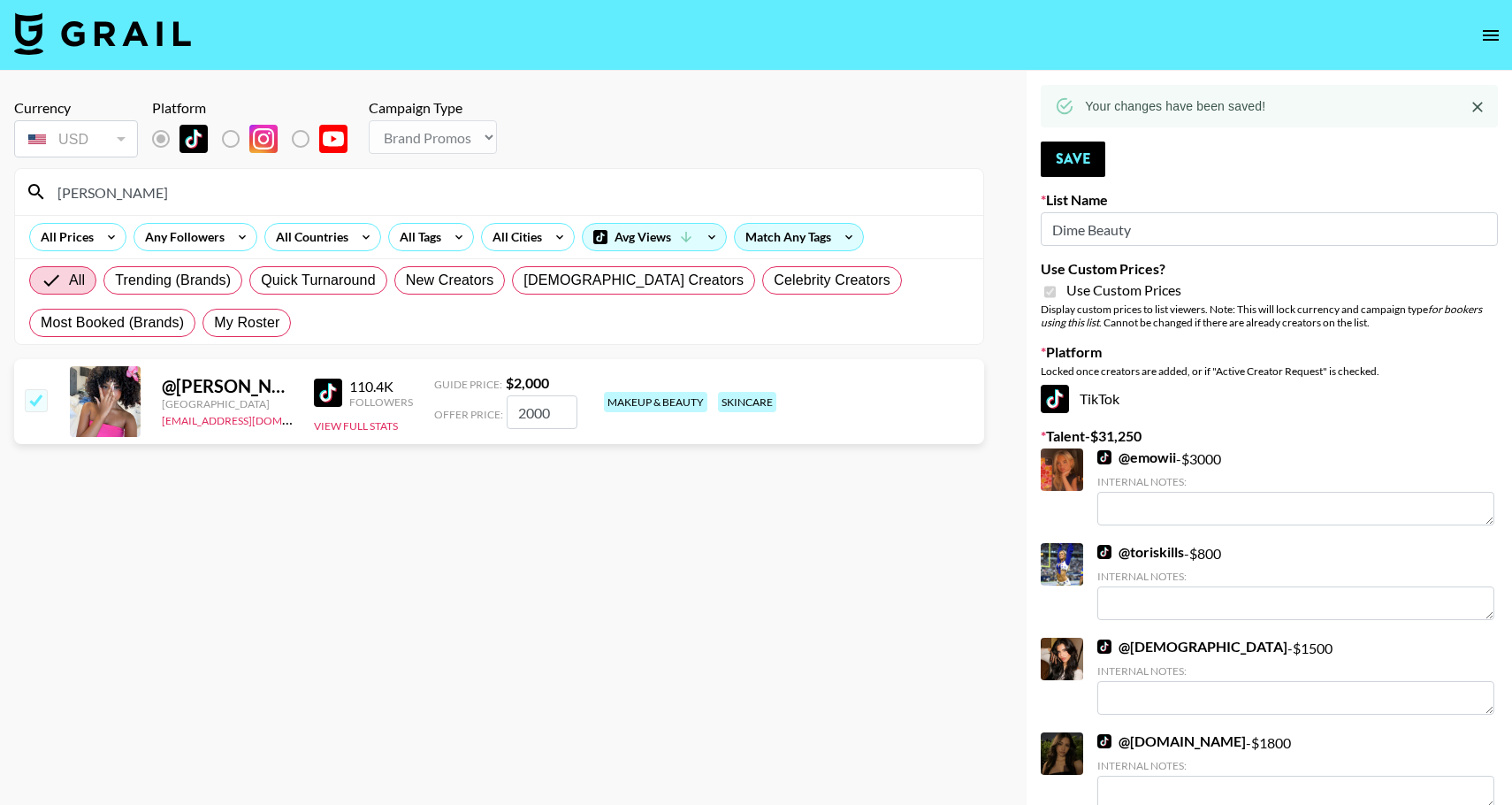
drag, startPoint x: 285, startPoint y: 194, endPoint x: 28, endPoint y: 161, distance: 259.1
click at [28, 161] on section "Currency USD USD ​ Platform Campaign Type Choose Type... Song Promos Brand Prom…" at bounding box center [499, 214] width 970 height 260
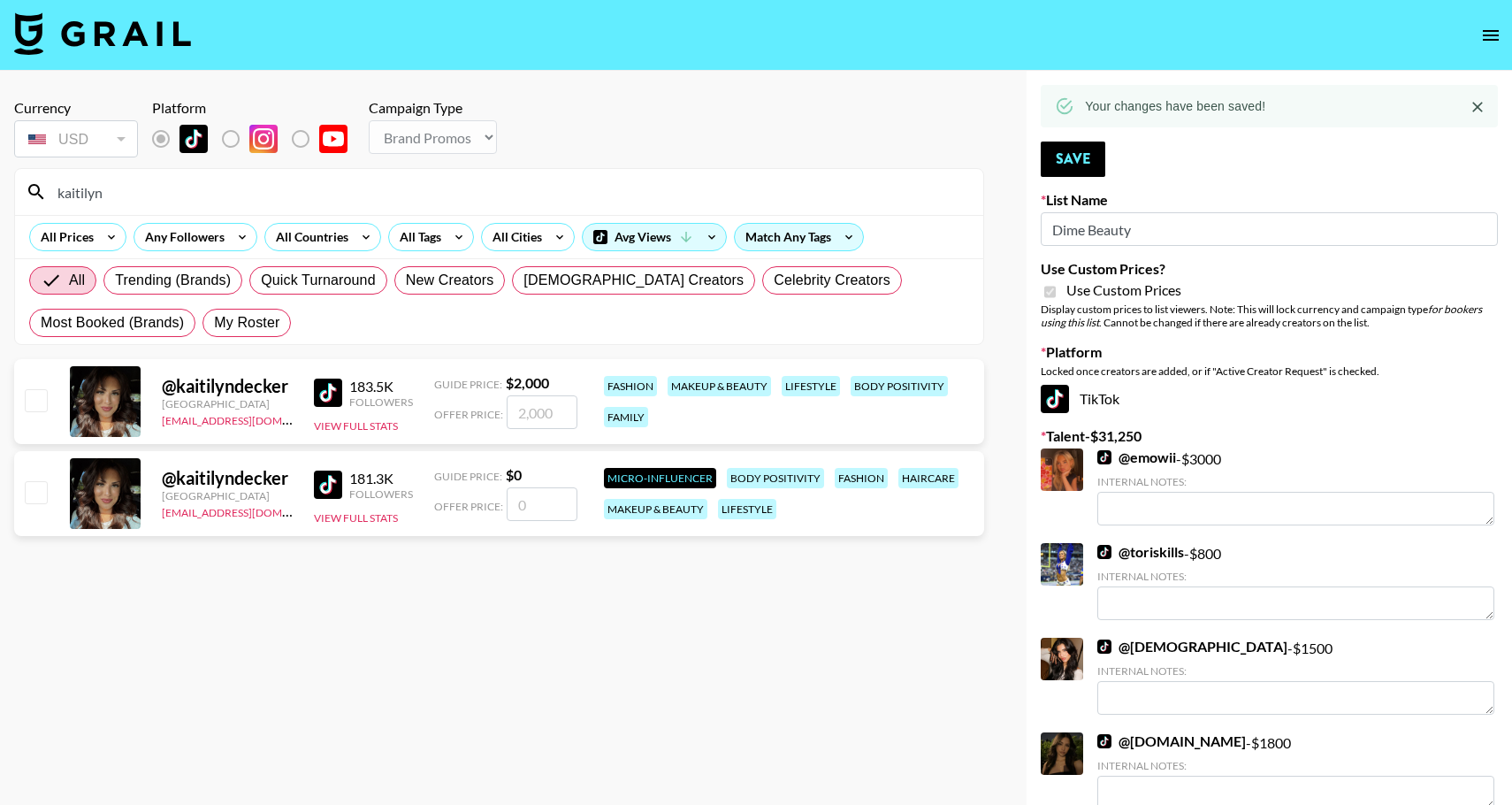
type input "kaitilyn"
click at [38, 409] on input "checkbox" at bounding box center [35, 400] width 21 height 21
checkbox input "true"
type input "2000"
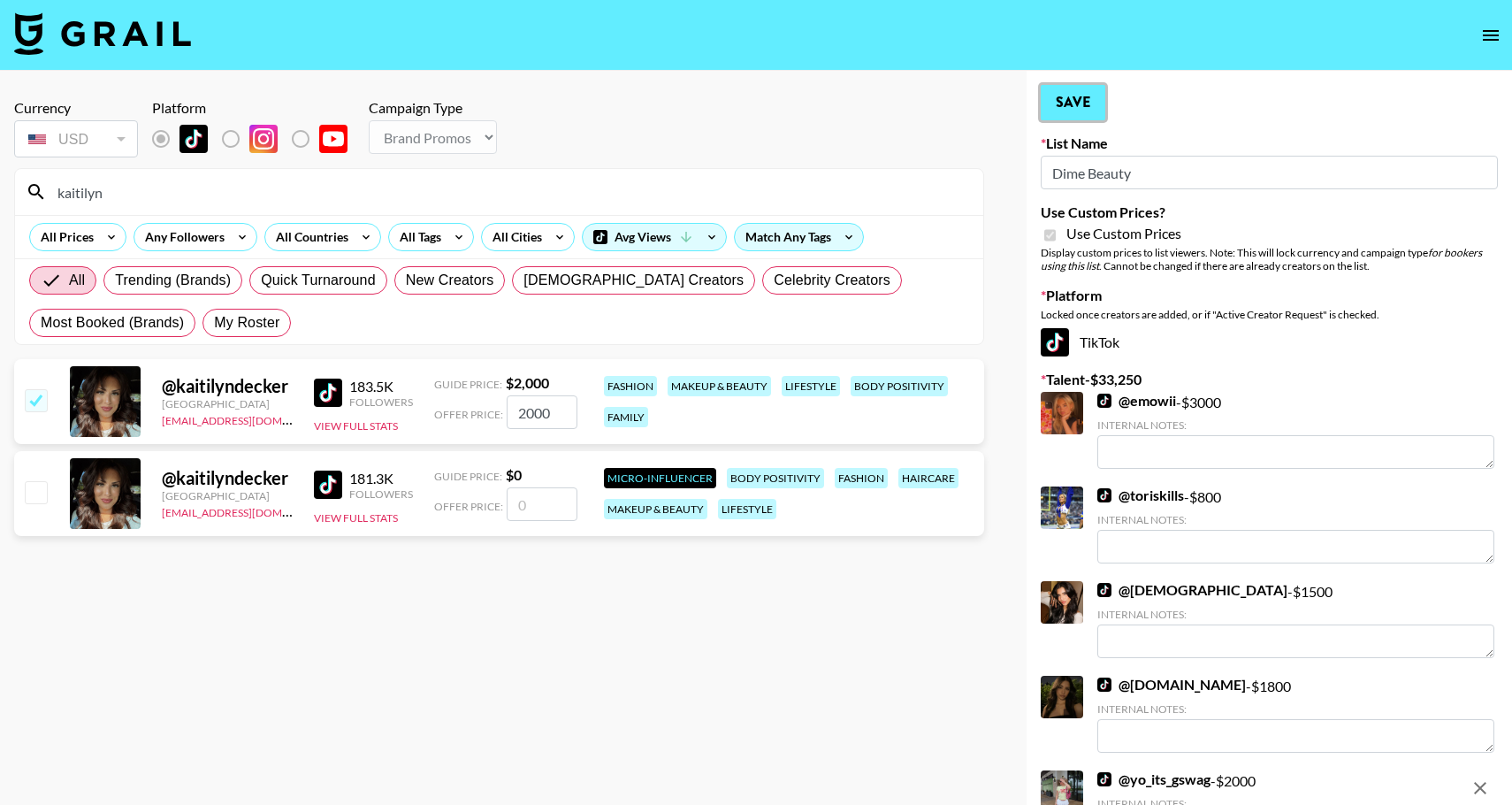
click at [1095, 107] on button "Save" at bounding box center [1073, 102] width 64 height 36
